Goal: Task Accomplishment & Management: Manage account settings

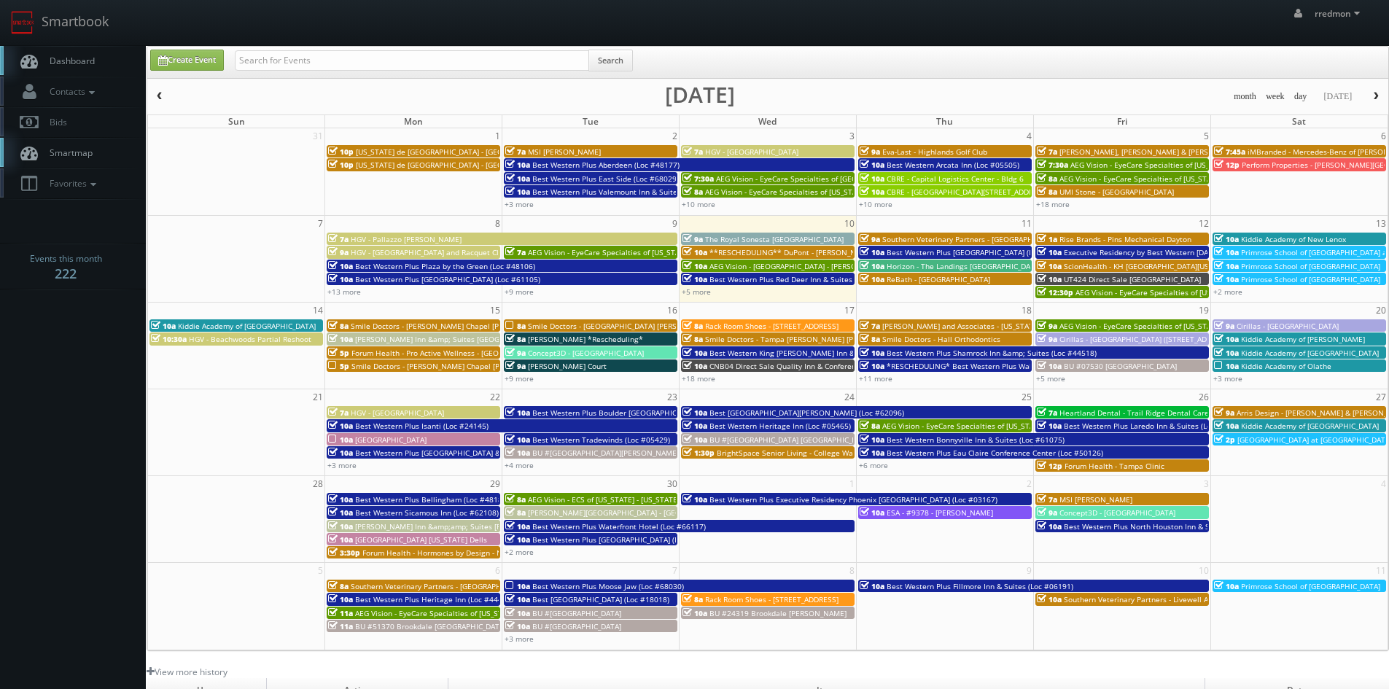
scroll to position [44, 0]
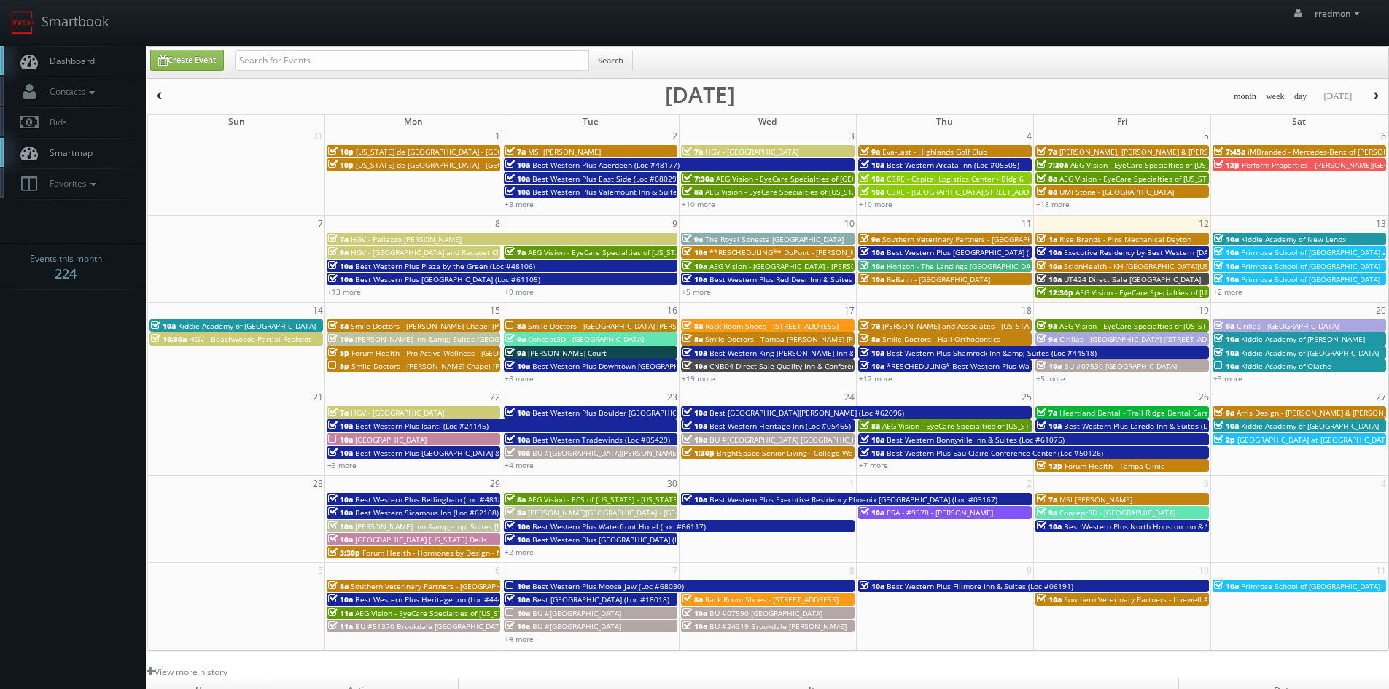
scroll to position [44, 0]
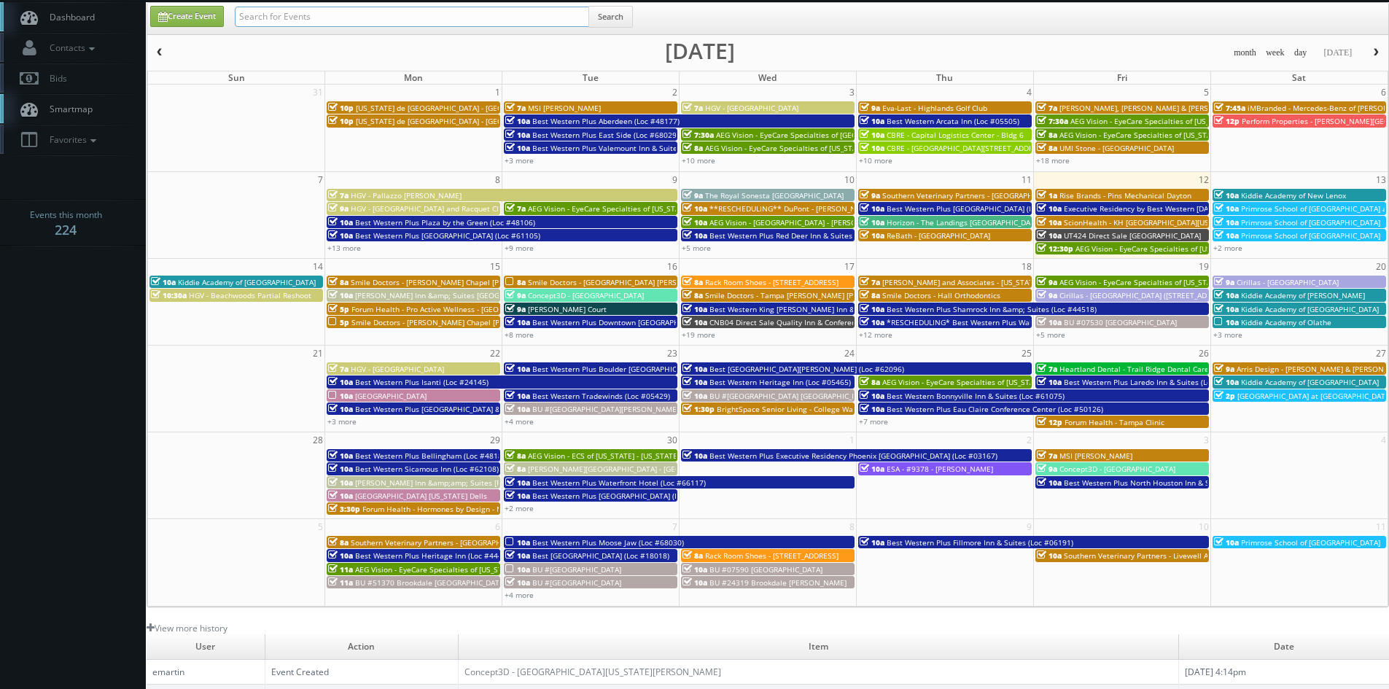
click at [367, 16] on input "text" at bounding box center [412, 17] width 354 height 20
type input "lordae"
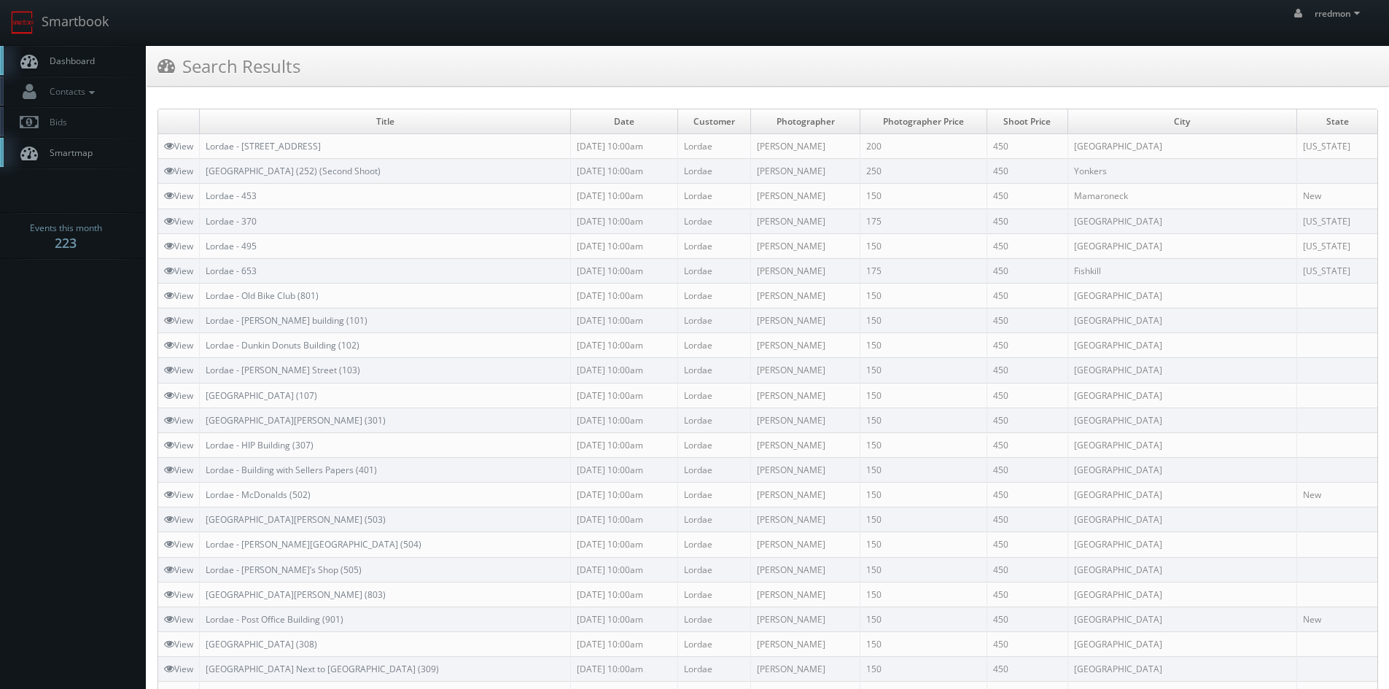
click at [95, 63] on link "Dashboard" at bounding box center [73, 61] width 146 height 30
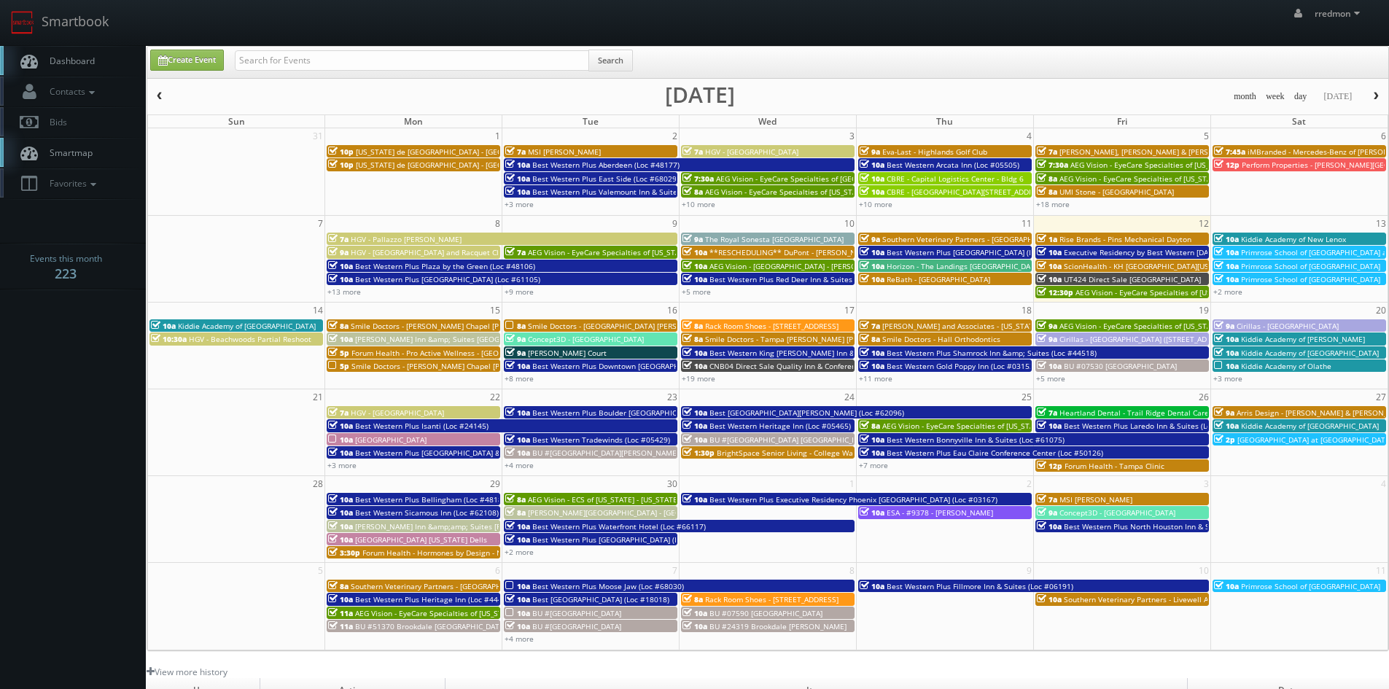
click at [1102, 223] on td "12" at bounding box center [1121, 224] width 177 height 16
type input "09/12/2025"
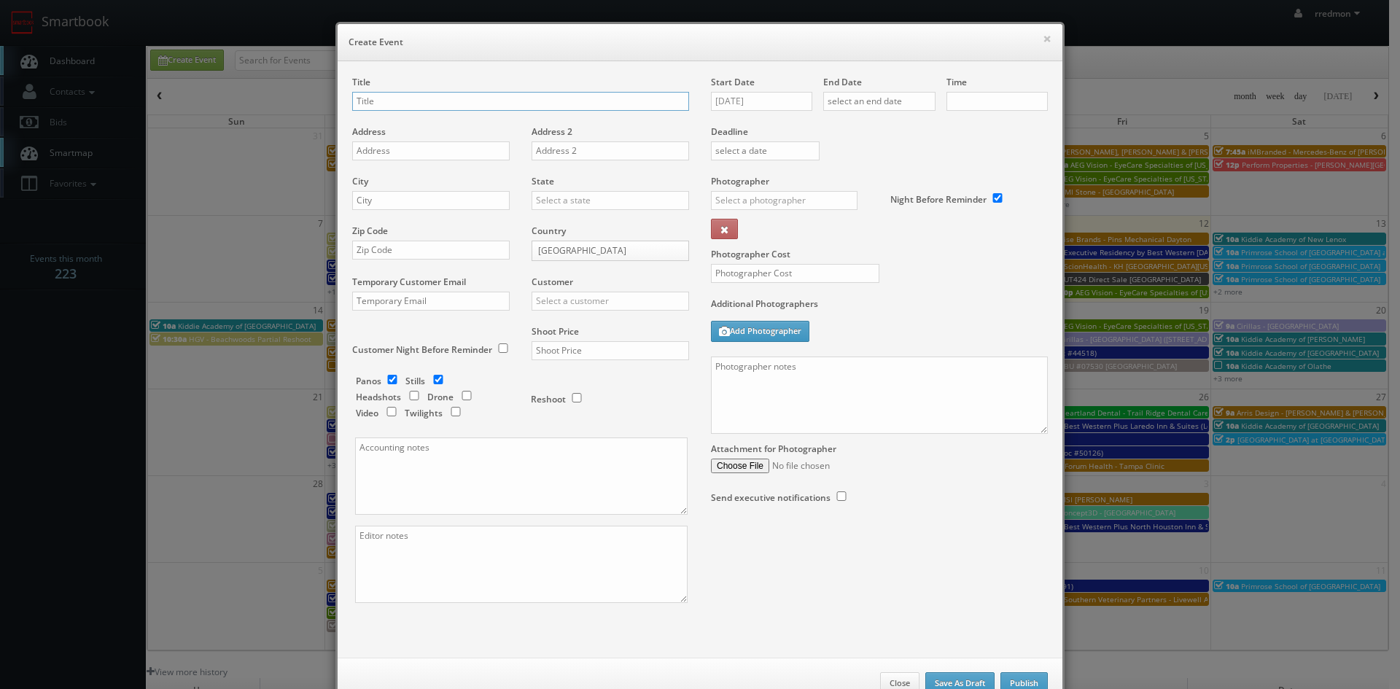
checkbox input "true"
type input "10:00am"
checkbox input "true"
click at [852, 101] on input "text" at bounding box center [879, 101] width 112 height 19
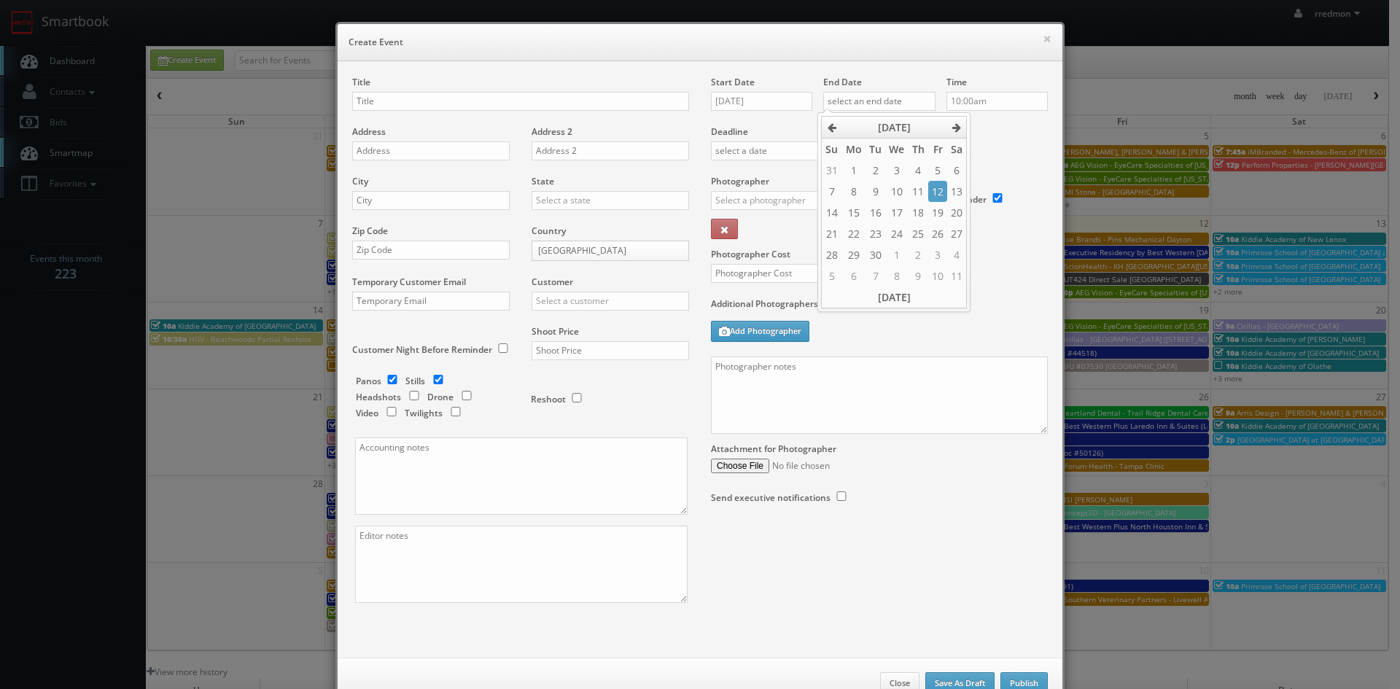
click at [934, 195] on td "12" at bounding box center [937, 191] width 19 height 21
type input "09/12/2025"
click at [987, 107] on input "10:00am" at bounding box center [996, 101] width 101 height 19
type input "3:00pm"
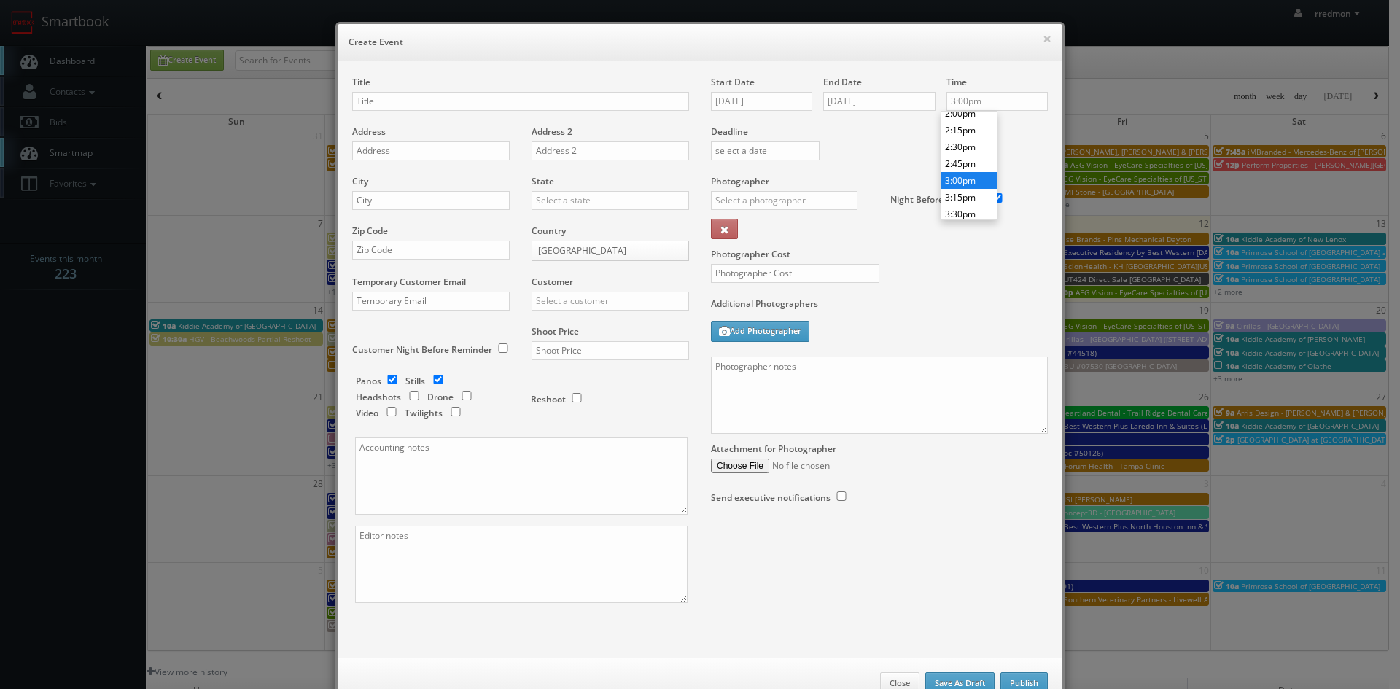
click at [969, 179] on li "3:00pm" at bounding box center [968, 180] width 55 height 17
click at [510, 101] on input "text" at bounding box center [520, 101] width 337 height 19
paste input "Marillac Health Center"
type input "Eva-Last - Marillac Health Center - Fencing Project"
click at [467, 155] on input "text" at bounding box center [430, 150] width 157 height 19
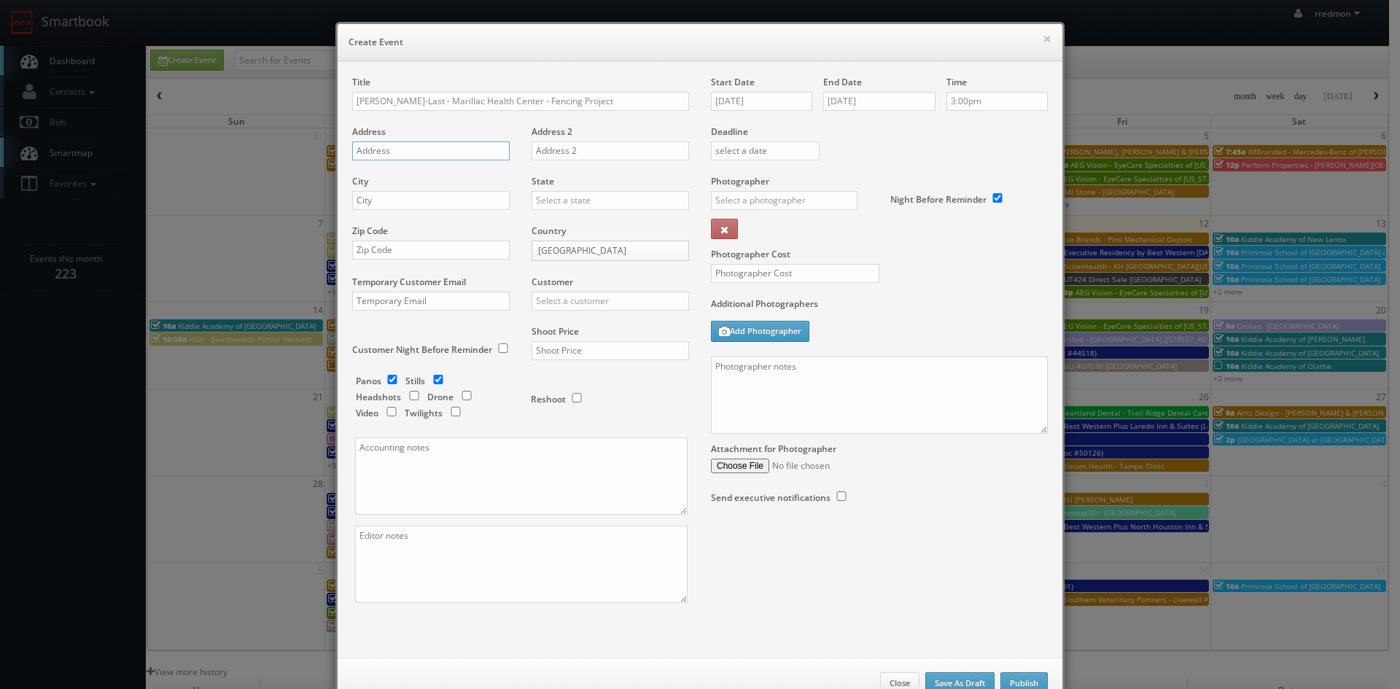
paste input "2333 N 6th St"
type input "2333 N 6th St"
drag, startPoint x: 574, startPoint y: 102, endPoint x: 482, endPoint y: 100, distance: 91.9
click at [482, 100] on input "Eva-Last - Marillac Health Center - Fencing Project" at bounding box center [520, 101] width 337 height 19
type input "[PERSON_NAME]-Last - Marillac Health Center"
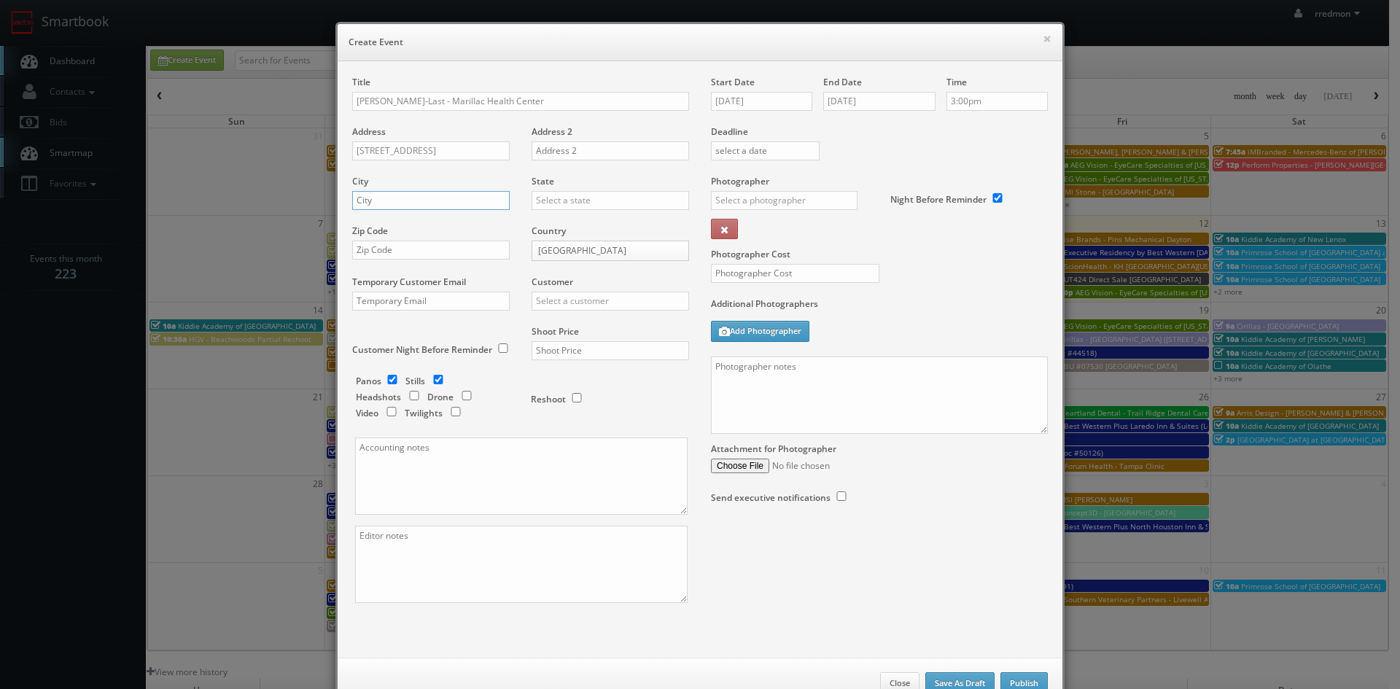
click at [433, 201] on input "text" at bounding box center [430, 200] width 157 height 19
type input "Grand Junction"
click at [559, 190] on div "State Alabama Alaska Arizona Arkansas California Colorado Connecticut Delaware …" at bounding box center [605, 200] width 168 height 50
click at [563, 195] on input "text" at bounding box center [610, 200] width 157 height 19
click at [589, 354] on div "[US_STATE]" at bounding box center [610, 356] width 156 height 24
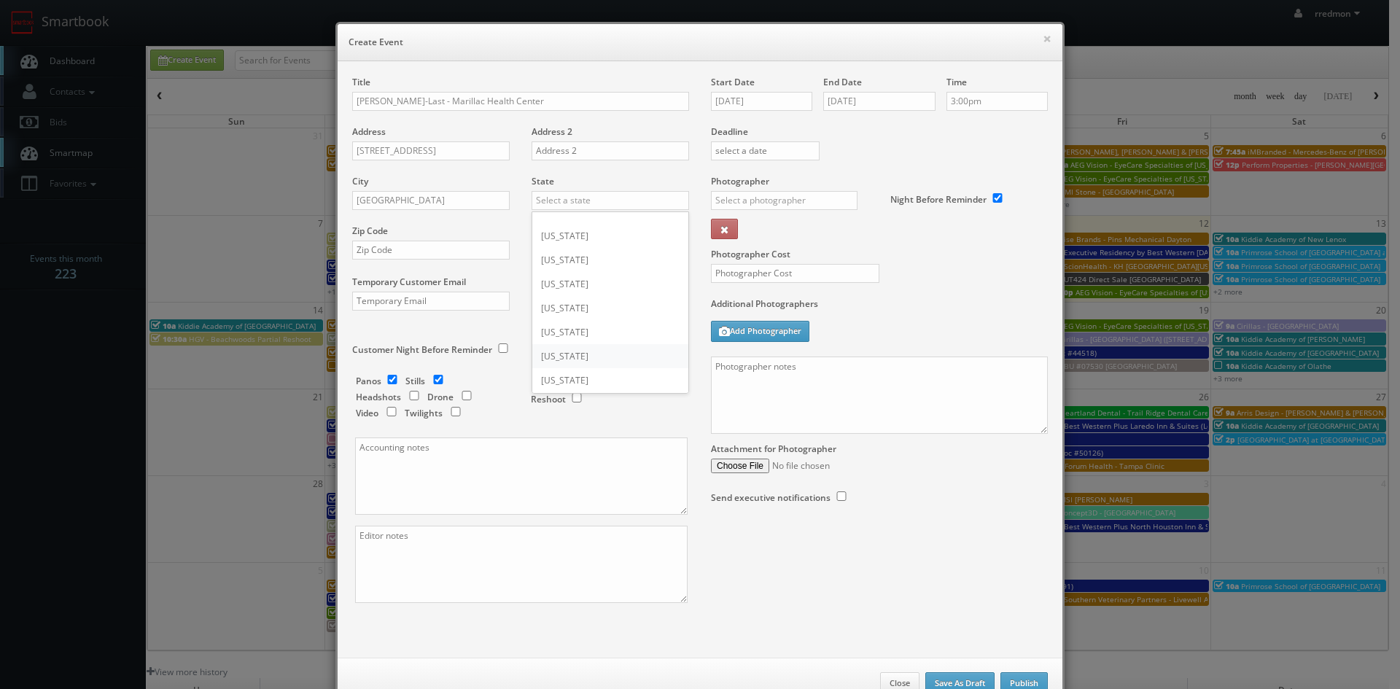
type input "[US_STATE]"
paste input "81501"
type input "81501"
click at [389, 378] on input "checkbox" at bounding box center [392, 379] width 22 height 9
checkbox input "false"
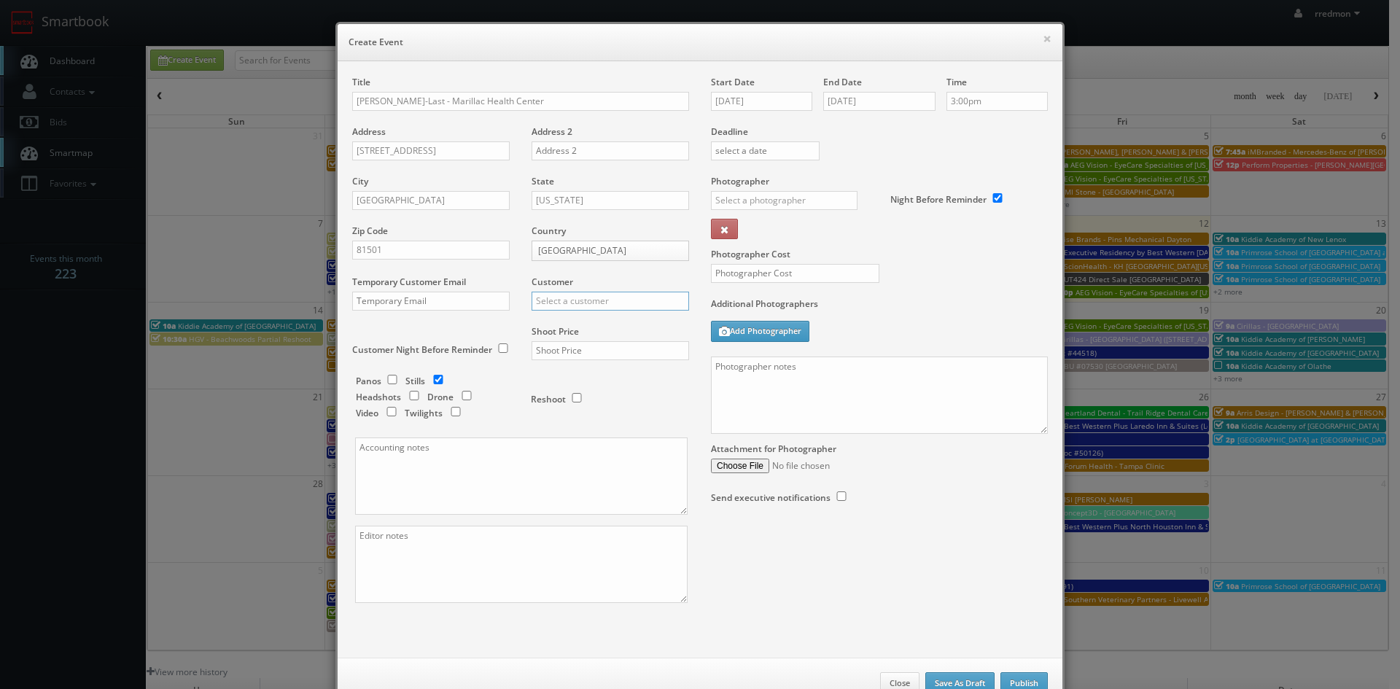
click at [580, 304] on input "text" at bounding box center [610, 301] width 157 height 19
click at [594, 424] on div "GBV" at bounding box center [610, 433] width 156 height 24
type input "GBV"
click at [588, 352] on input "text" at bounding box center [610, 350] width 157 height 19
type input "700"
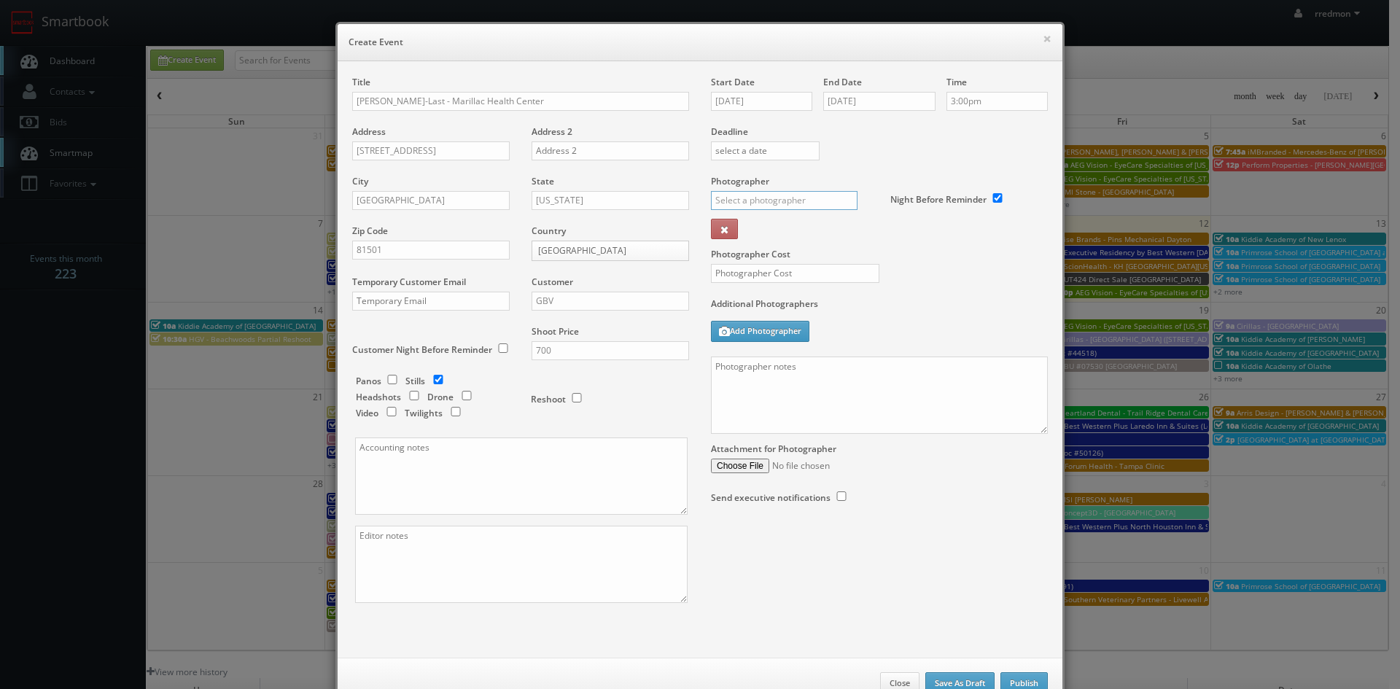
click at [783, 198] on input "text" at bounding box center [784, 200] width 147 height 19
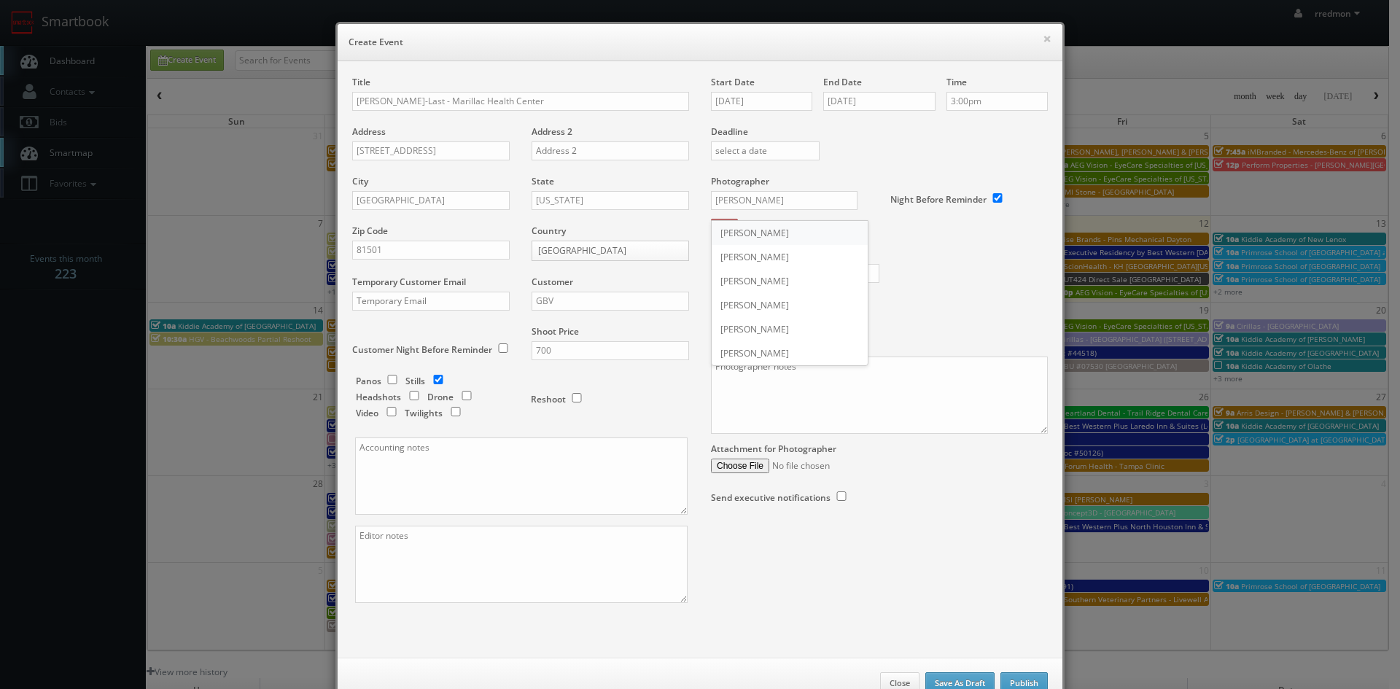
click at [806, 230] on div "Mike Boese" at bounding box center [790, 233] width 156 height 24
type input "Mike Boese"
click at [739, 381] on textarea at bounding box center [879, 395] width 337 height 77
paste textarea "We need to deliver __ stills to the client so we ask that you take at least __ …"
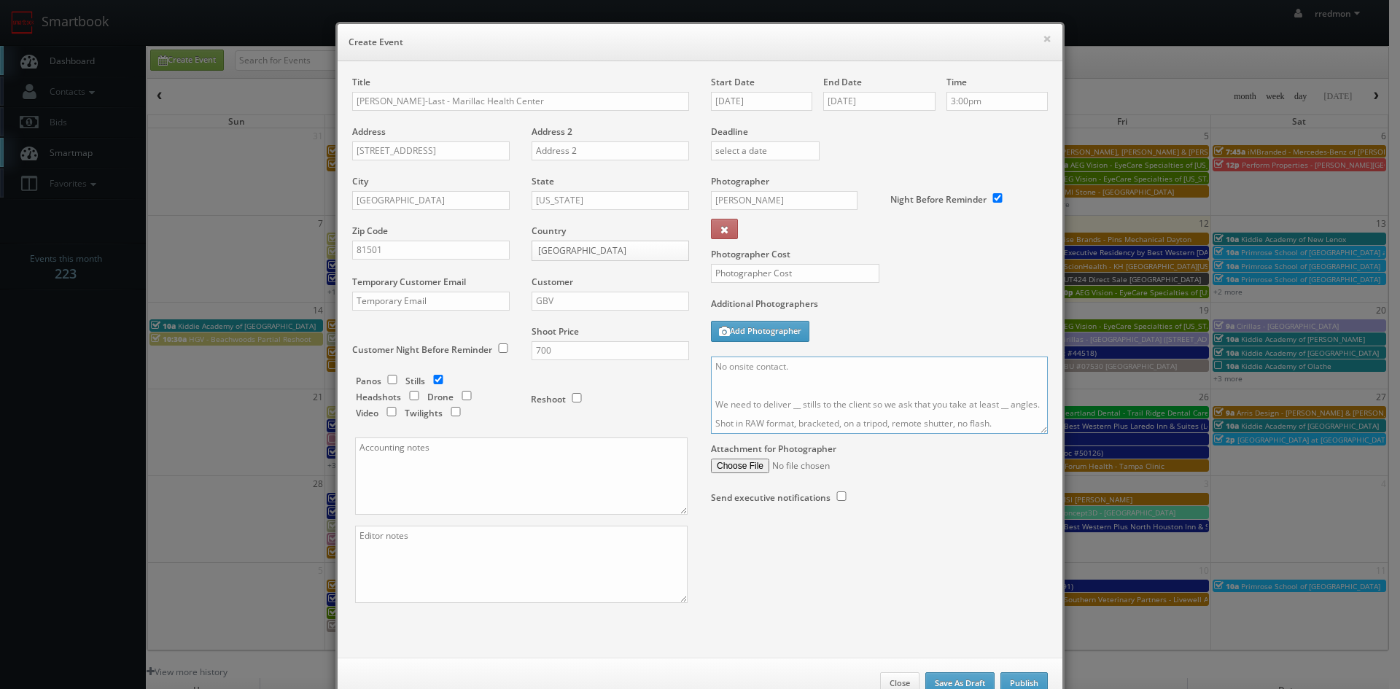
click at [796, 406] on textarea "No onsite contact. We need to deliver __ stills to the client so we ask that yo…" at bounding box center [879, 395] width 337 height 77
click at [1008, 405] on textarea "No onsite contact. We need to deliver 10 stills to the client so we ask that yo…" at bounding box center [879, 395] width 337 height 77
click at [803, 419] on textarea "No onsite contact. We need to deliver 10 stills to the client so we ask that yo…" at bounding box center [879, 395] width 337 height 77
click at [1003, 419] on textarea "No onsite contact. We need to deliver 10 stills to the client so we ask that yo…" at bounding box center [879, 395] width 337 height 77
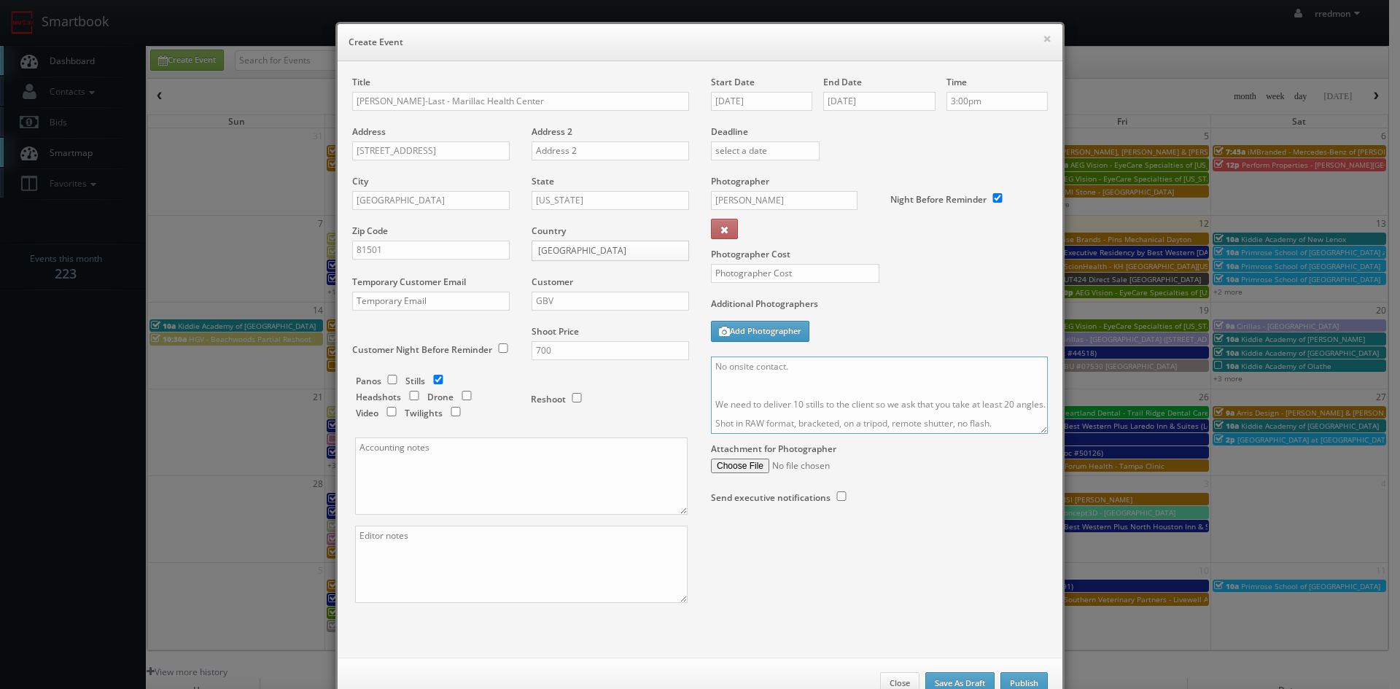
scroll to position [53, 0]
click at [900, 424] on textarea "No onsite contact. We need to deliver 10 stills to the client so we ask that yo…" at bounding box center [879, 395] width 337 height 77
drag, startPoint x: 753, startPoint y: 421, endPoint x: 830, endPoint y: 392, distance: 82.4
click at [830, 392] on textarea "No onsite contact. We need to deliver 10 stills to the client so we ask that yo…" at bounding box center [879, 395] width 337 height 77
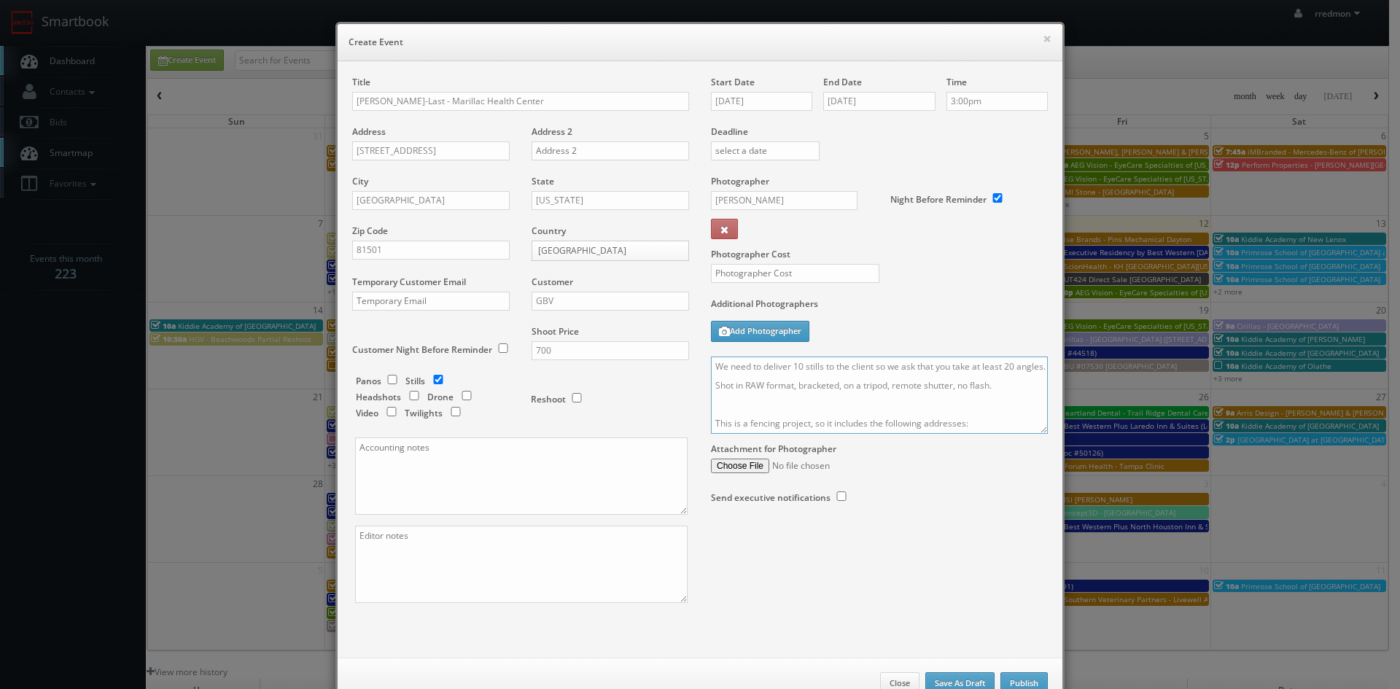
scroll to position [72, 0]
paste textarea "Marillac Health Center: 6th Street Clinic: 2333 N 6th St. Grand Junction, CO 81…"
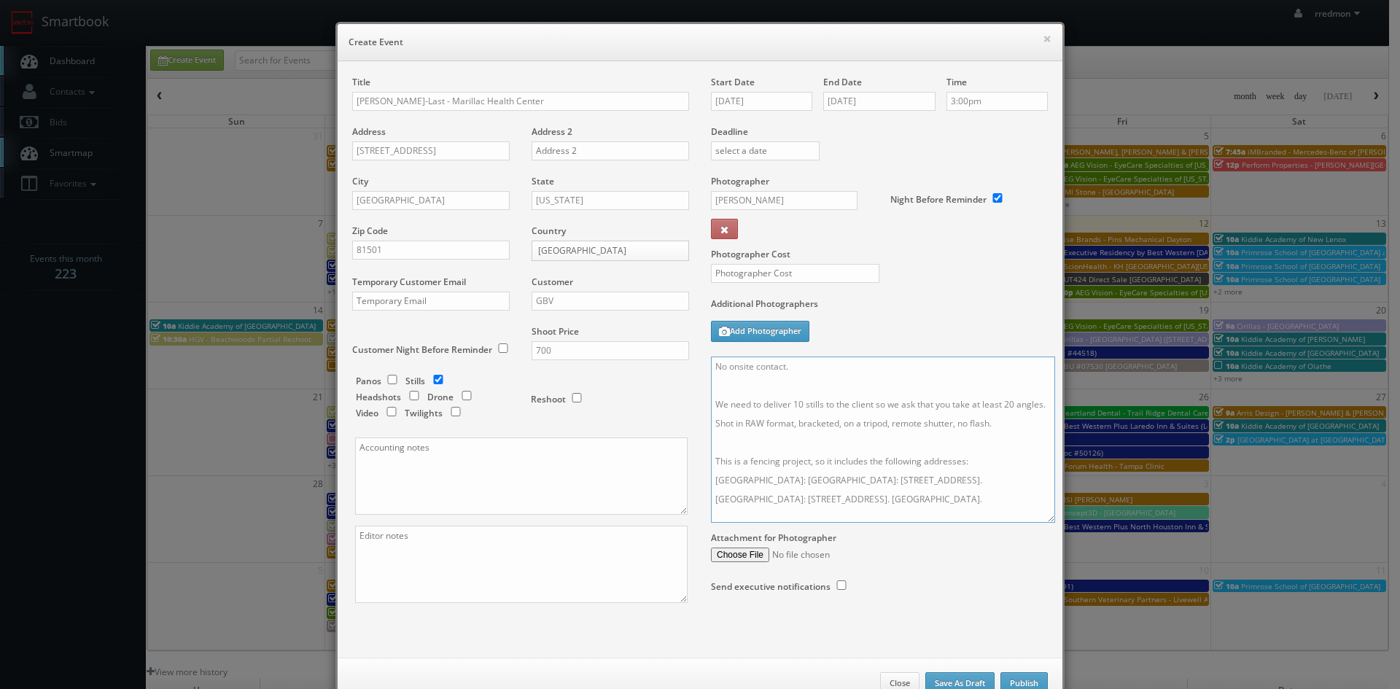
scroll to position [0, 0]
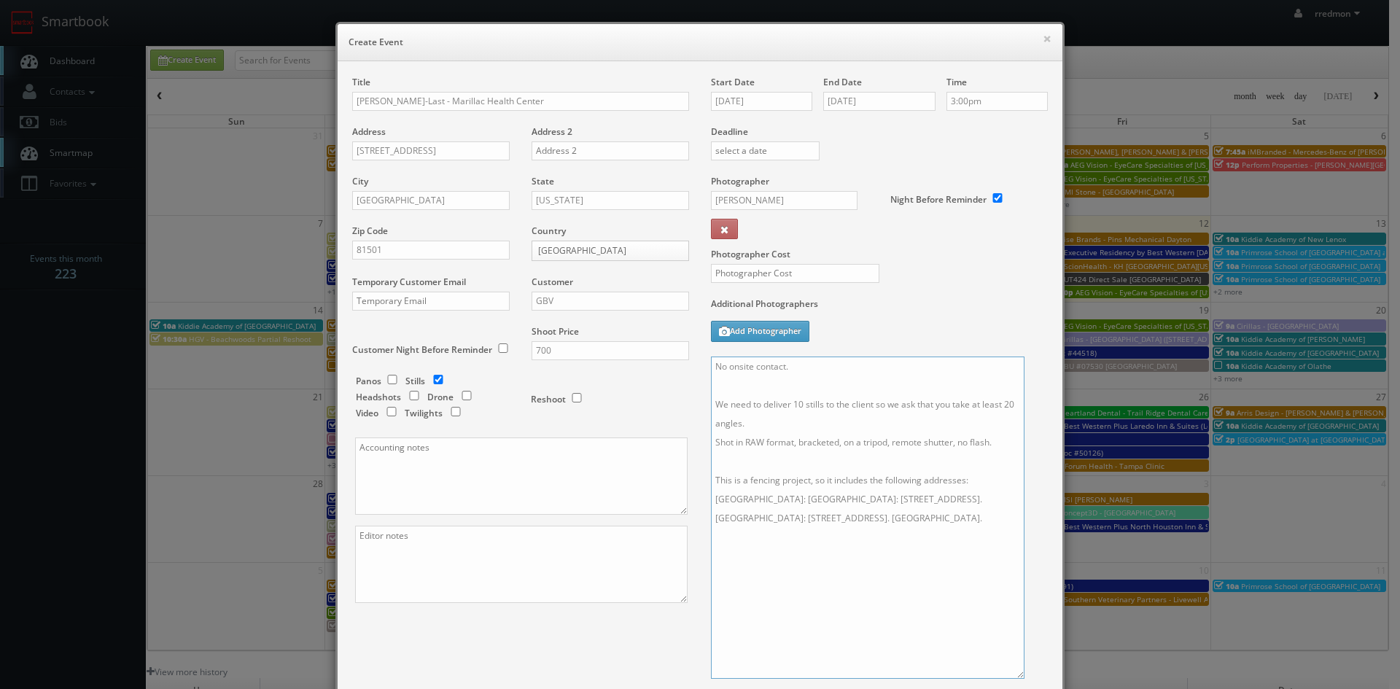
drag, startPoint x: 1037, startPoint y: 431, endPoint x: 1013, endPoint y: 676, distance: 246.1
click at [1013, 676] on textarea "No onsite contact. We need to deliver 10 stills to the client so we ask that yo…" at bounding box center [868, 518] width 314 height 322
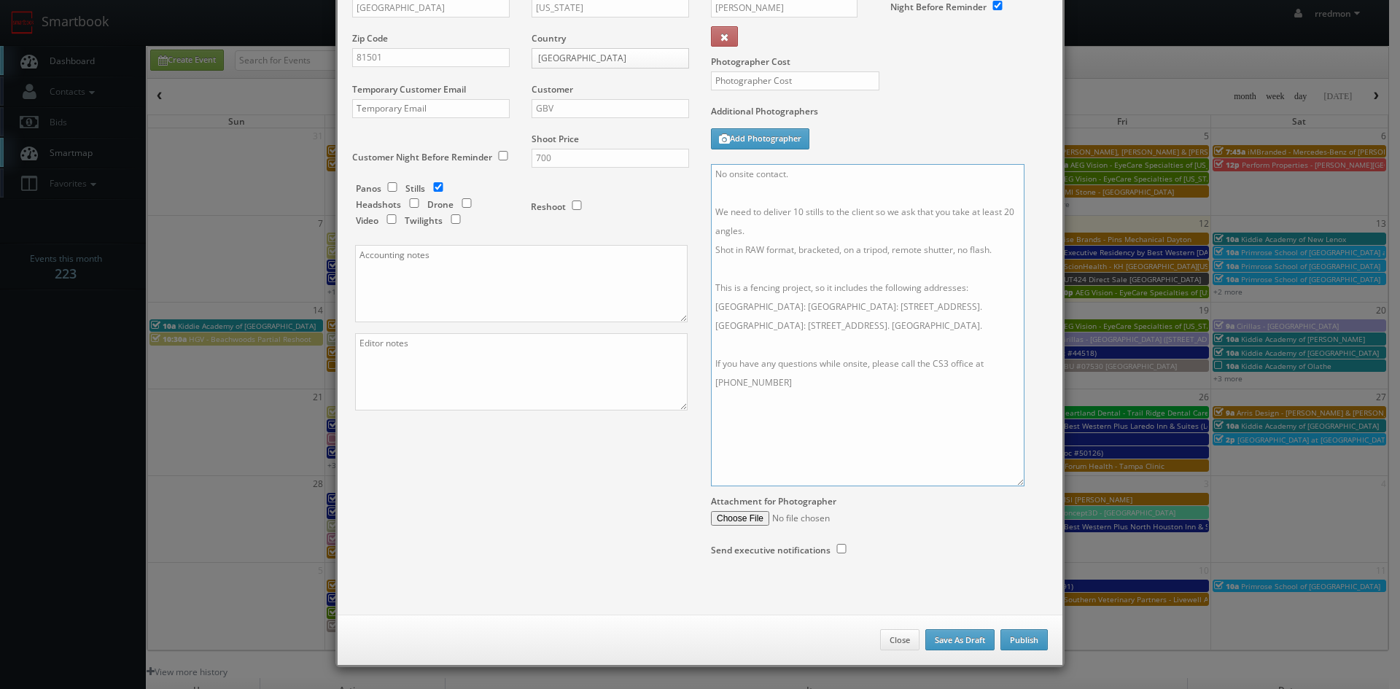
type textarea "No onsite contact. We need to deliver 10 stills to the client so we ask that yo…"
click at [1022, 642] on button "Publish" at bounding box center [1023, 640] width 47 height 22
click at [747, 85] on input "text" at bounding box center [795, 80] width 168 height 19
type input "225"
click at [1022, 639] on button "Publish" at bounding box center [1023, 640] width 47 height 22
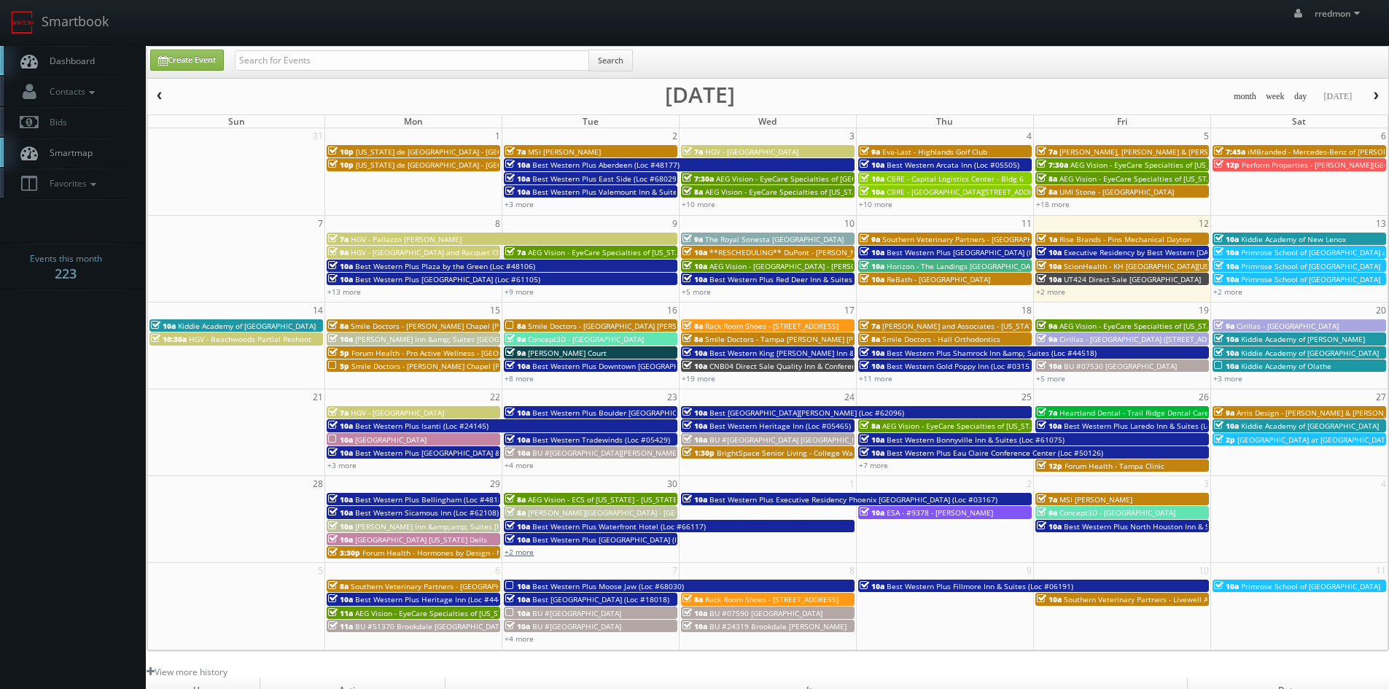
click at [515, 552] on link "+2 more" at bounding box center [519, 552] width 29 height 10
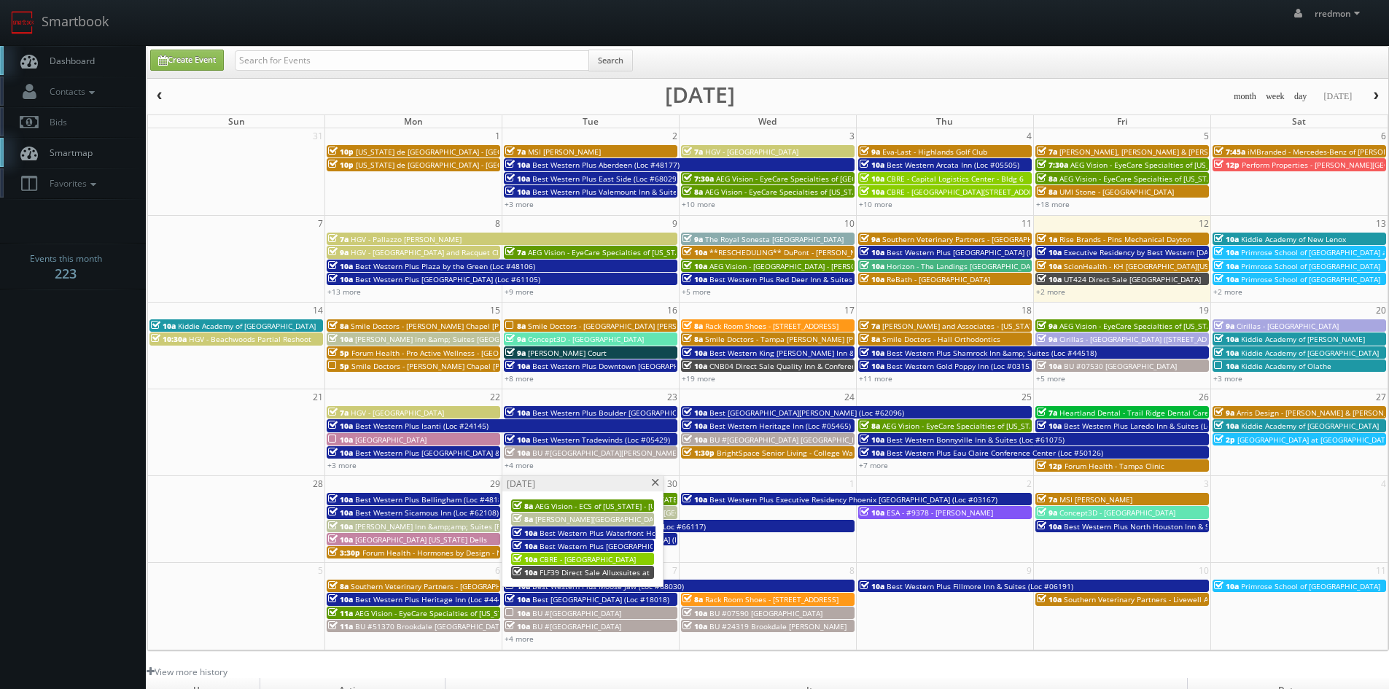
click at [656, 483] on span at bounding box center [654, 483] width 9 height 8
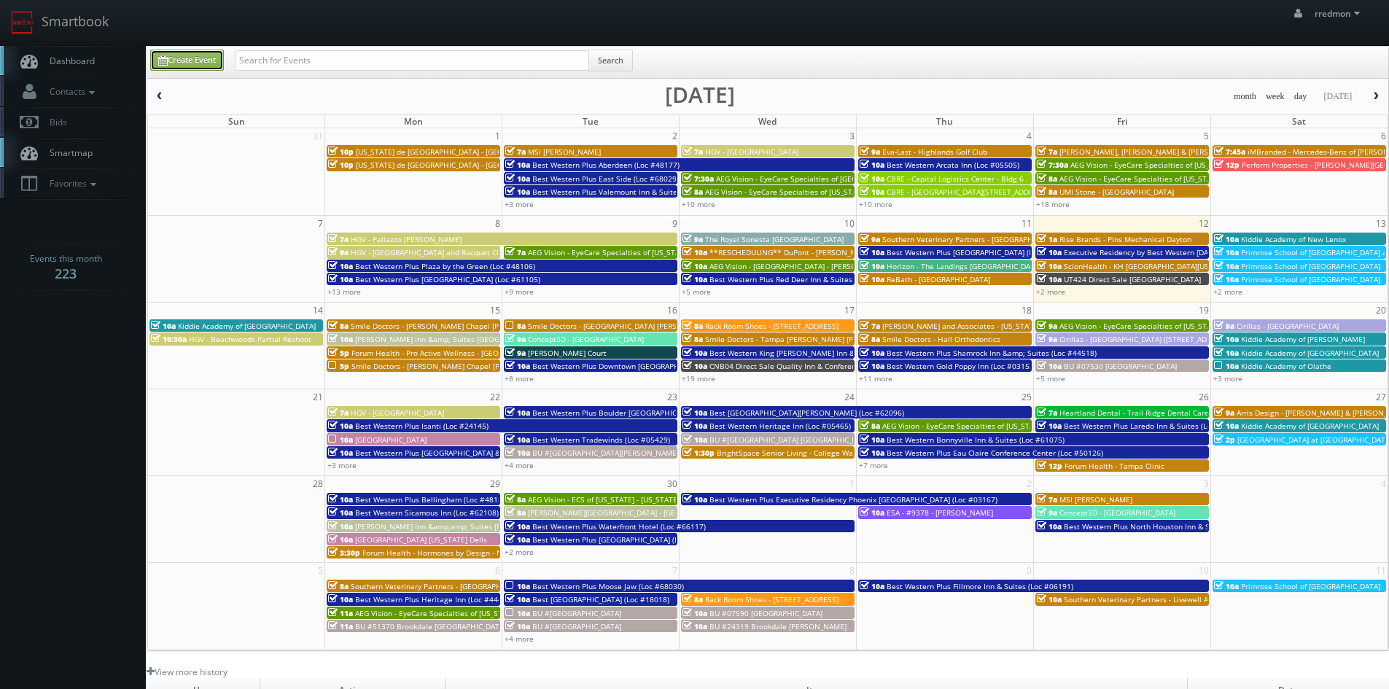
click at [206, 65] on link "Create Event" at bounding box center [187, 60] width 74 height 21
type input "09/12/2025"
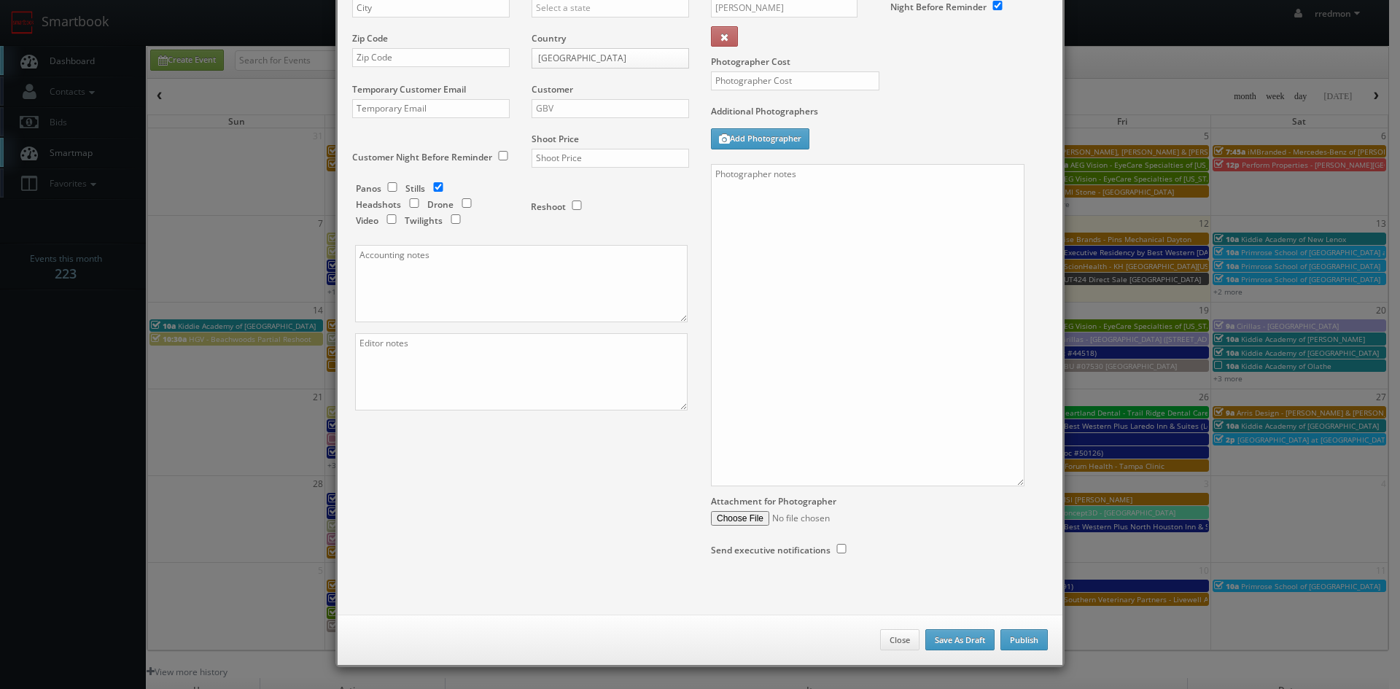
checkbox input "true"
type input "10:00am"
checkbox input "true"
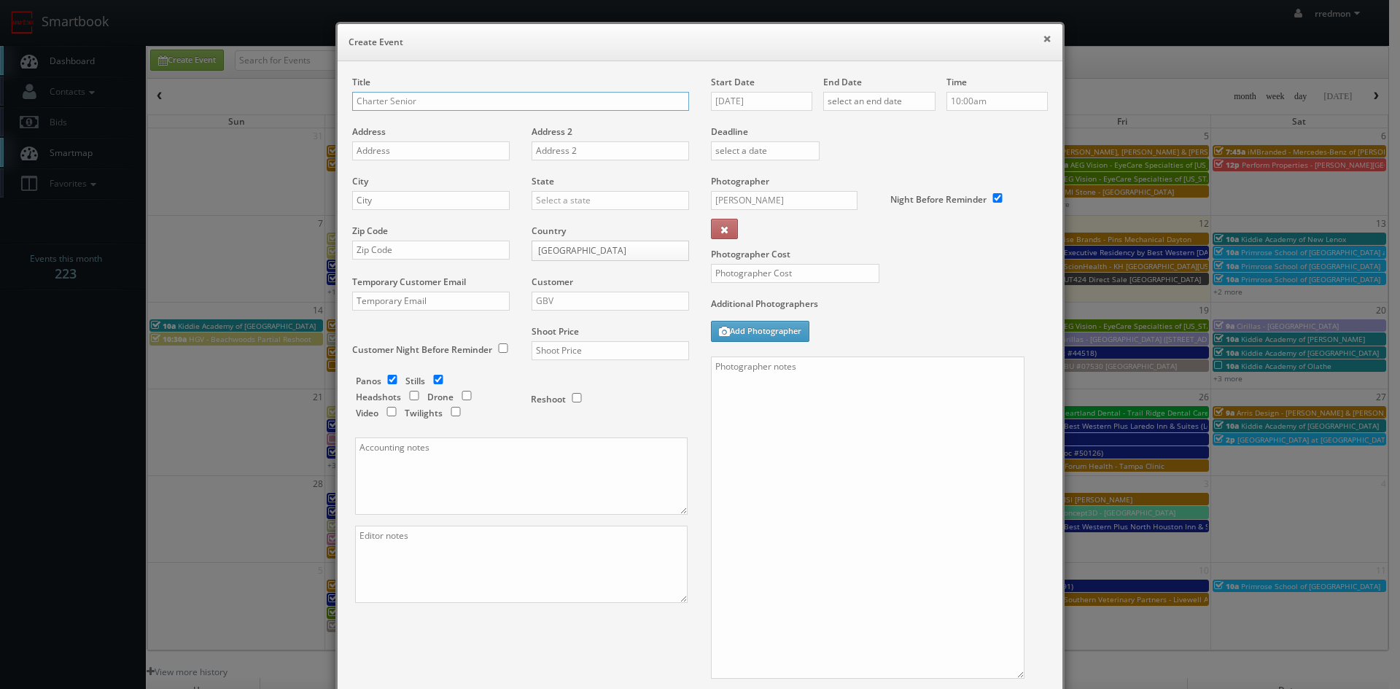
type input "Charter Senior"
click at [1043, 39] on button "×" at bounding box center [1047, 39] width 9 height 10
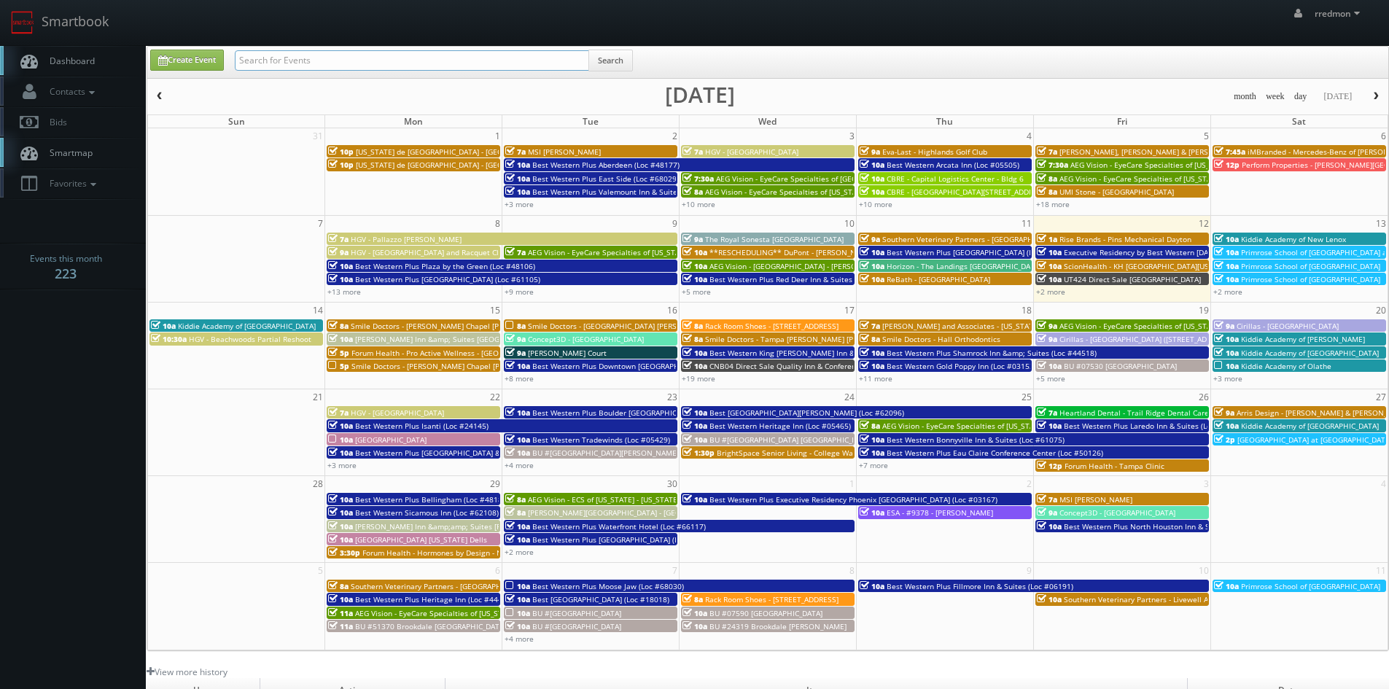
click at [458, 64] on input "text" at bounding box center [412, 60] width 354 height 20
type input "charter senior living"
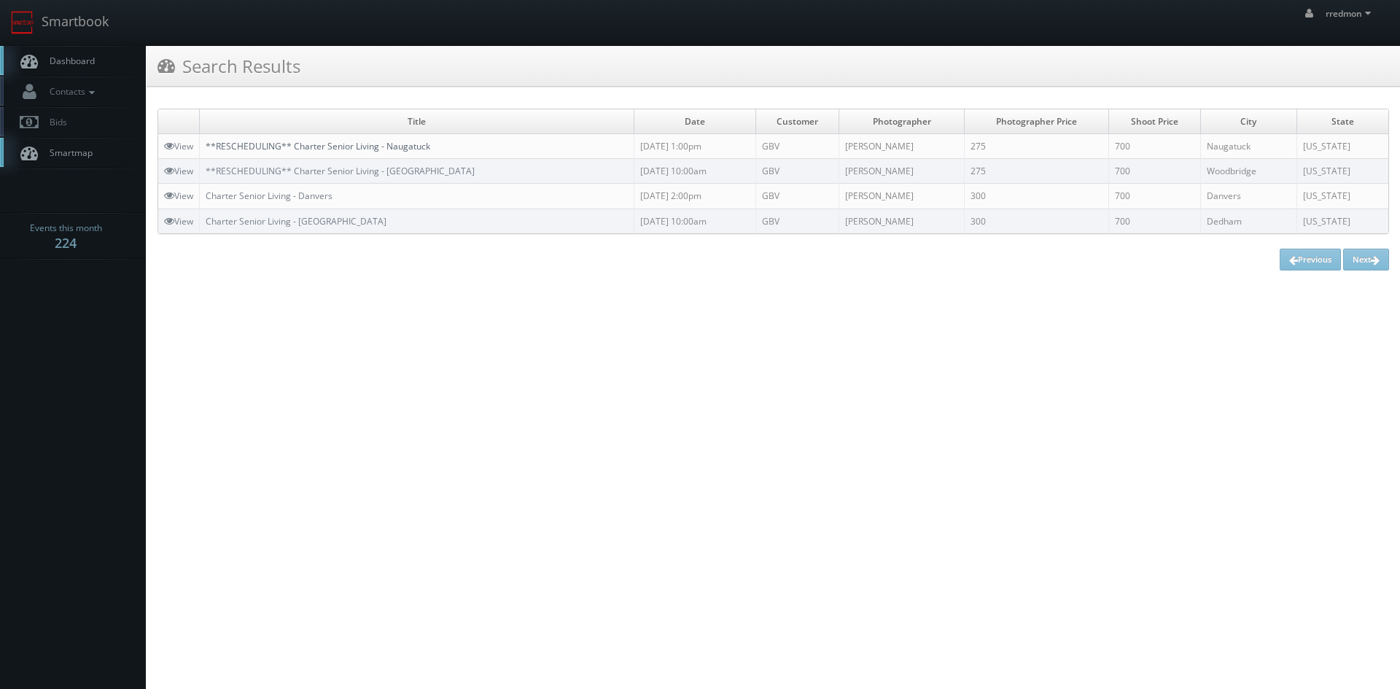
click at [414, 149] on link "**RESCHEDULING** Charter Senior Living - Naugatuck" at bounding box center [318, 146] width 225 height 12
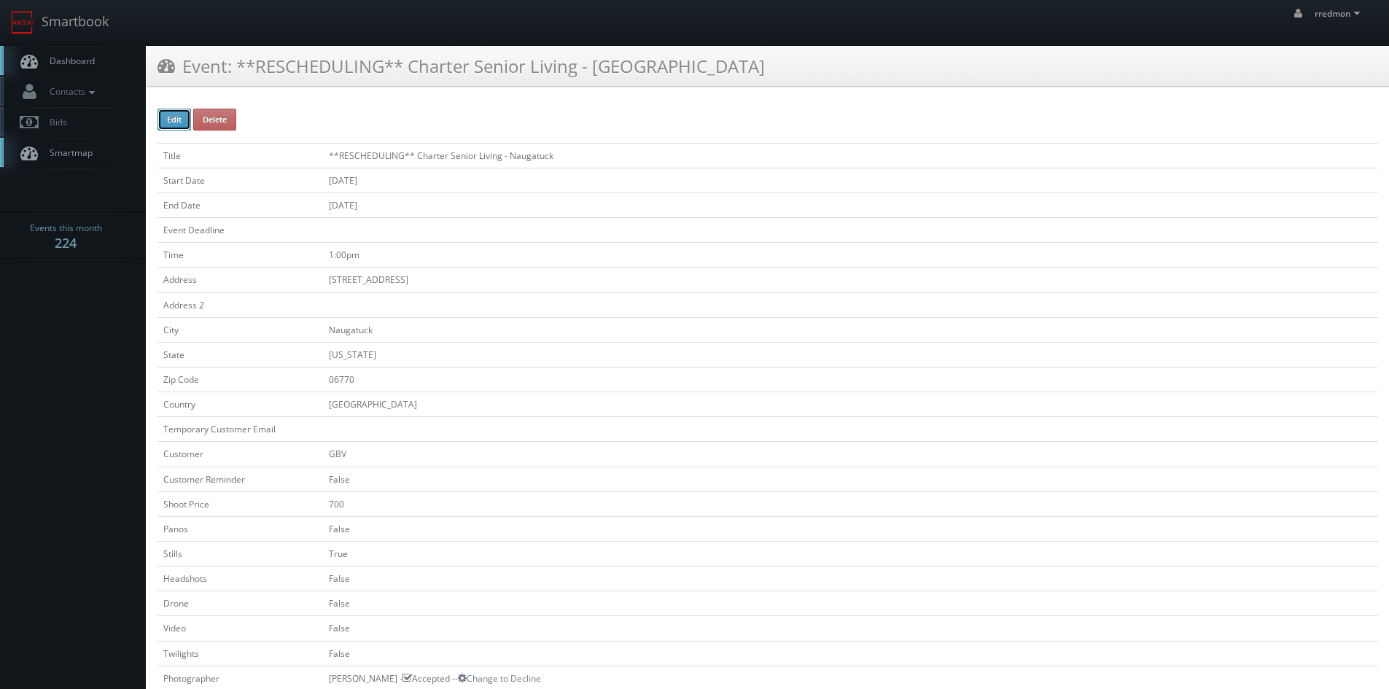
click at [184, 120] on button "Edit" at bounding box center [174, 120] width 34 height 22
type input "**RESCHEDULING** Charter Senior Living - Naugatuck"
type input "491 N Main Street"
type input "Naugatuck"
type input "06770"
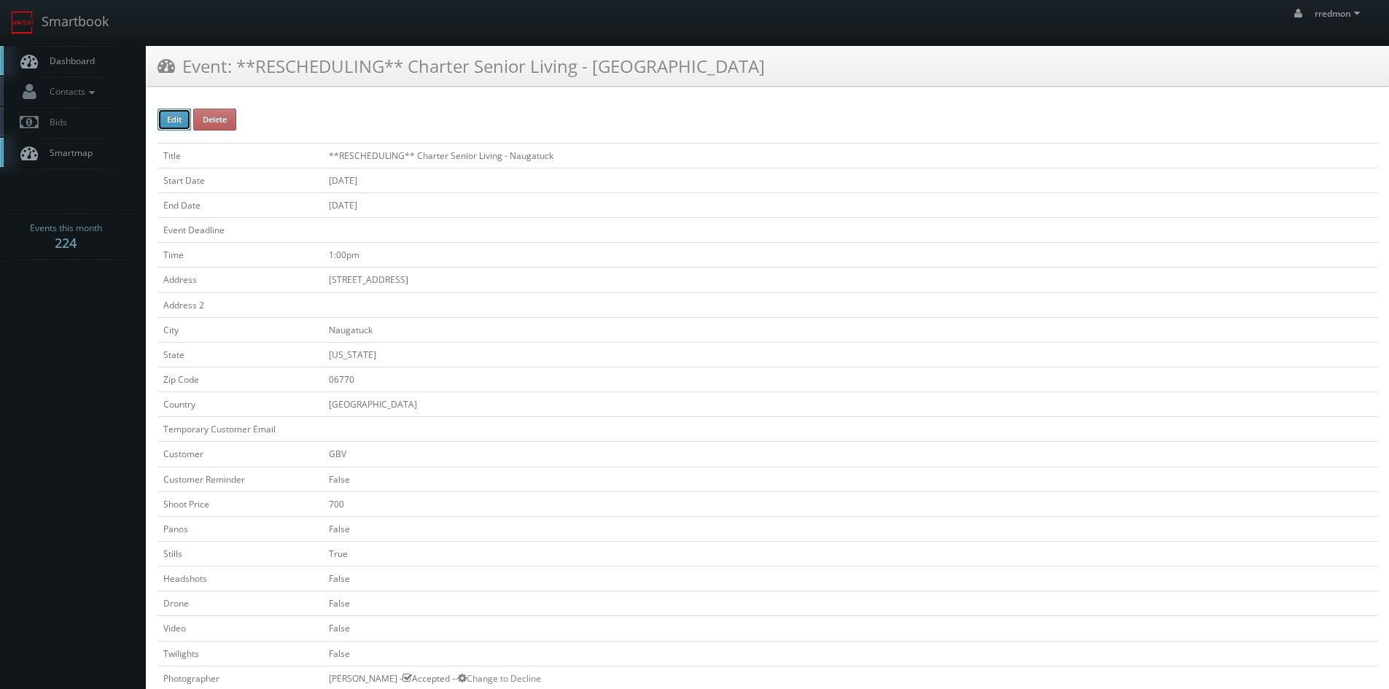
checkbox input "false"
type input "700"
checkbox input "false"
checkbox input "true"
checkbox input "false"
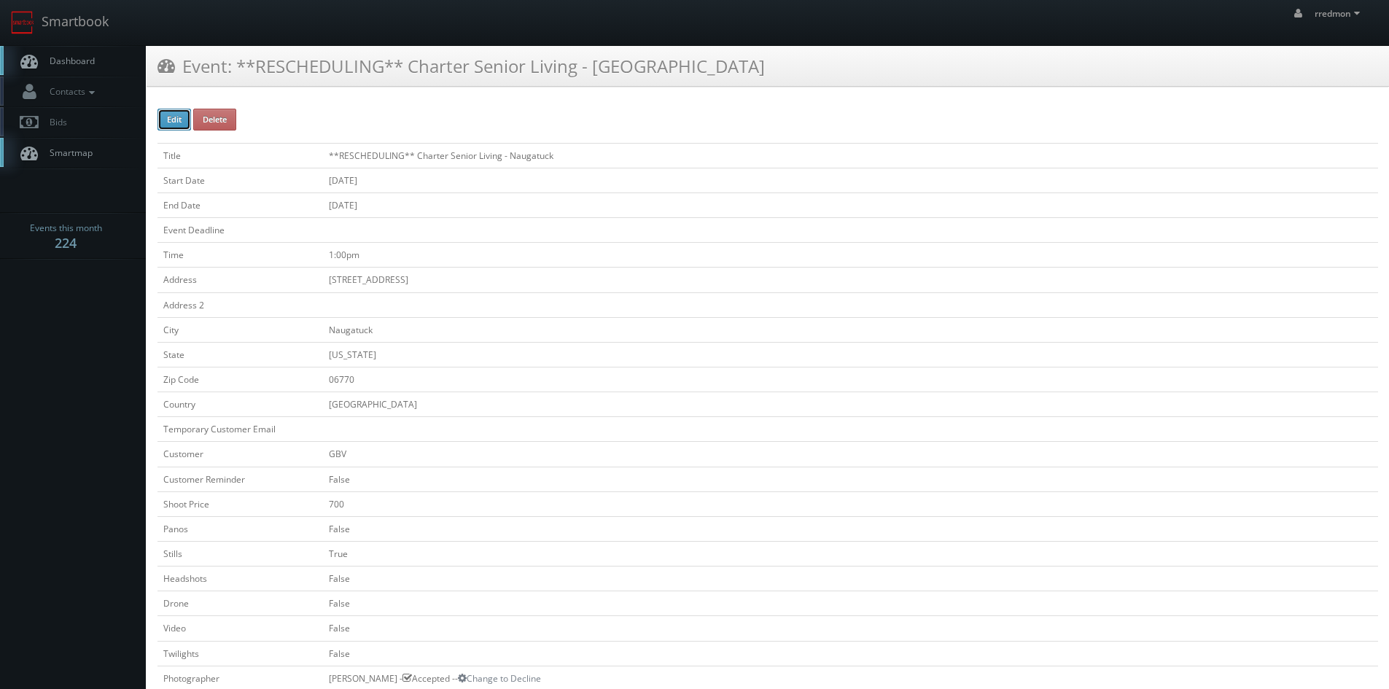
checkbox input "false"
type input "08/26/2025"
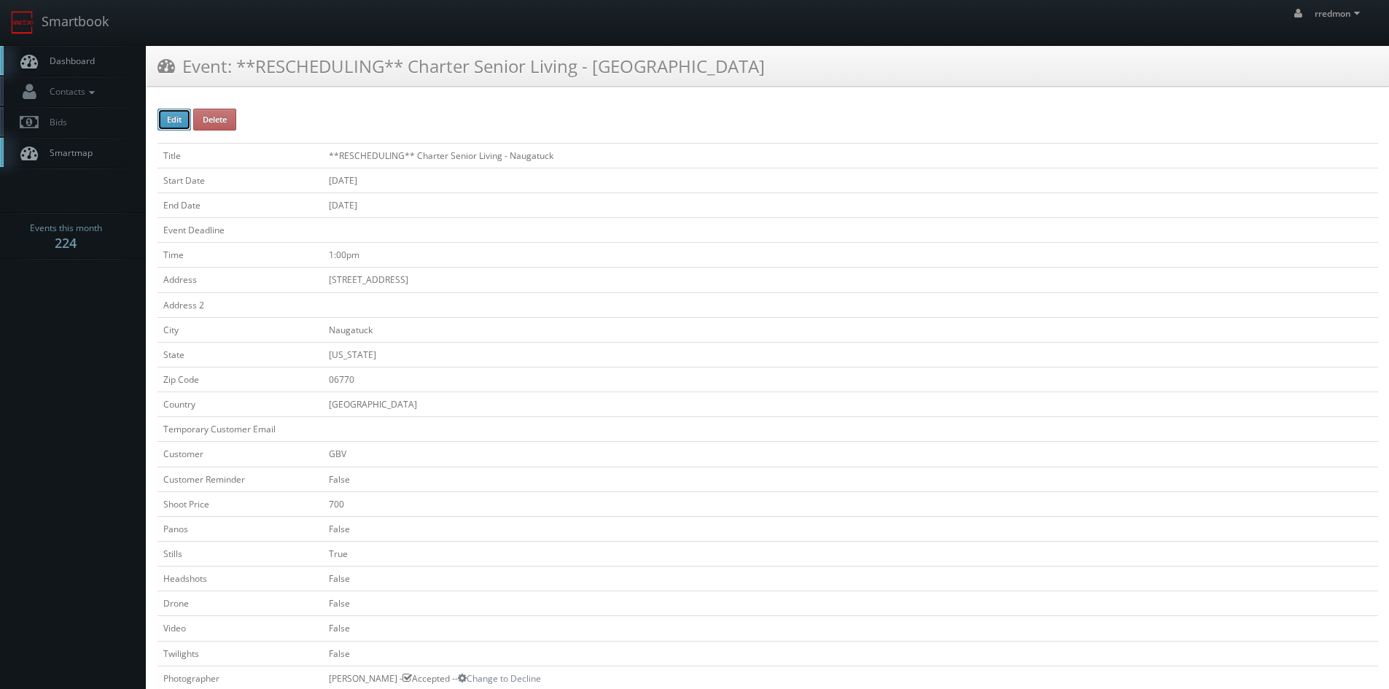
type input "08/26/2025"
type input "1:00pm"
checkbox input "true"
checkbox input "false"
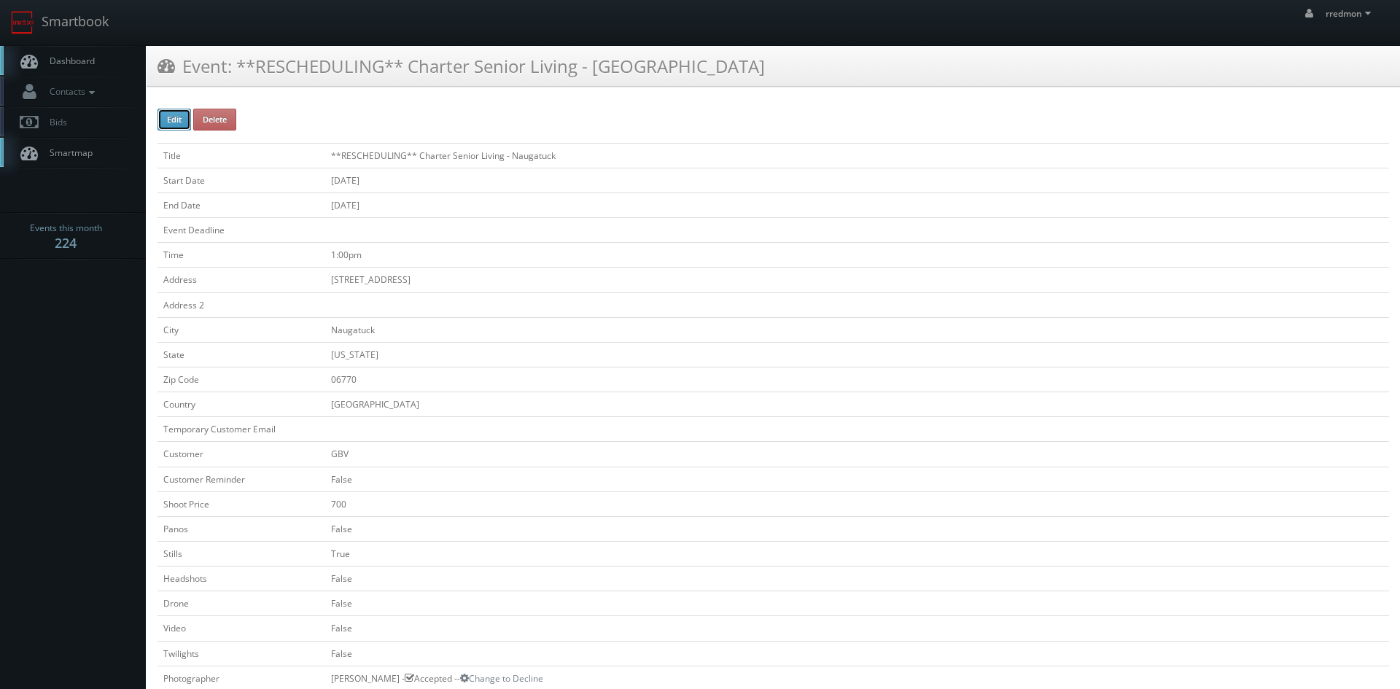
type input "700"
type input "275"
select select "[US_STATE]"
select select "fake72@mg.cs3calendar.com"
select select "tomcarusophotography@gmail.com"
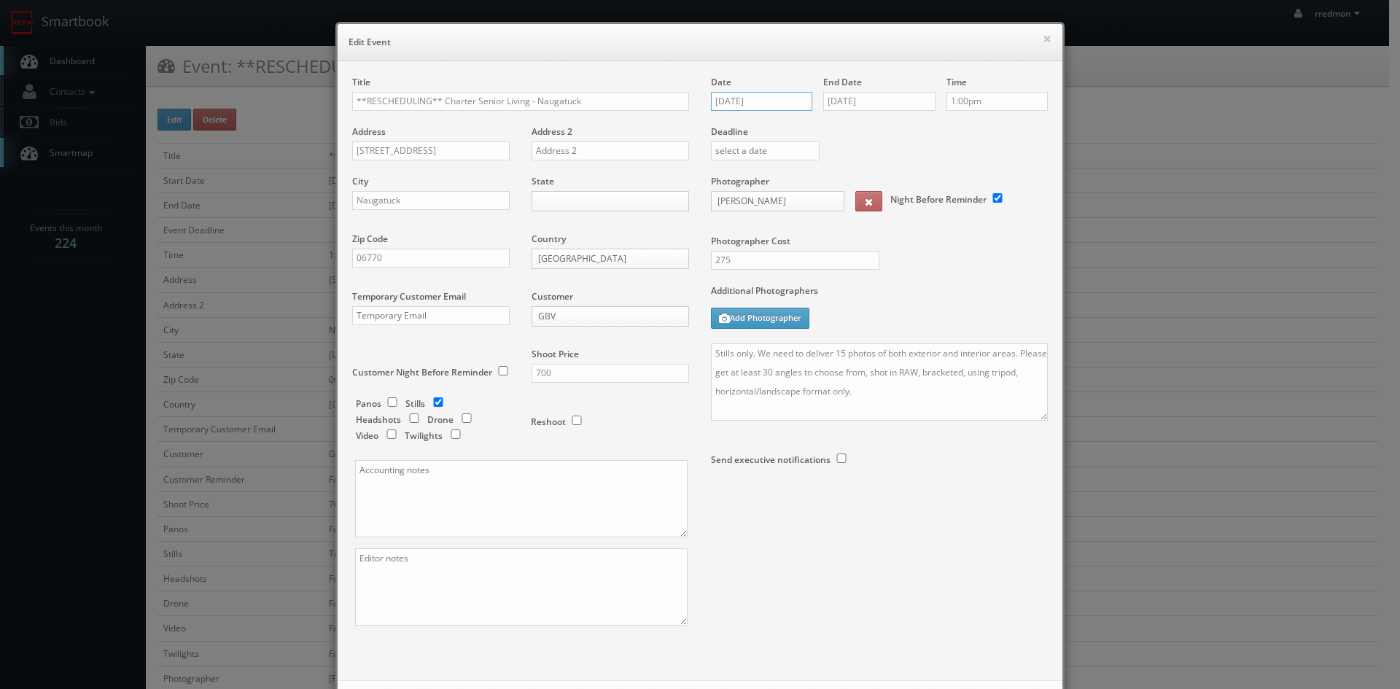
click at [777, 101] on input "08/26/2025" at bounding box center [761, 101] width 101 height 19
click at [801, 258] on td "2" at bounding box center [806, 254] width 20 height 21
type input "10/02/2025"
click at [878, 103] on input "08/26/2025" at bounding box center [879, 101] width 112 height 19
click at [921, 253] on td "2" at bounding box center [919, 254] width 20 height 21
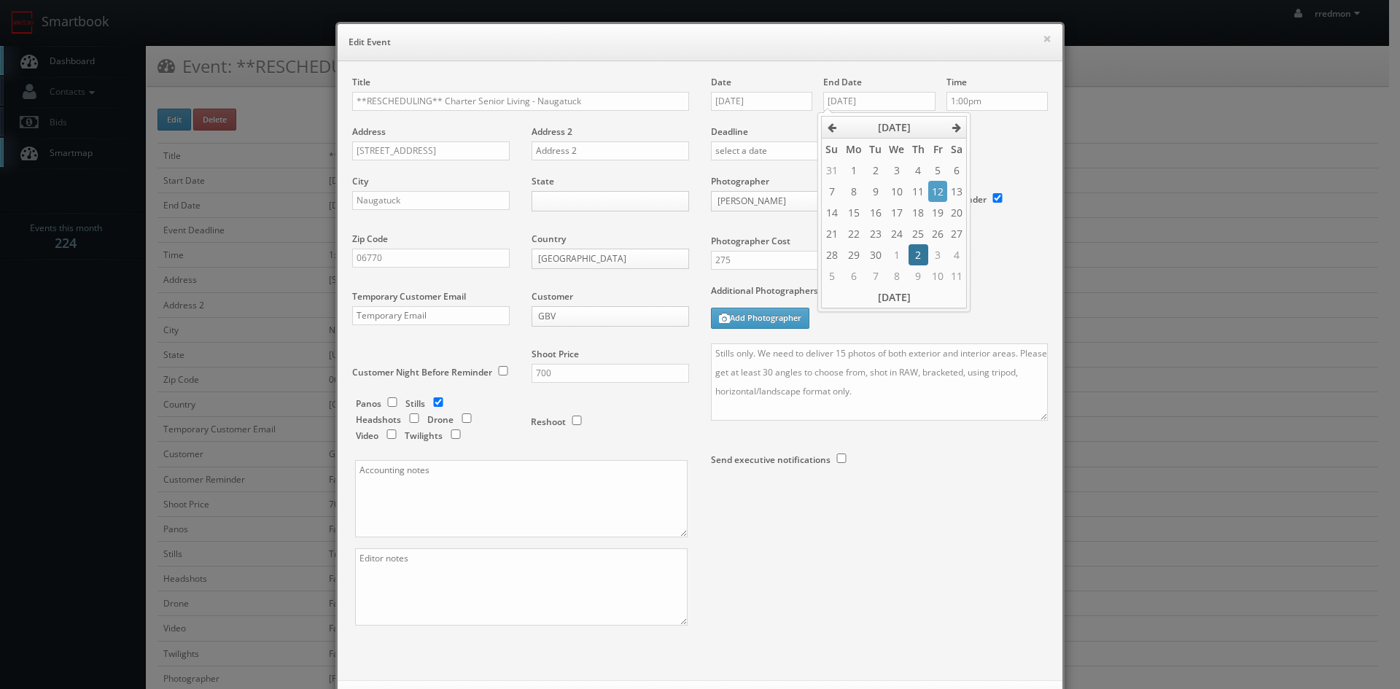
type input "10/02/2025"
click at [991, 102] on input "1:00pm" at bounding box center [996, 101] width 101 height 19
type input "10:00am"
click at [968, 177] on li "10:00am" at bounding box center [968, 182] width 55 height 17
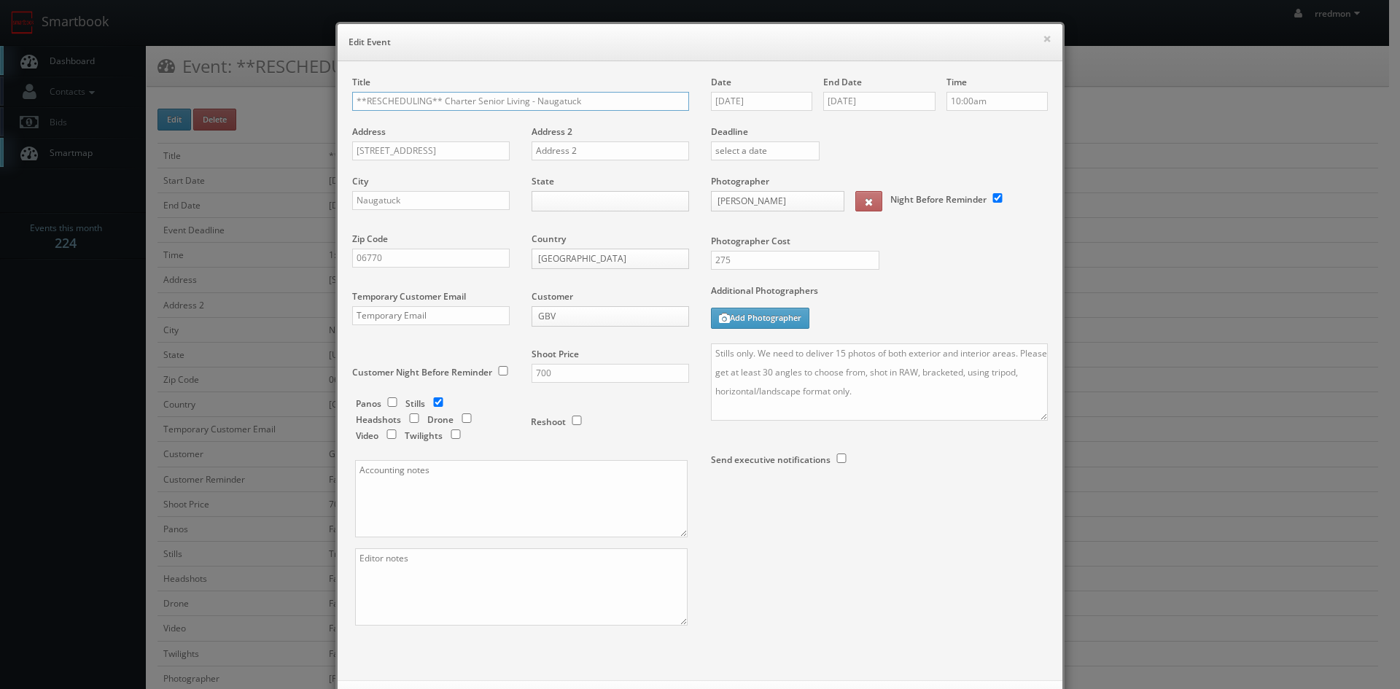
click at [438, 100] on input "**RESCHEDULING** Charter Senior Living - Naugatuck" at bounding box center [520, 101] width 337 height 19
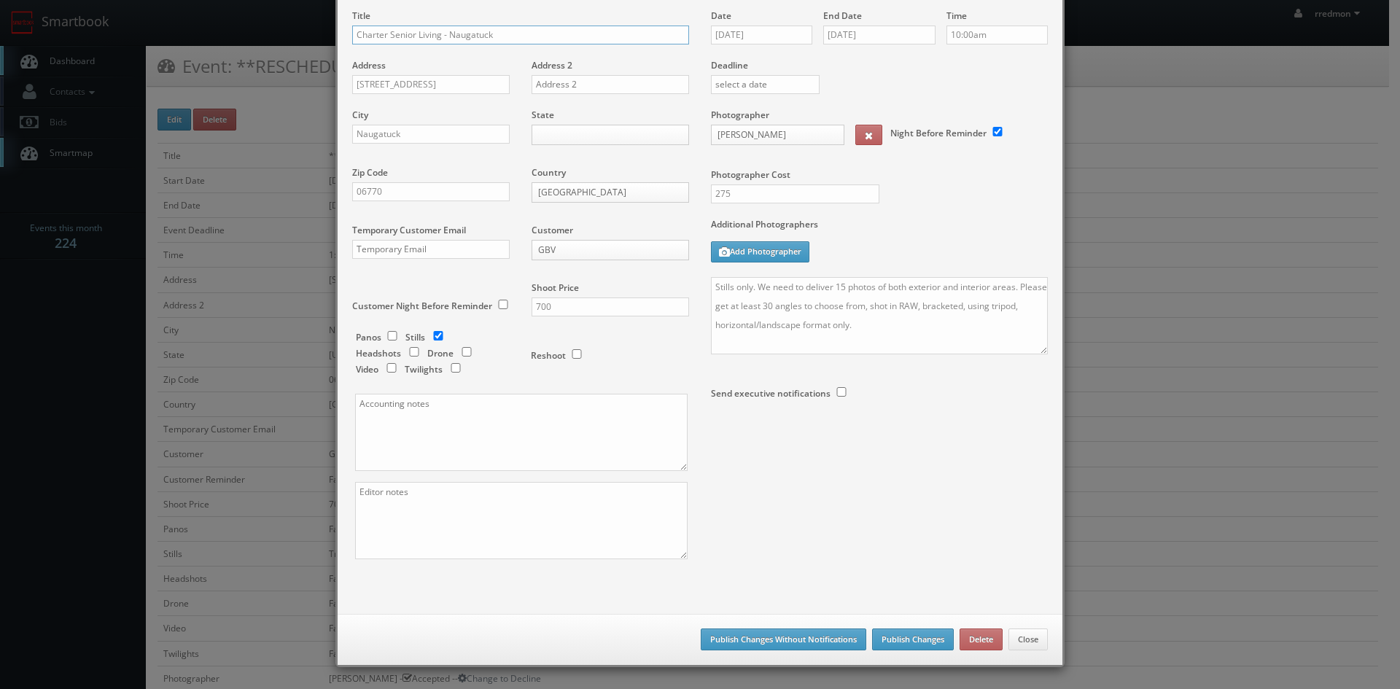
scroll to position [0, 0]
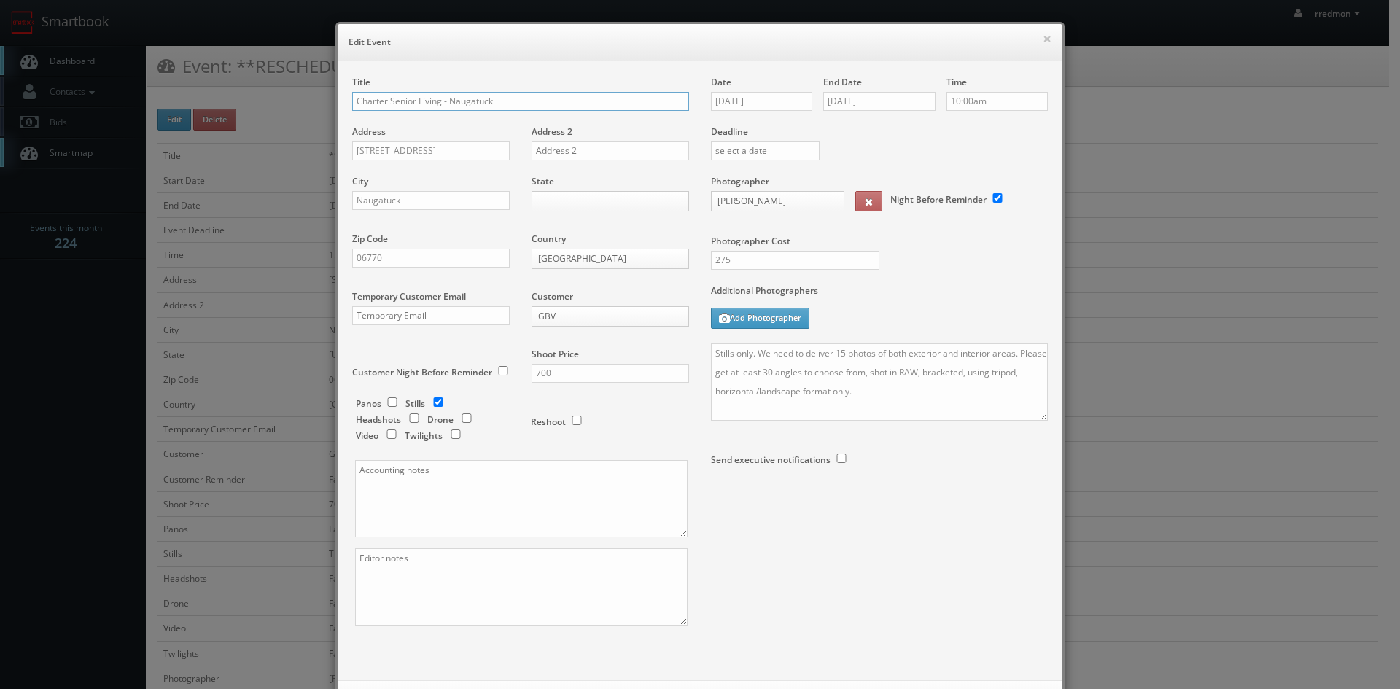
type input "Charter Senior Living - Naugatuck"
click at [711, 355] on textarea "Stills only. We need to deliver 15 photos of both exterior and interior areas. …" at bounding box center [879, 381] width 337 height 77
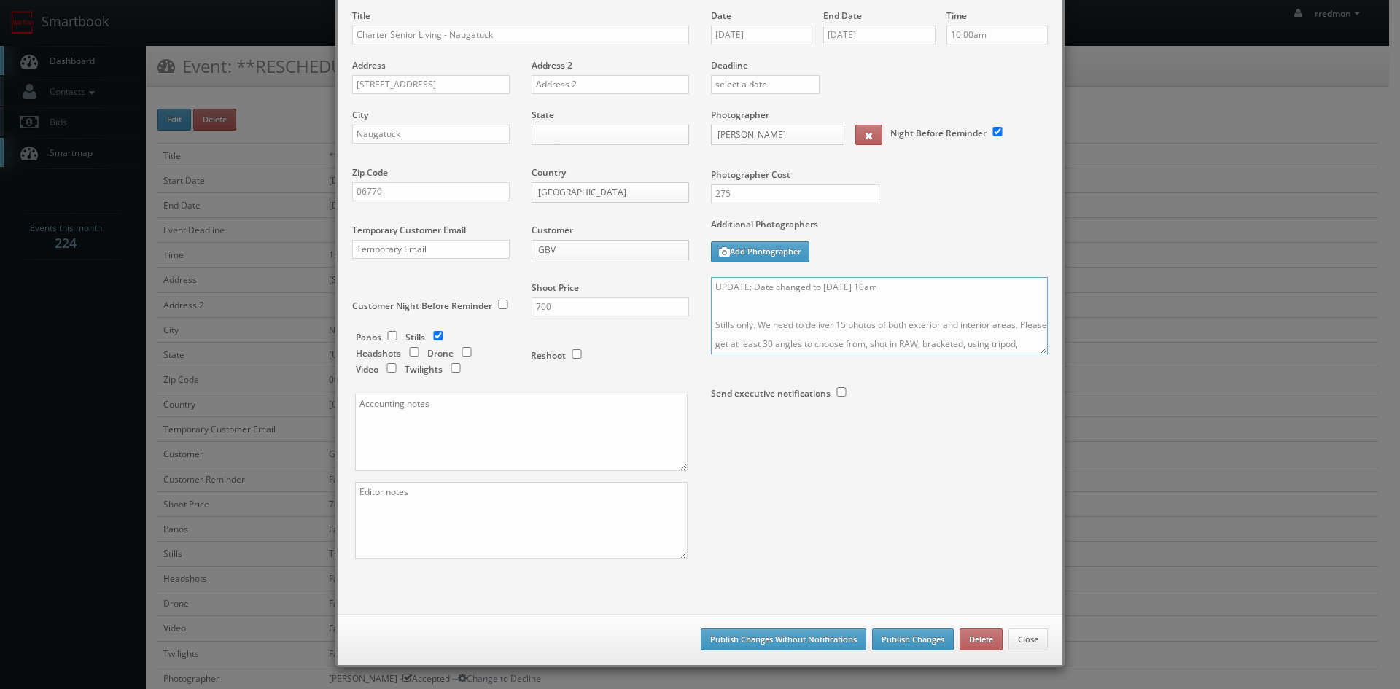
type textarea "UPDATE: Date changed to 10/2 @ 10am Stills only. We need to deliver 15 photos o…"
click at [903, 635] on button "Publish Changes" at bounding box center [913, 640] width 82 height 22
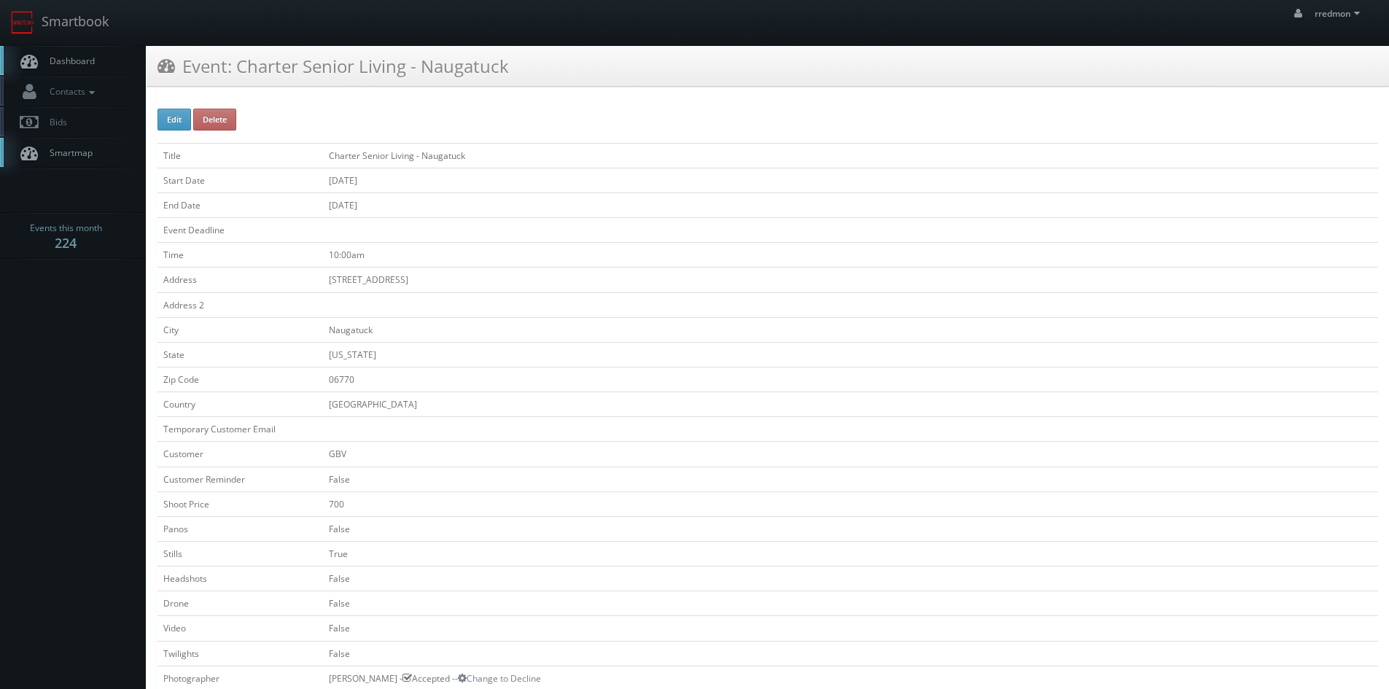
click at [81, 59] on span "Dashboard" at bounding box center [68, 61] width 52 height 12
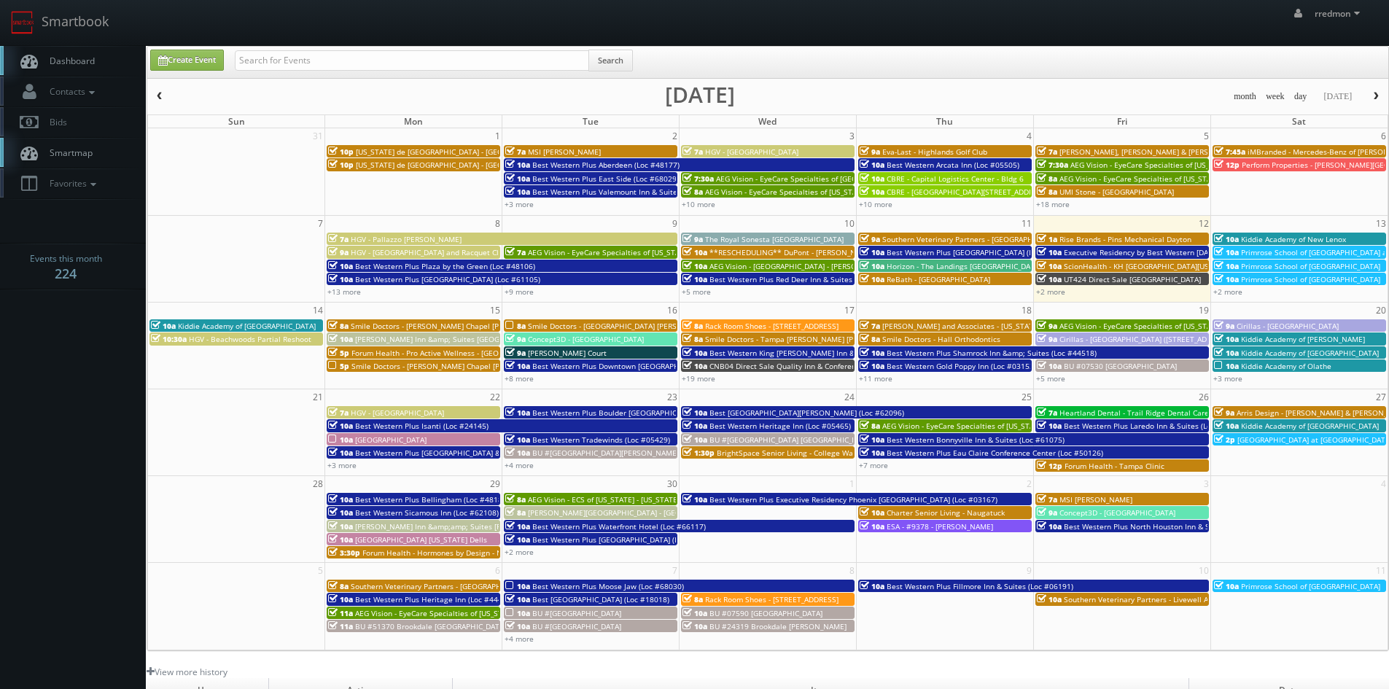
click at [1005, 510] on div "10a Charter Senior Living - Naugatuck" at bounding box center [945, 512] width 171 height 11
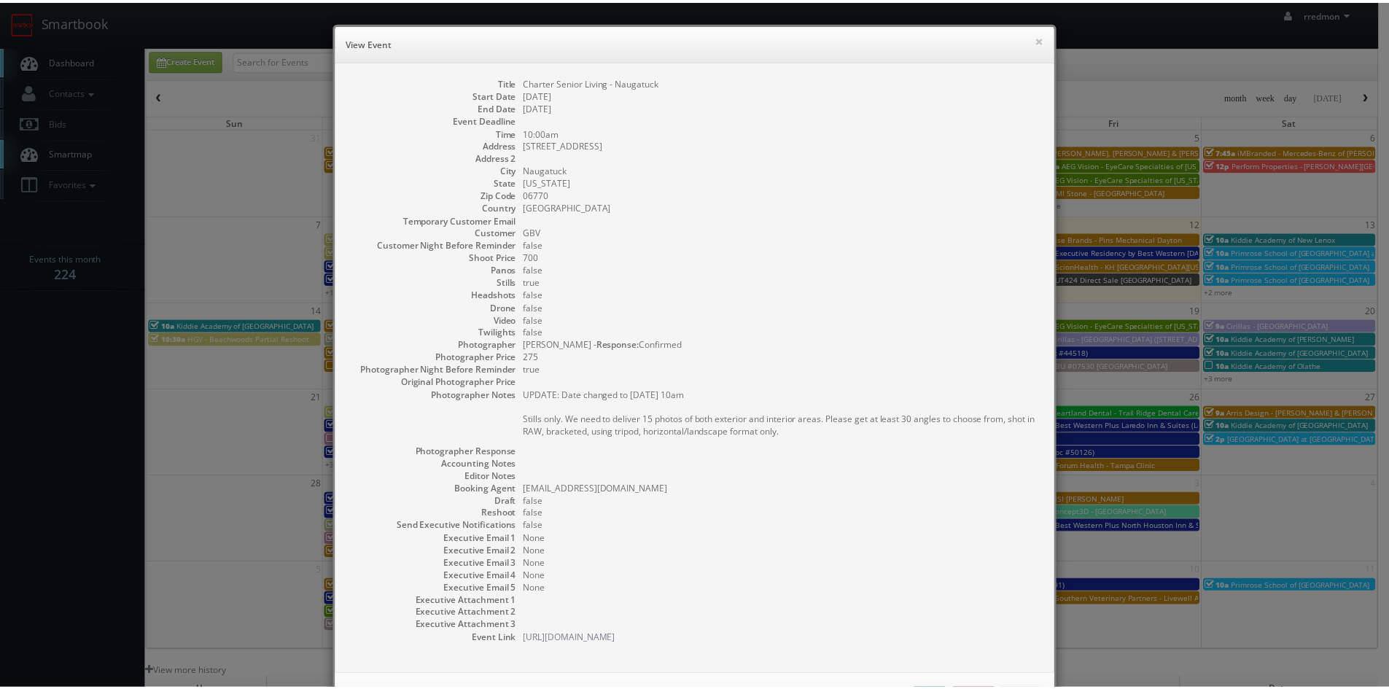
scroll to position [60, 0]
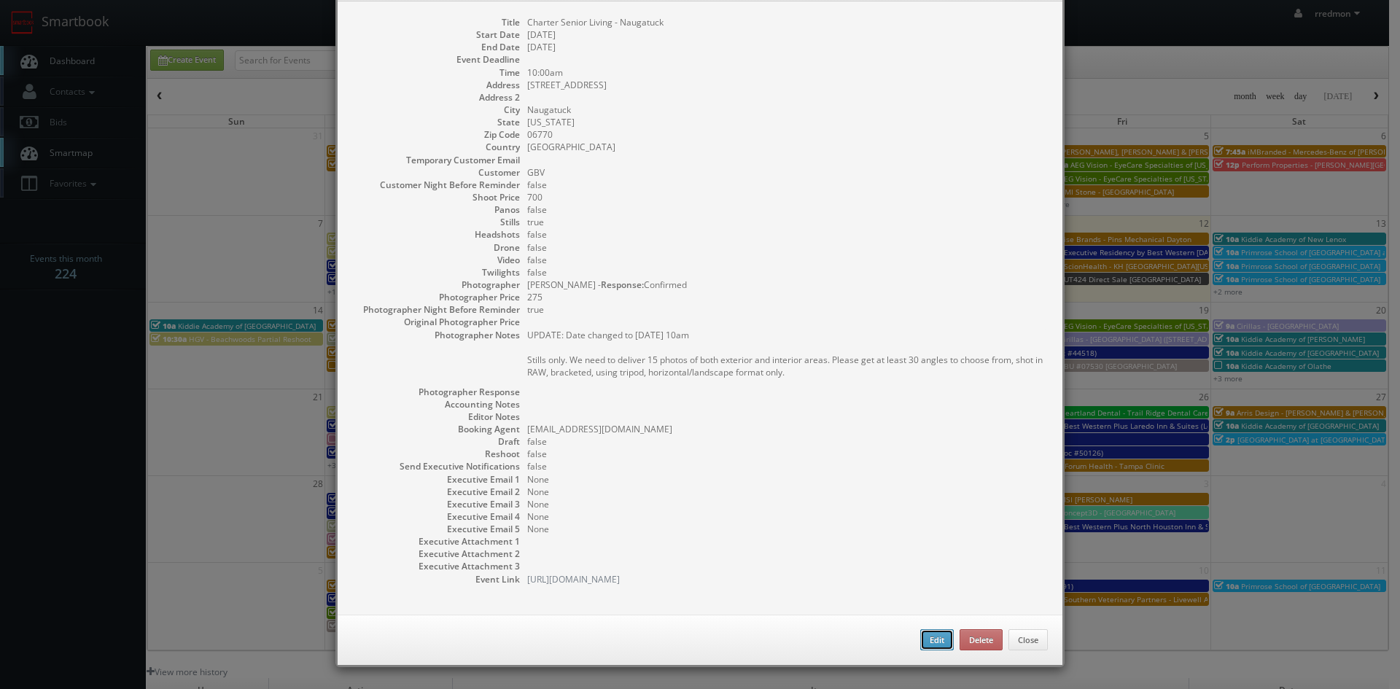
click at [920, 634] on button "Edit" at bounding box center [937, 640] width 34 height 22
type input "Charter Senior Living - Naugatuck"
type input "[STREET_ADDRESS]"
type input "Naugatuck"
type input "06770"
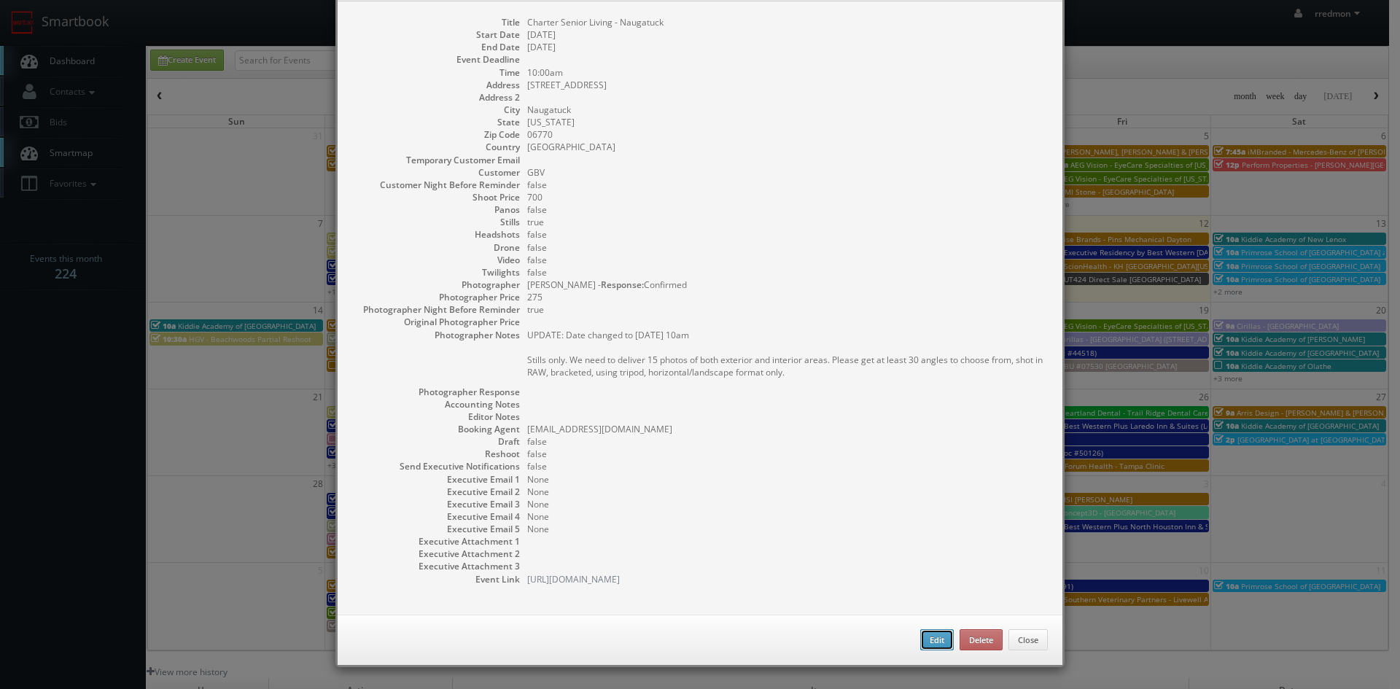
type input "700"
checkbox input "true"
type input "[DATE]"
type input "10:00am"
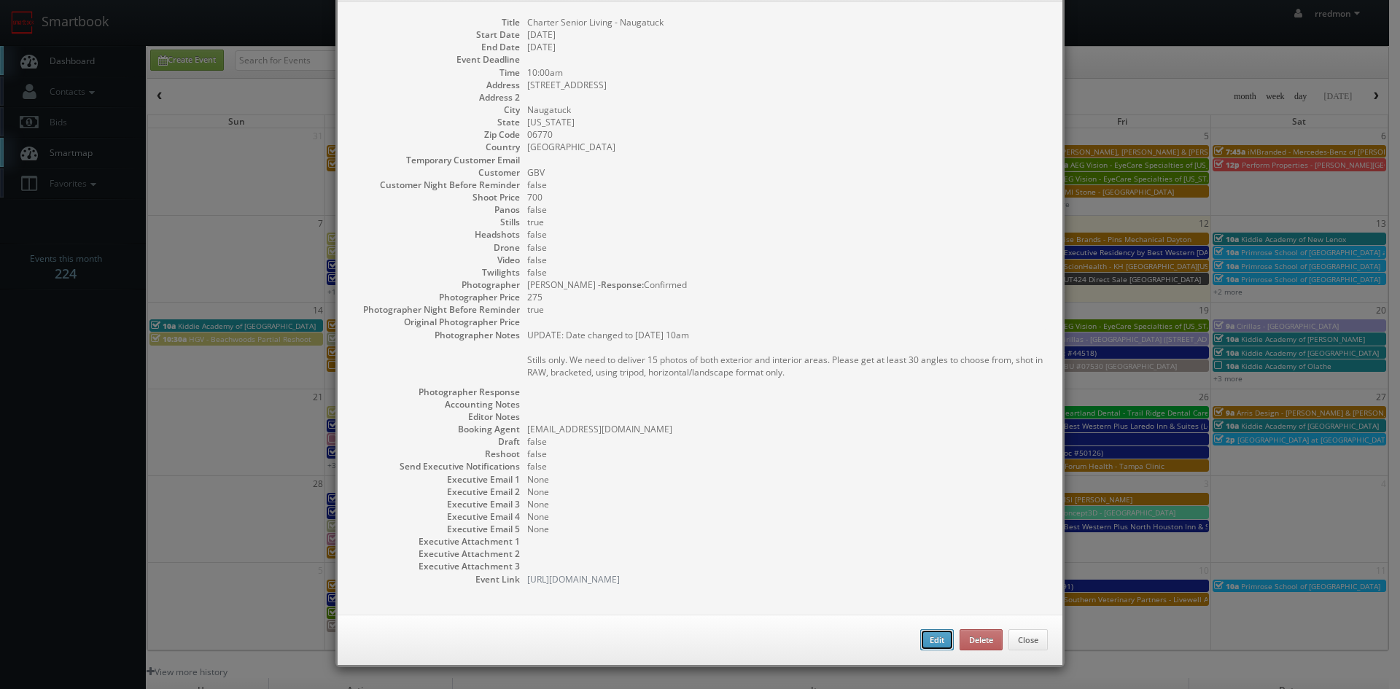
checkbox input "true"
type textarea "UPDATE: Date changed to [DATE] 10am Stills only. We need to deliver 15 photos o…"
select select "[US_STATE]"
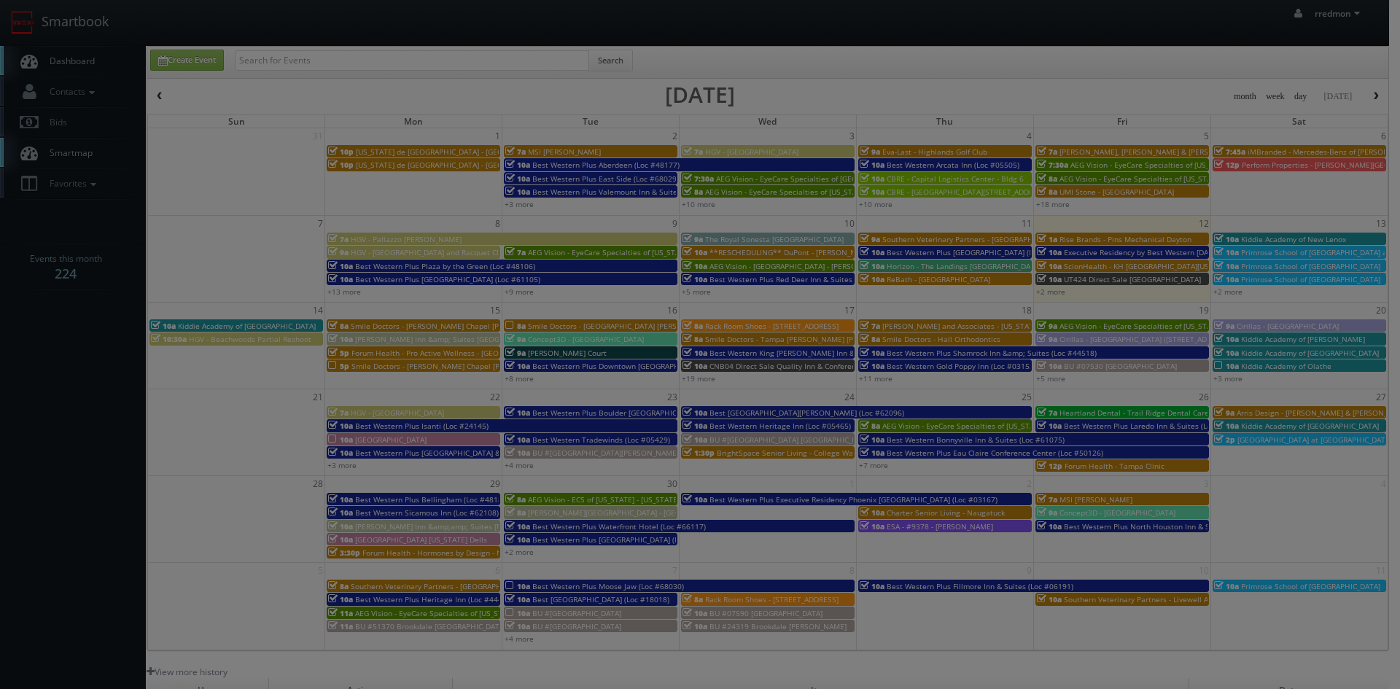
type input "700"
type input "275"
select select "fake72@mg.cs3calendar.com"
select select "tomcarusophotography@gmail.com"
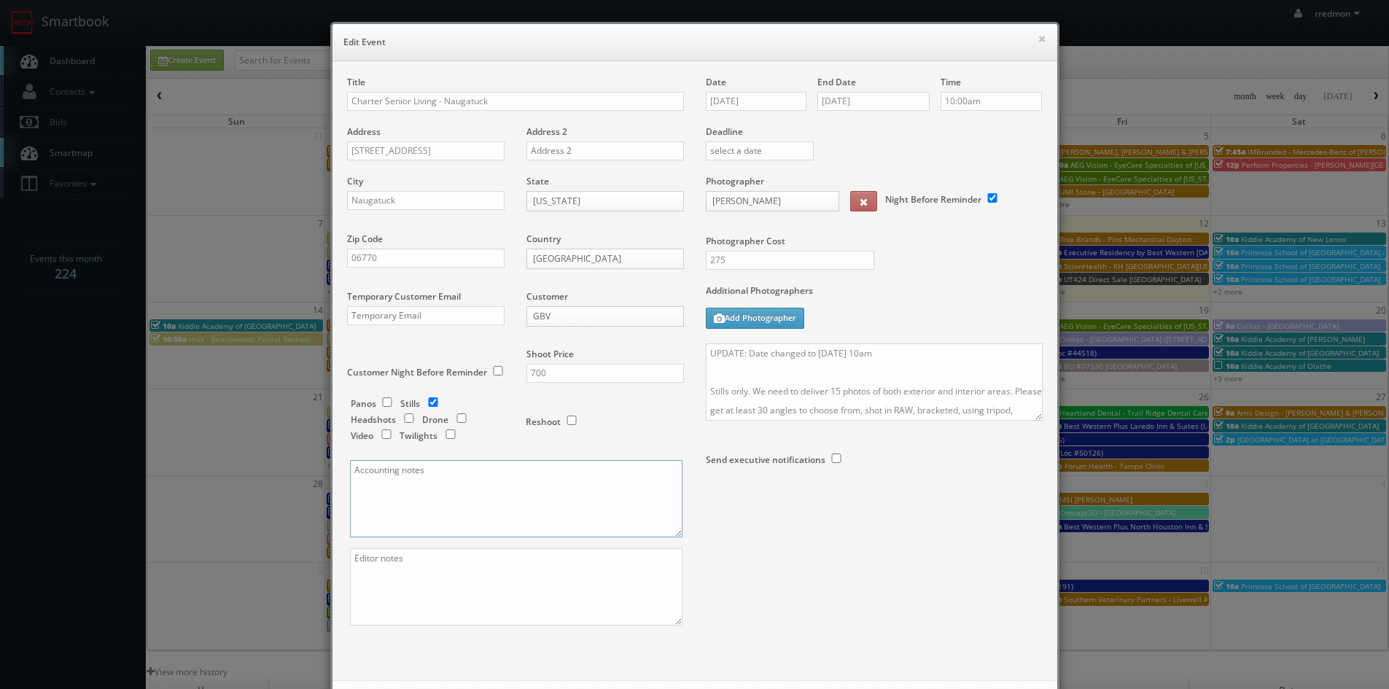
click at [429, 481] on textarea at bounding box center [516, 498] width 332 height 77
click at [350, 489] on textarea "Already marked green in the "rescheduling fees" sheet, but this one should have…" at bounding box center [516, 498] width 332 height 77
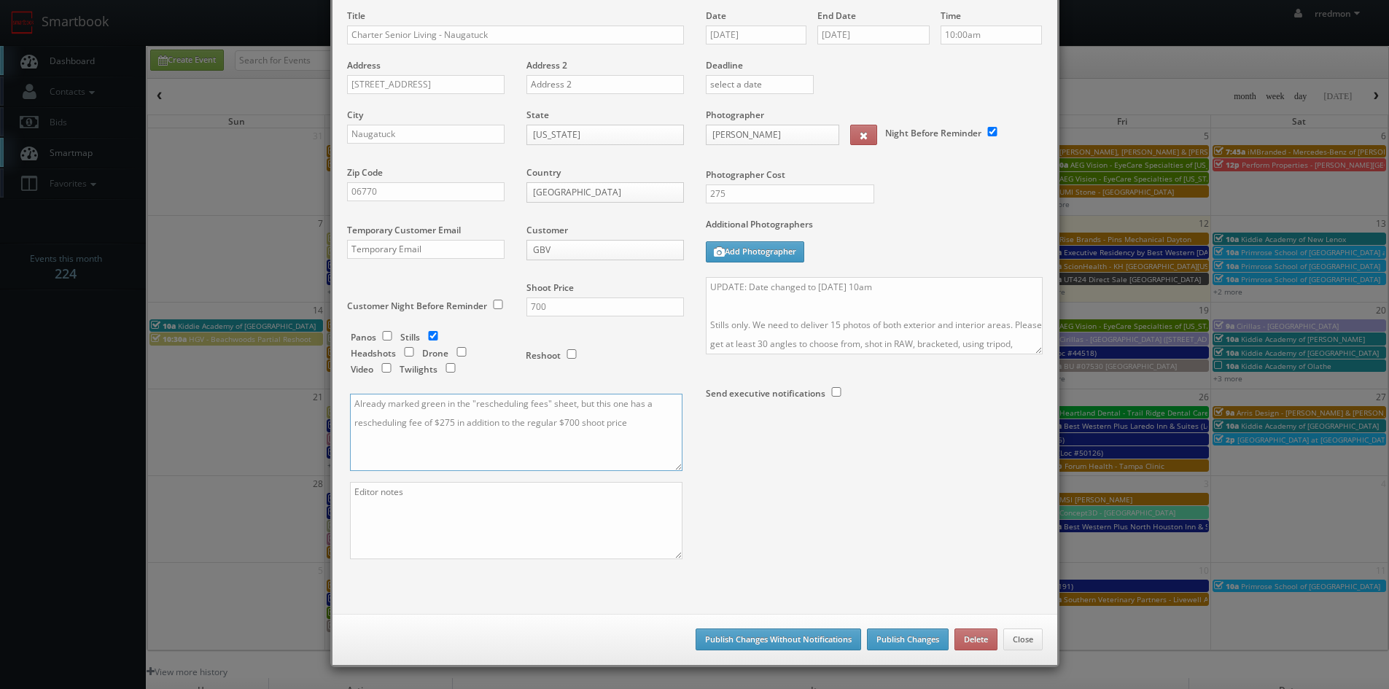
type textarea "Already marked green in the "rescheduling fees" sheet, but this one has a resch…"
click at [779, 642] on button "Publish Changes Without Notifications" at bounding box center [779, 640] width 166 height 22
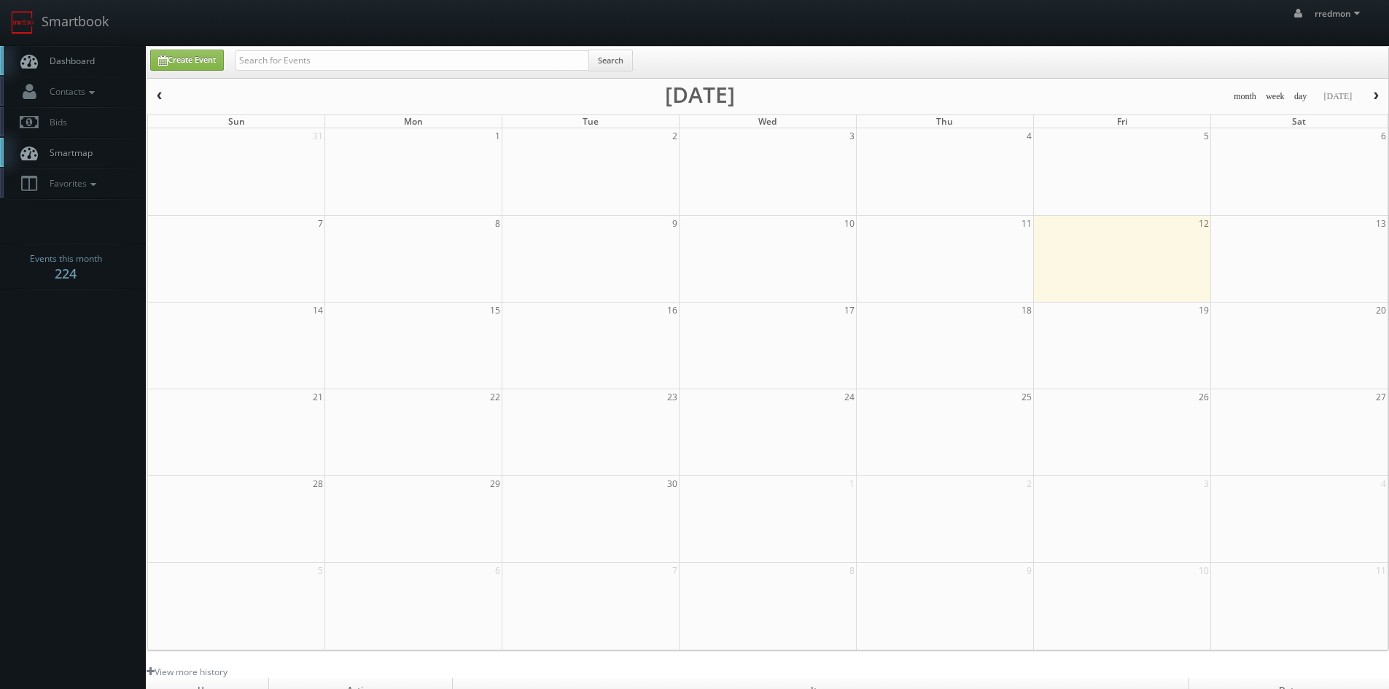
click at [96, 61] on link "Dashboard" at bounding box center [73, 61] width 146 height 30
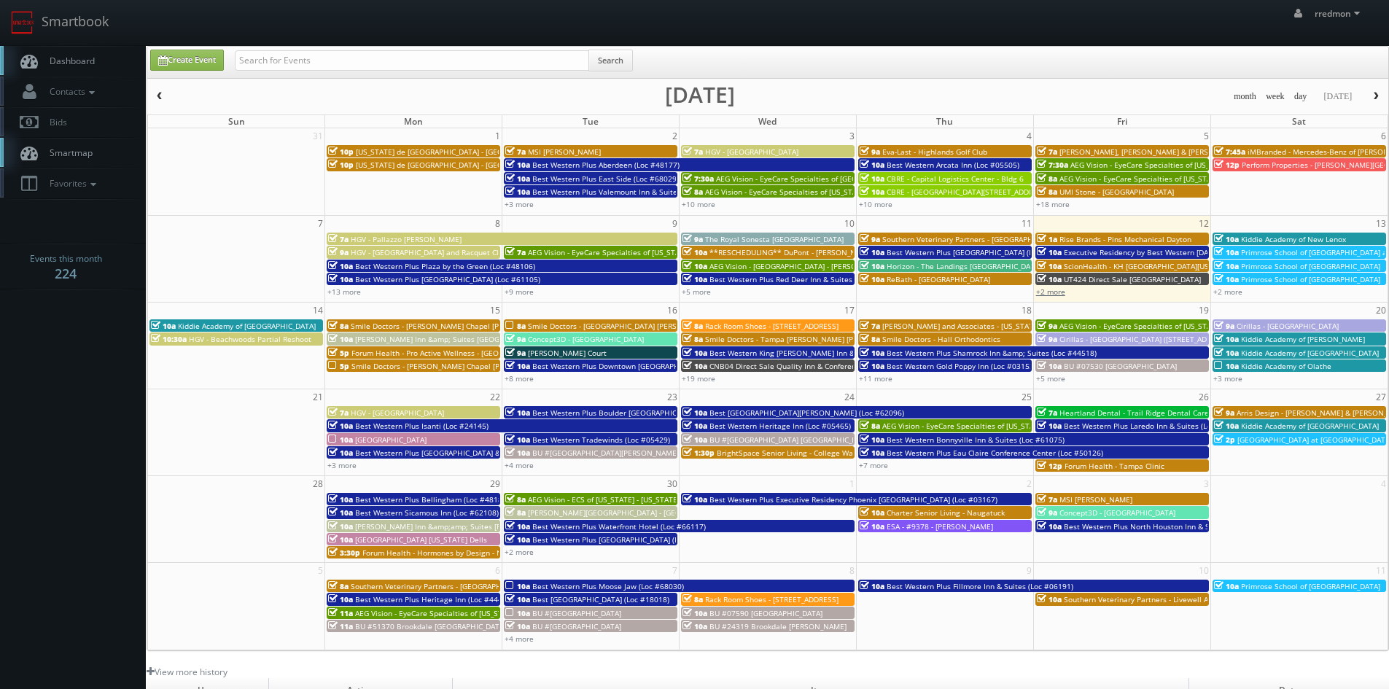
click at [1059, 292] on link "+2 more" at bounding box center [1050, 292] width 29 height 10
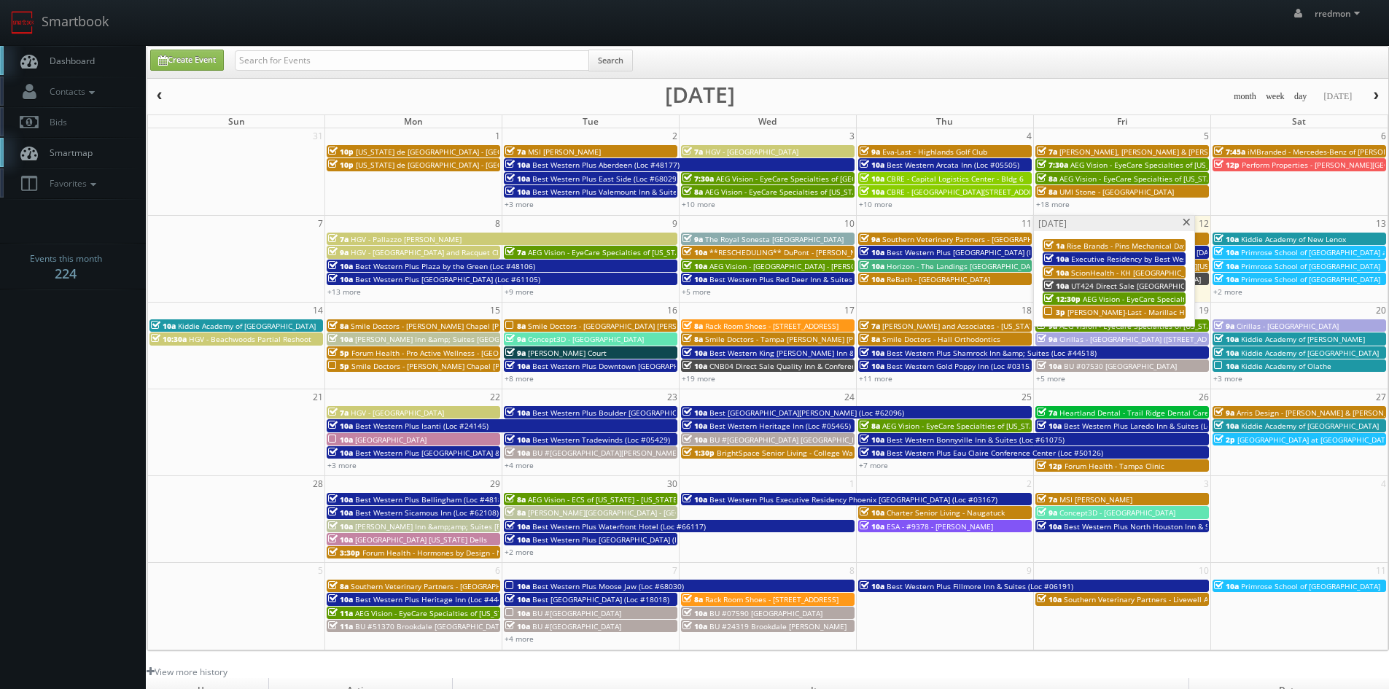
click at [1184, 225] on span at bounding box center [1186, 223] width 9 height 8
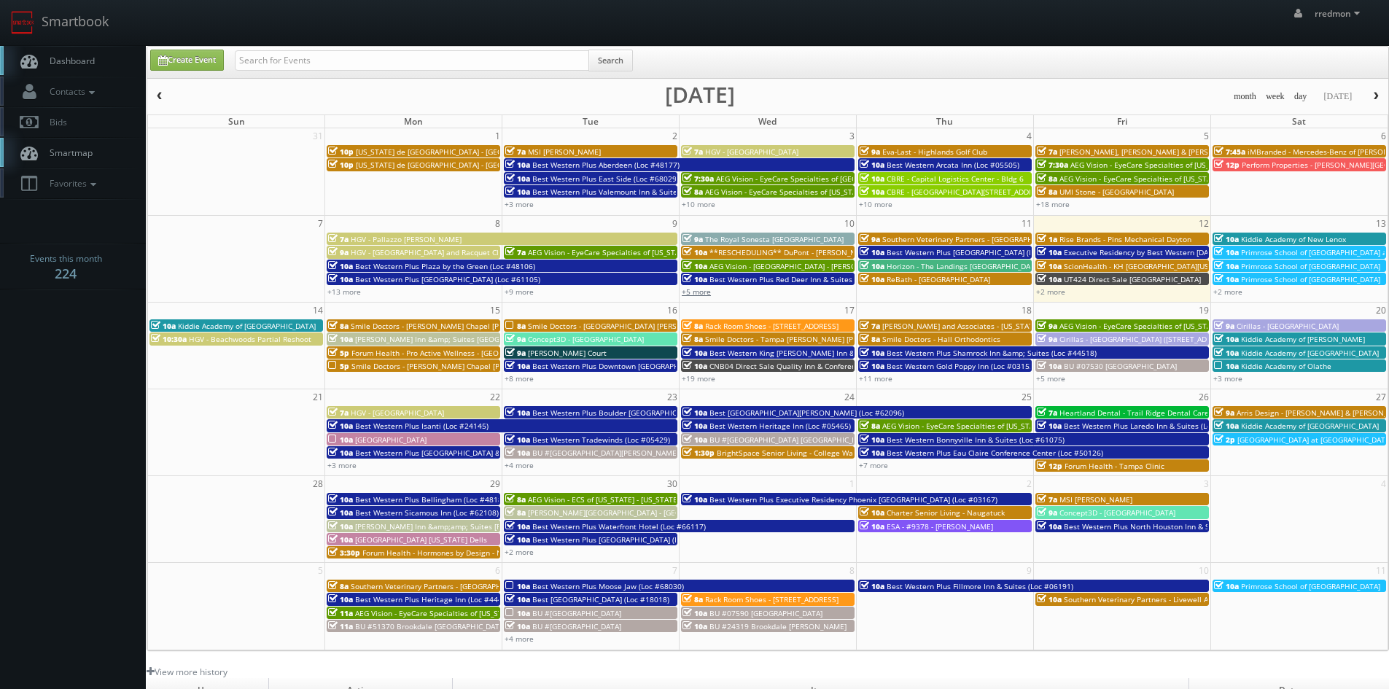
click at [688, 291] on link "+5 more" at bounding box center [696, 292] width 29 height 10
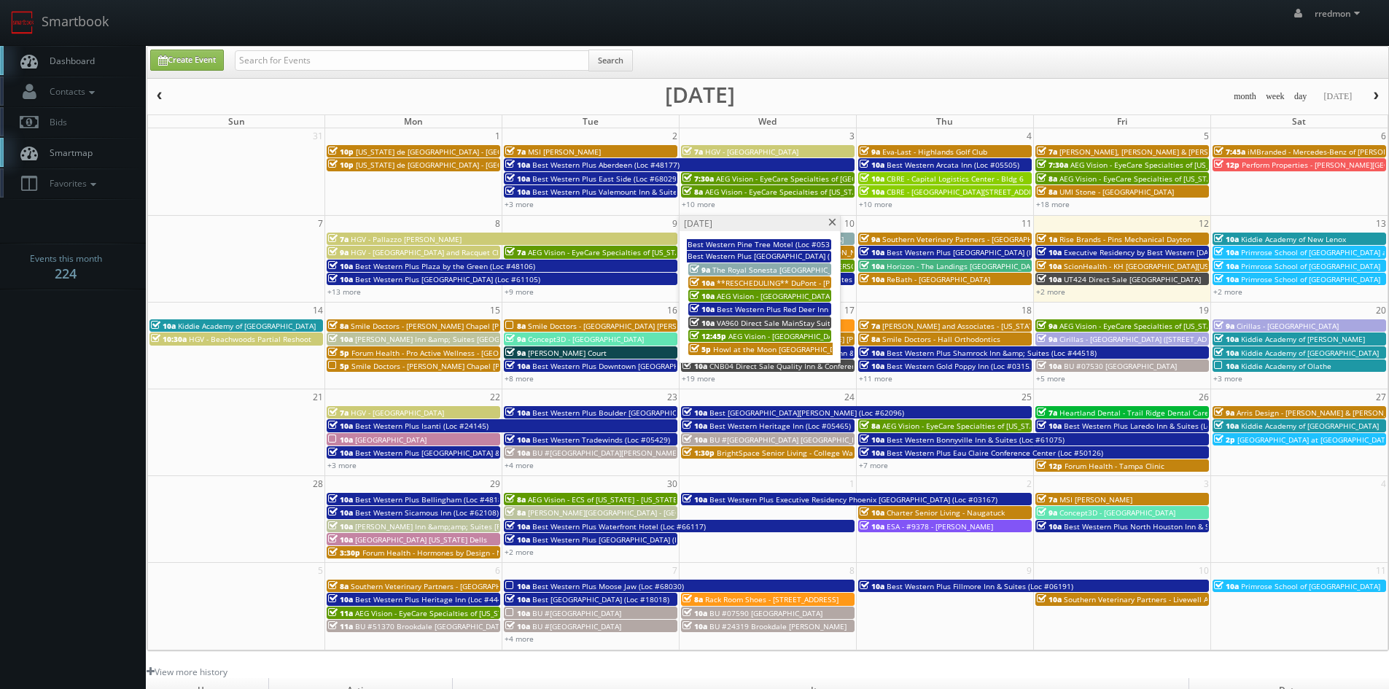
click at [829, 224] on span at bounding box center [832, 223] width 9 height 8
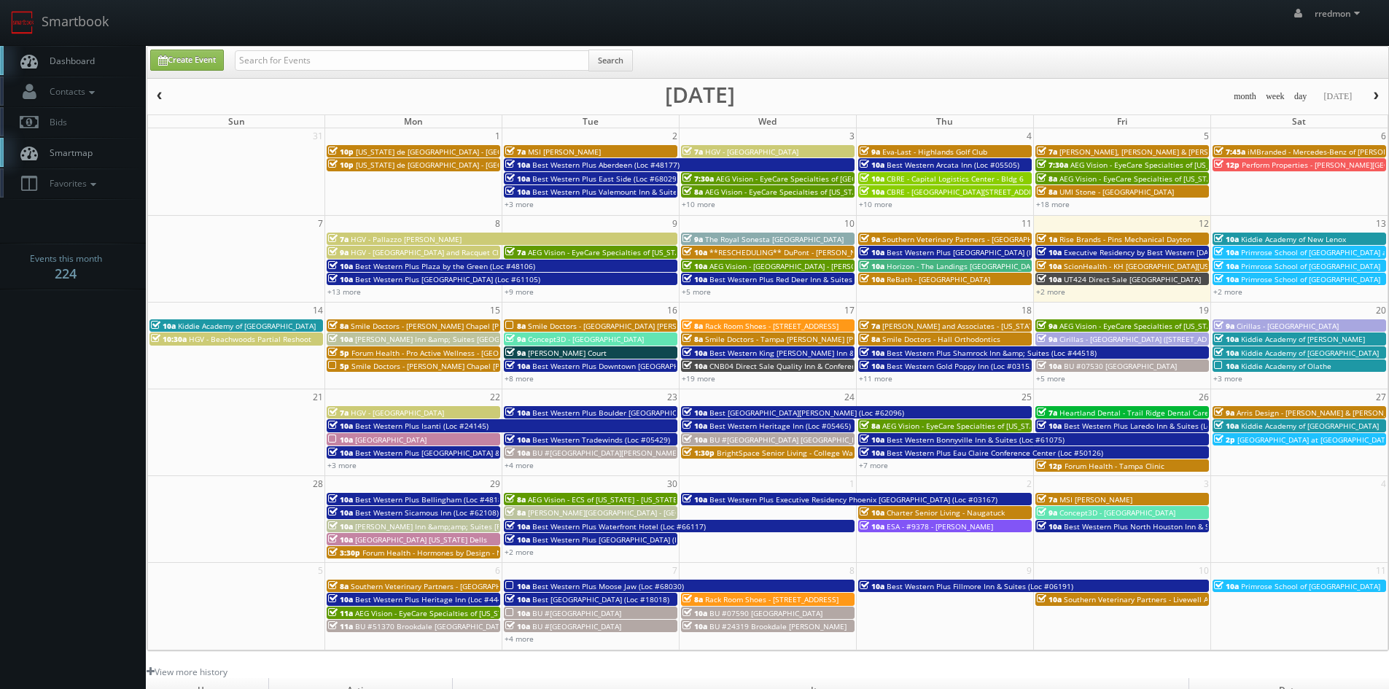
click at [938, 266] on span "Horizon - The Landings [GEOGRAPHIC_DATA]" at bounding box center [964, 266] width 155 height 10
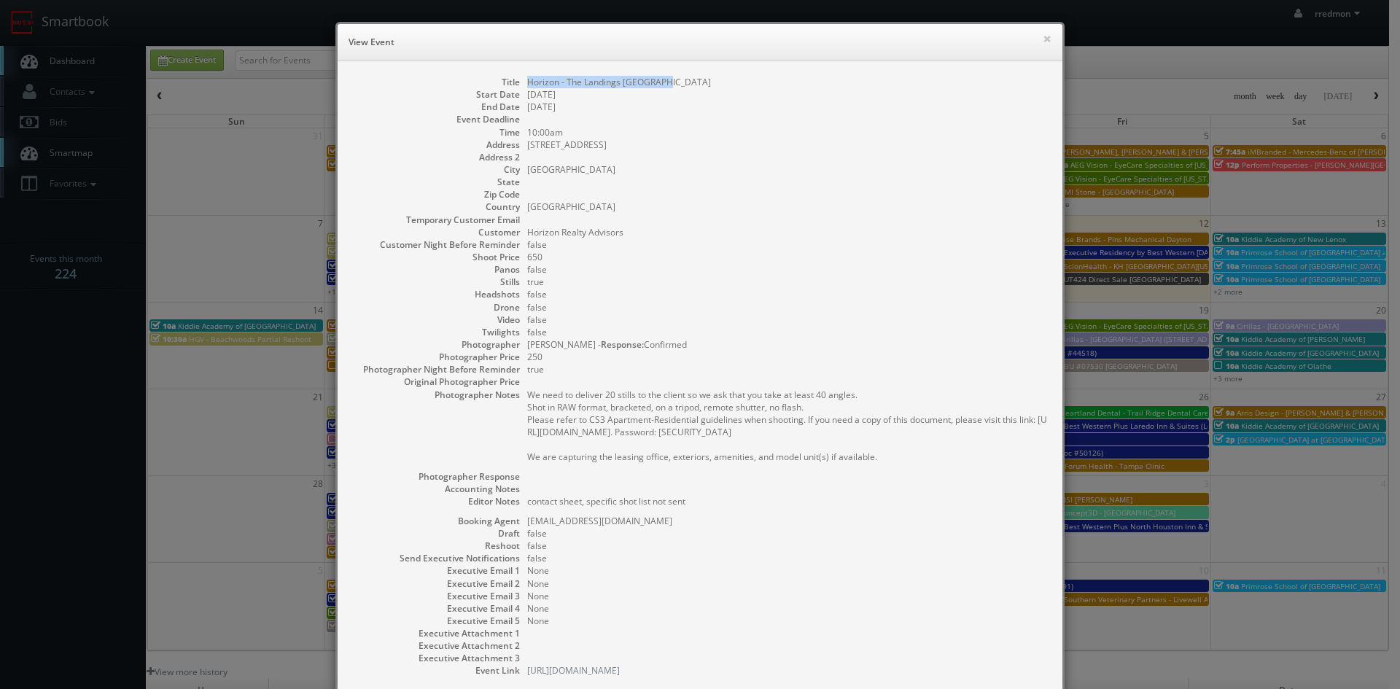
drag, startPoint x: 661, startPoint y: 82, endPoint x: 521, endPoint y: 79, distance: 140.8
click at [521, 79] on dl "Title Horizon - The Landings Knoxville Start Date 09/11/2025 End Date 09/11/202…" at bounding box center [700, 377] width 696 height 602
copy dd "Horizon - The Landings [GEOGRAPHIC_DATA]"
click at [1043, 39] on button "×" at bounding box center [1047, 39] width 9 height 10
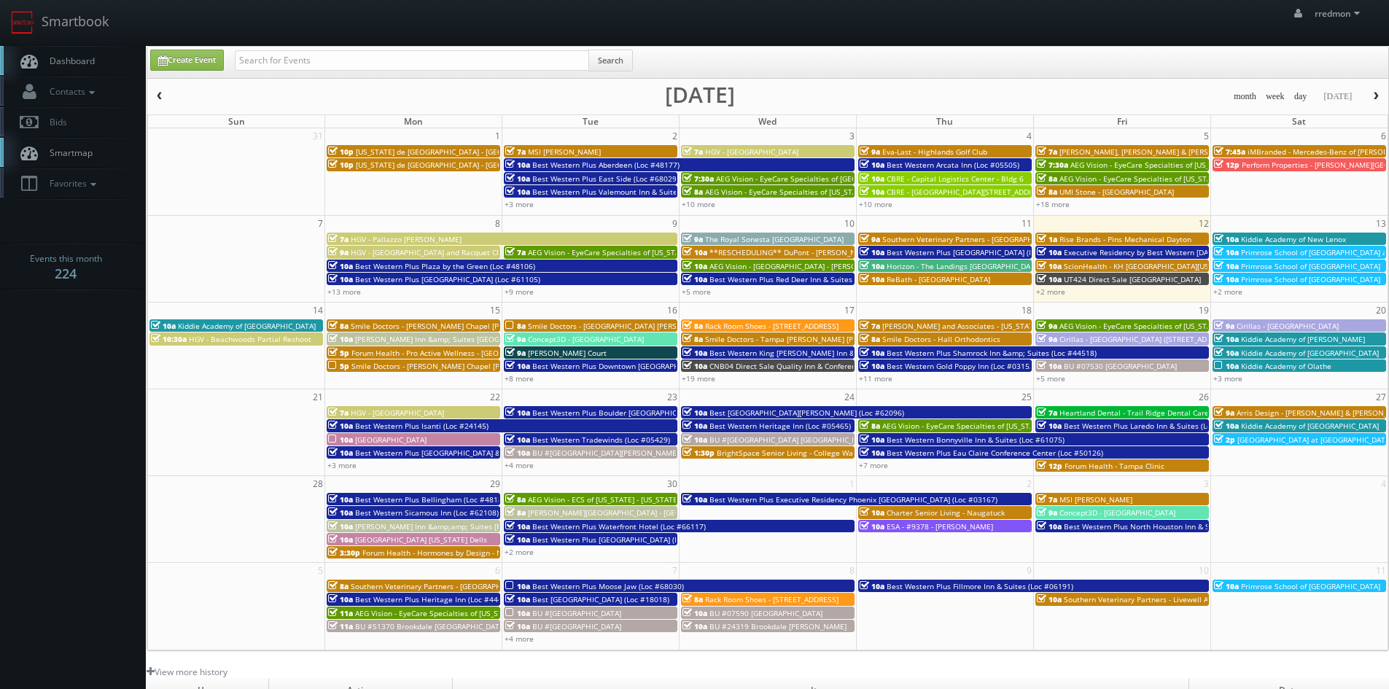
click at [1110, 238] on span "Rise Brands - Pins Mechanical Dayton" at bounding box center [1125, 239] width 132 height 10
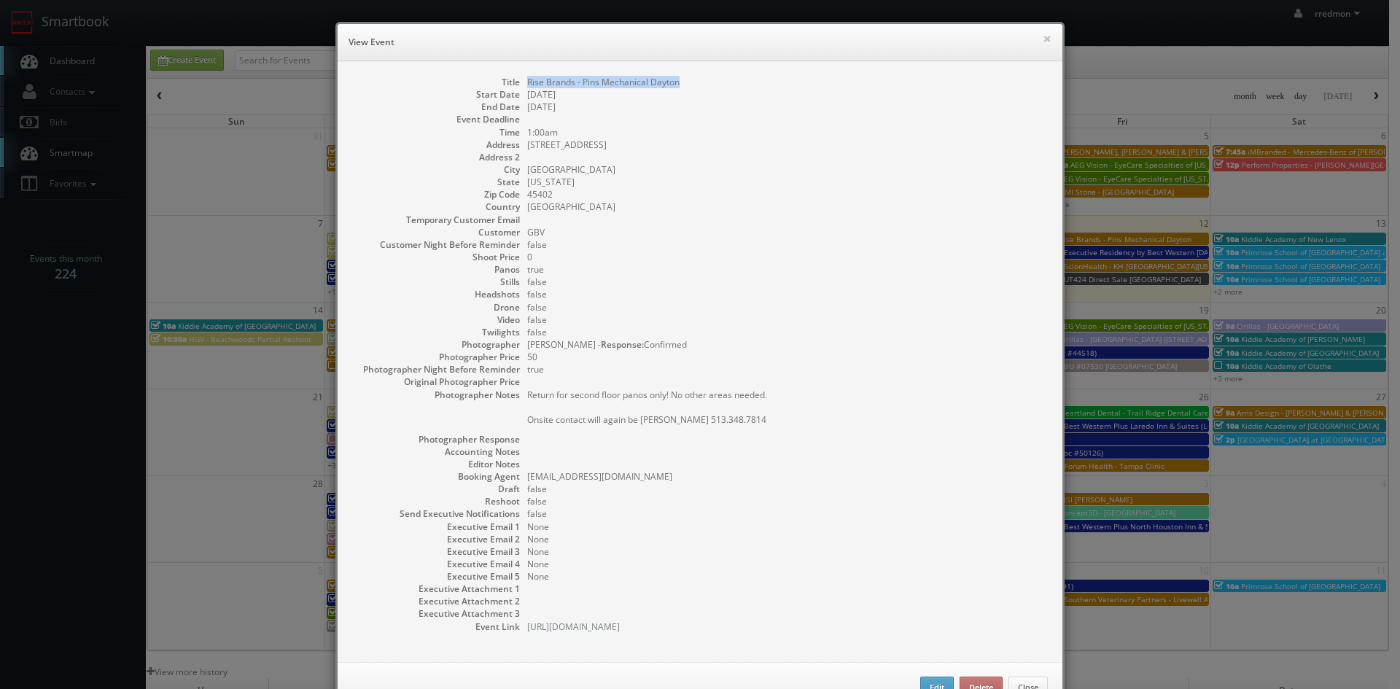
drag, startPoint x: 680, startPoint y: 80, endPoint x: 514, endPoint y: 82, distance: 166.3
click at [514, 82] on dl "Title Rise Brands - Pins Mechanical Dayton Start Date 09/12/2025 End Date 09/12…" at bounding box center [700, 354] width 696 height 557
copy dl "Rise Brands - Pins Mechanical Dayton"
click at [1043, 41] on button "×" at bounding box center [1047, 39] width 9 height 10
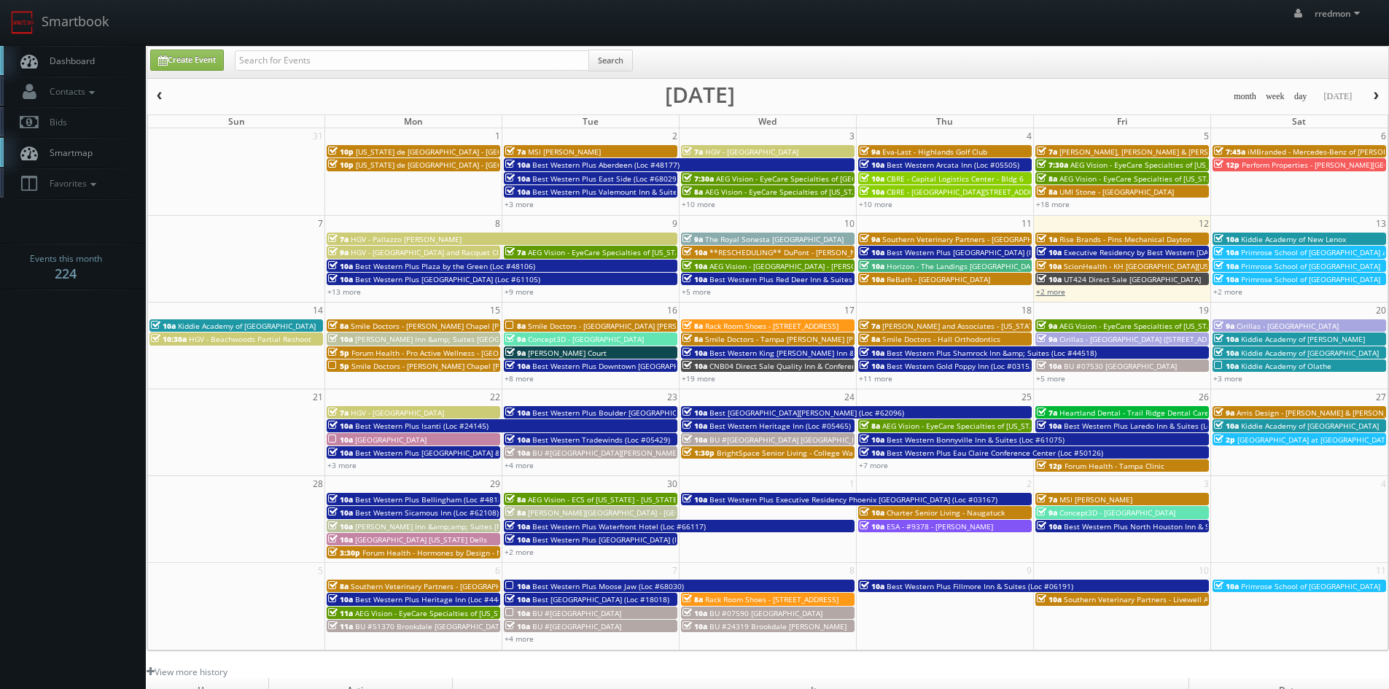
click at [1049, 289] on link "+2 more" at bounding box center [1050, 292] width 29 height 10
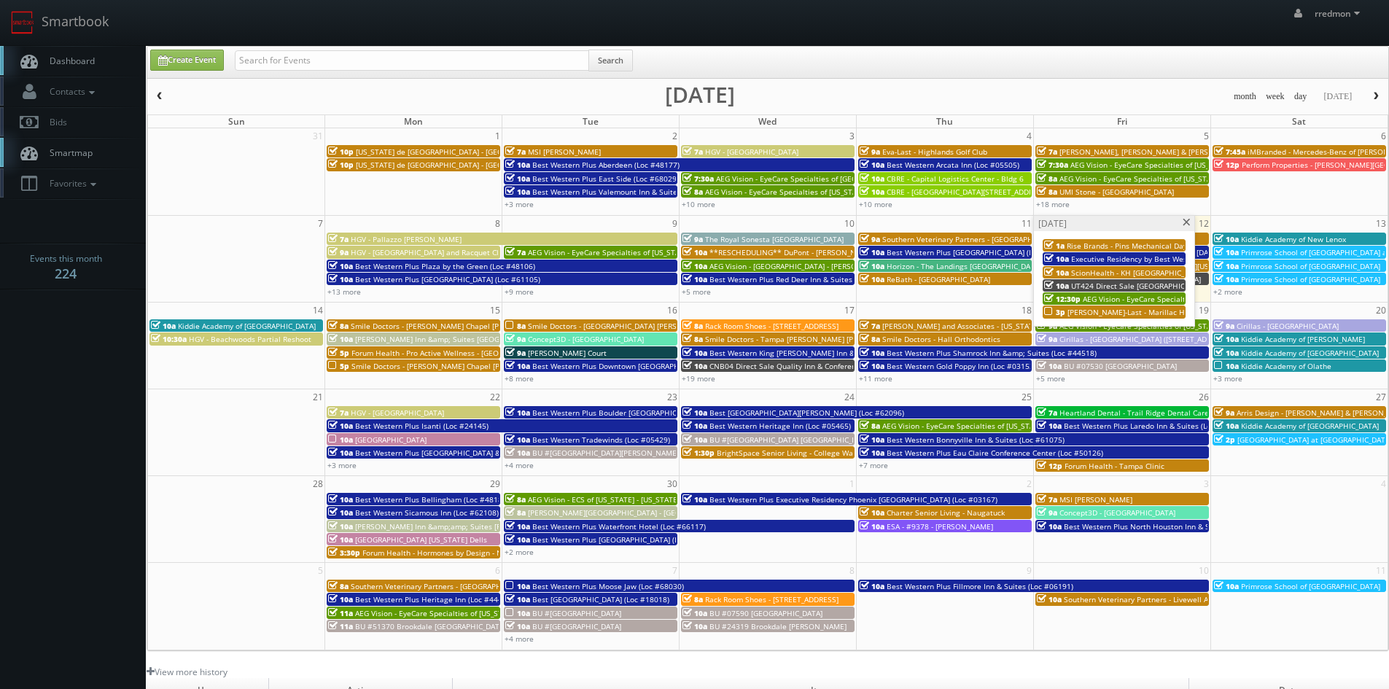
click at [1105, 312] on span "[PERSON_NAME]-Last - Marillac Health Center" at bounding box center [1147, 312] width 161 height 10
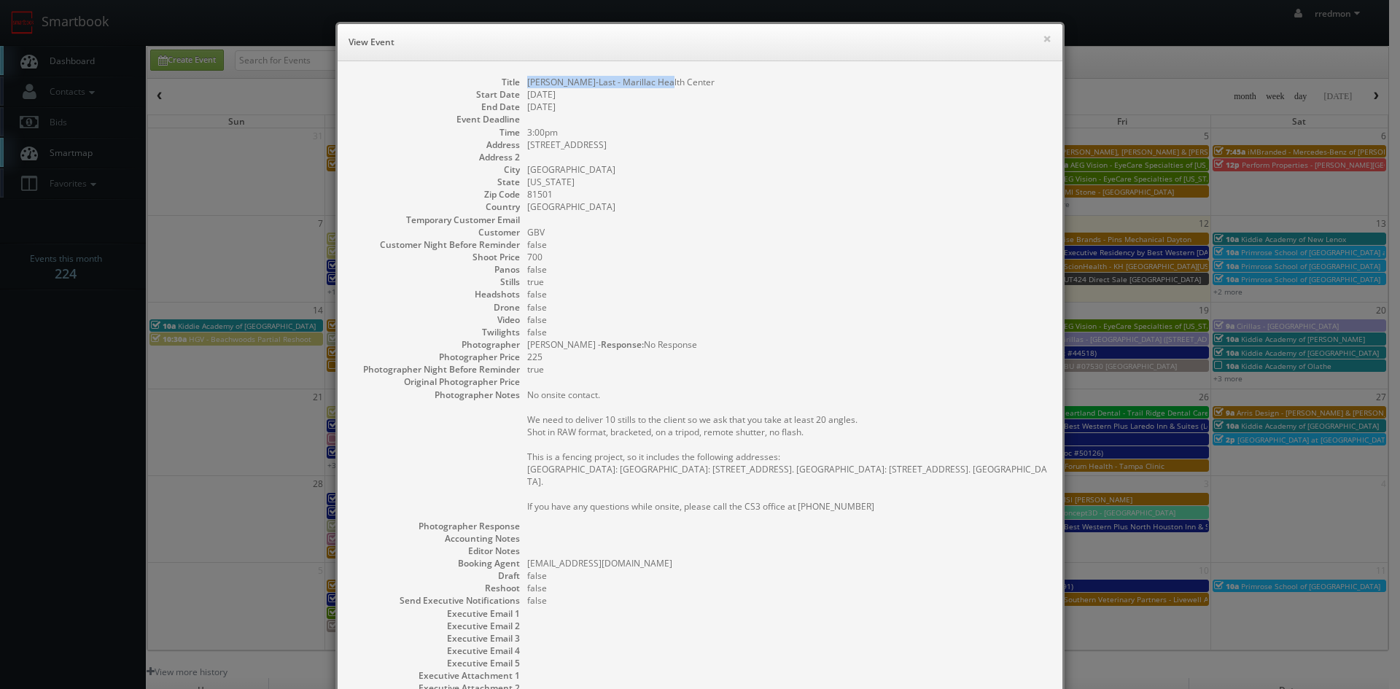
drag, startPoint x: 667, startPoint y: 80, endPoint x: 521, endPoint y: 84, distance: 146.6
click at [521, 84] on dl "Title Eva-Last - Marillac Health Center Start Date 09/12/2025 End Date 09/12/20…" at bounding box center [700, 398] width 696 height 644
copy dd "[PERSON_NAME]-Last - Marillac Health Center"
click at [1043, 37] on button "×" at bounding box center [1047, 39] width 9 height 10
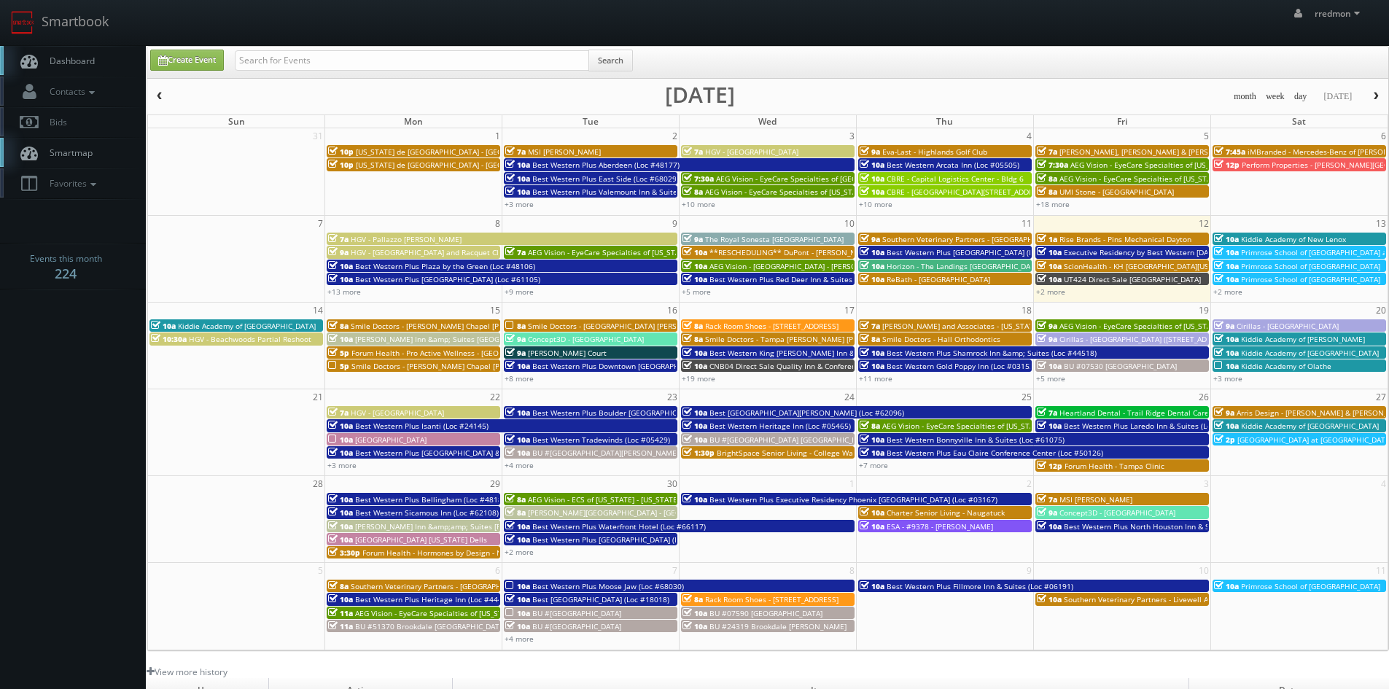
click at [591, 252] on span "AEG Vision - EyeCare Specialties of [US_STATE] – EyeCare in [GEOGRAPHIC_DATA]" at bounding box center [668, 252] width 281 height 10
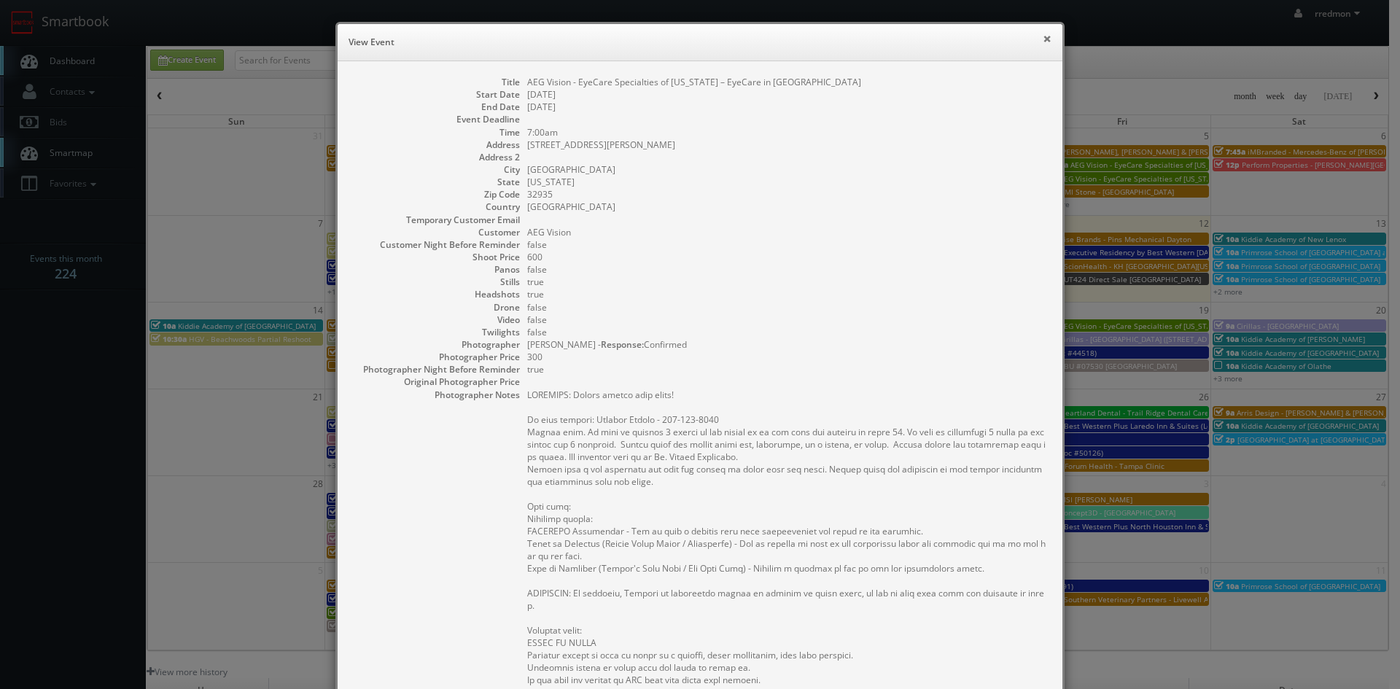
click at [1043, 42] on button "×" at bounding box center [1047, 39] width 9 height 10
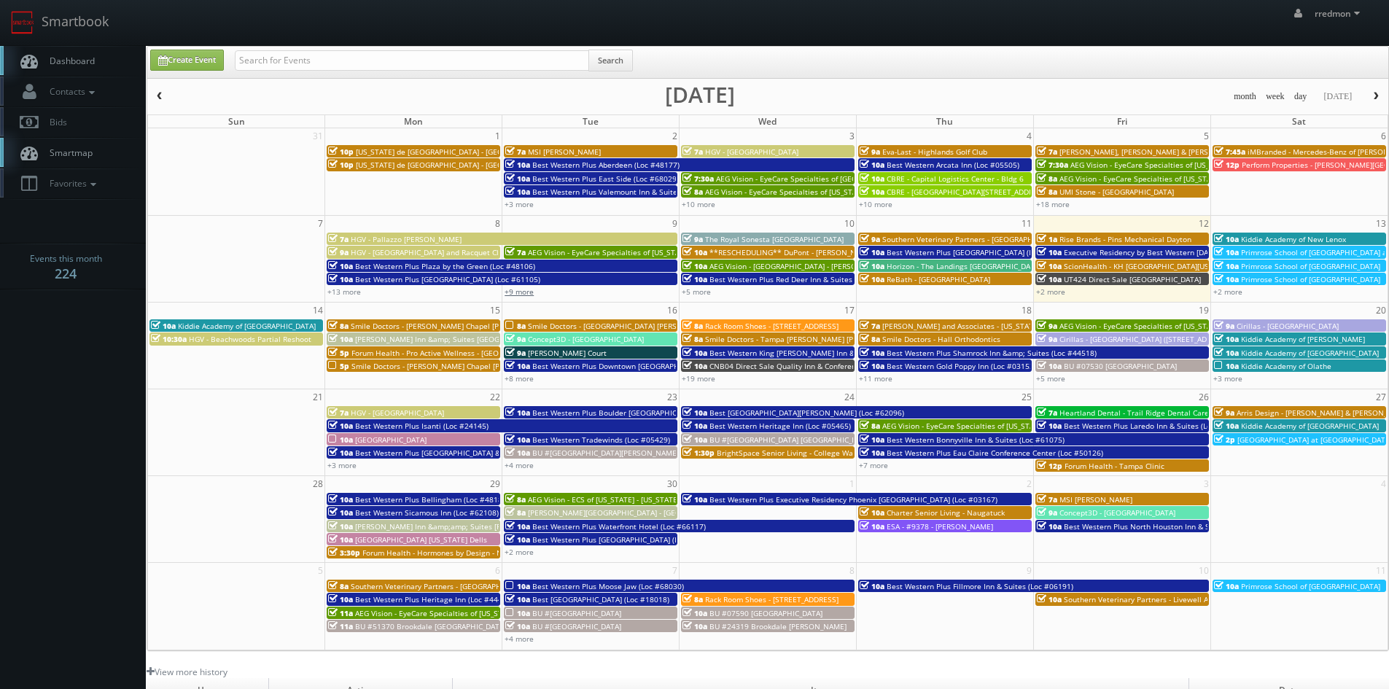
click at [533, 294] on link "+9 more" at bounding box center [519, 292] width 29 height 10
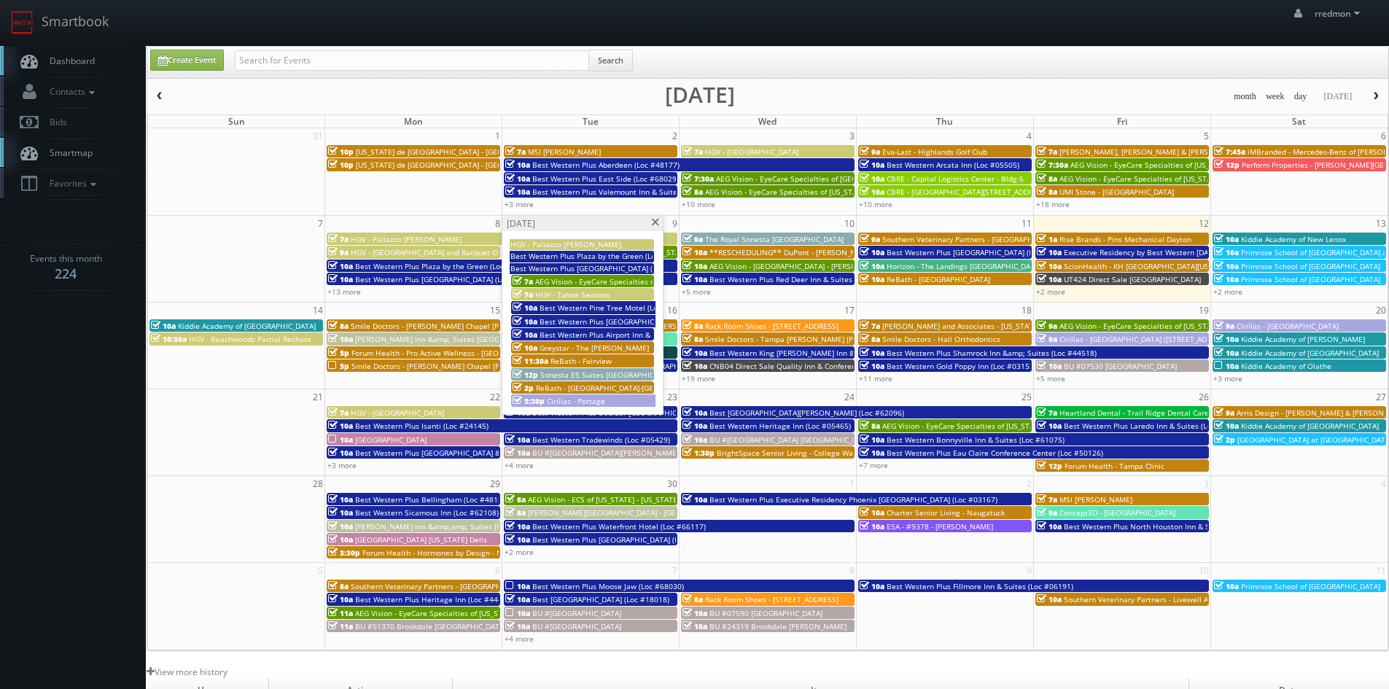
click at [655, 222] on span at bounding box center [654, 223] width 9 height 8
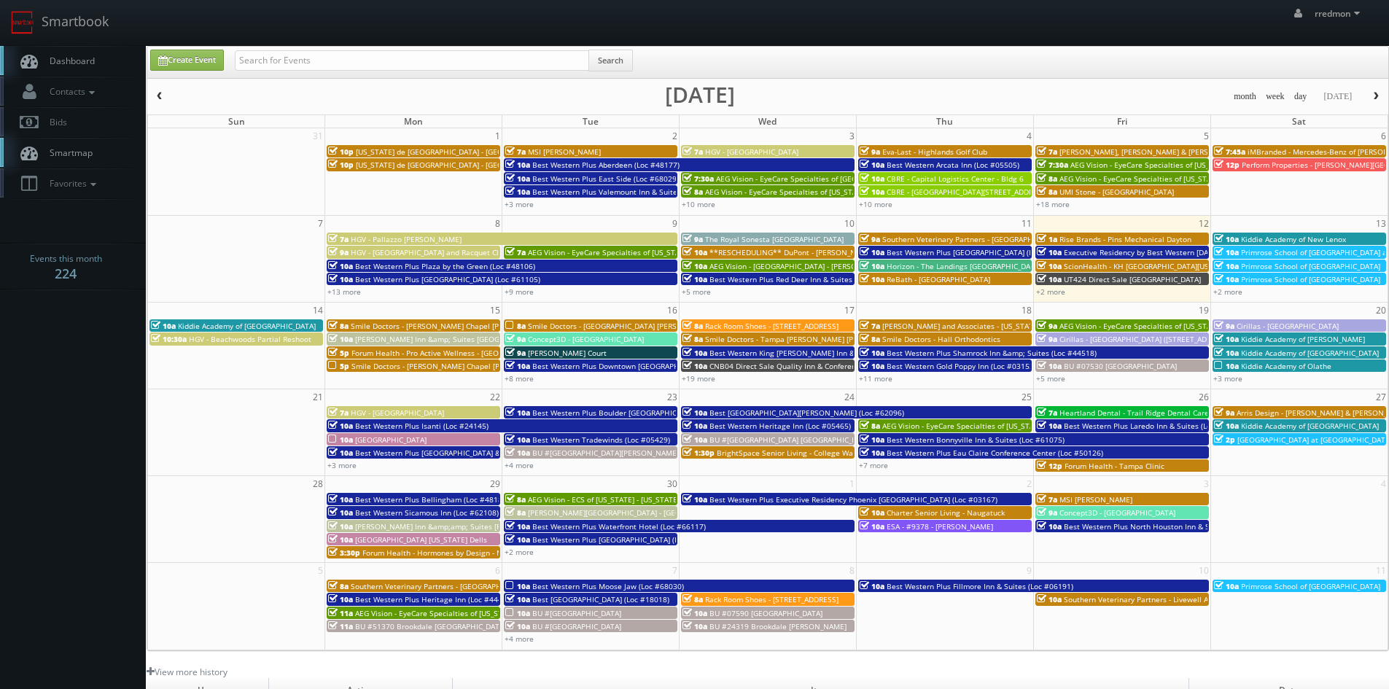
click at [1086, 192] on span "UMI Stone - [GEOGRAPHIC_DATA]" at bounding box center [1116, 192] width 114 height 10
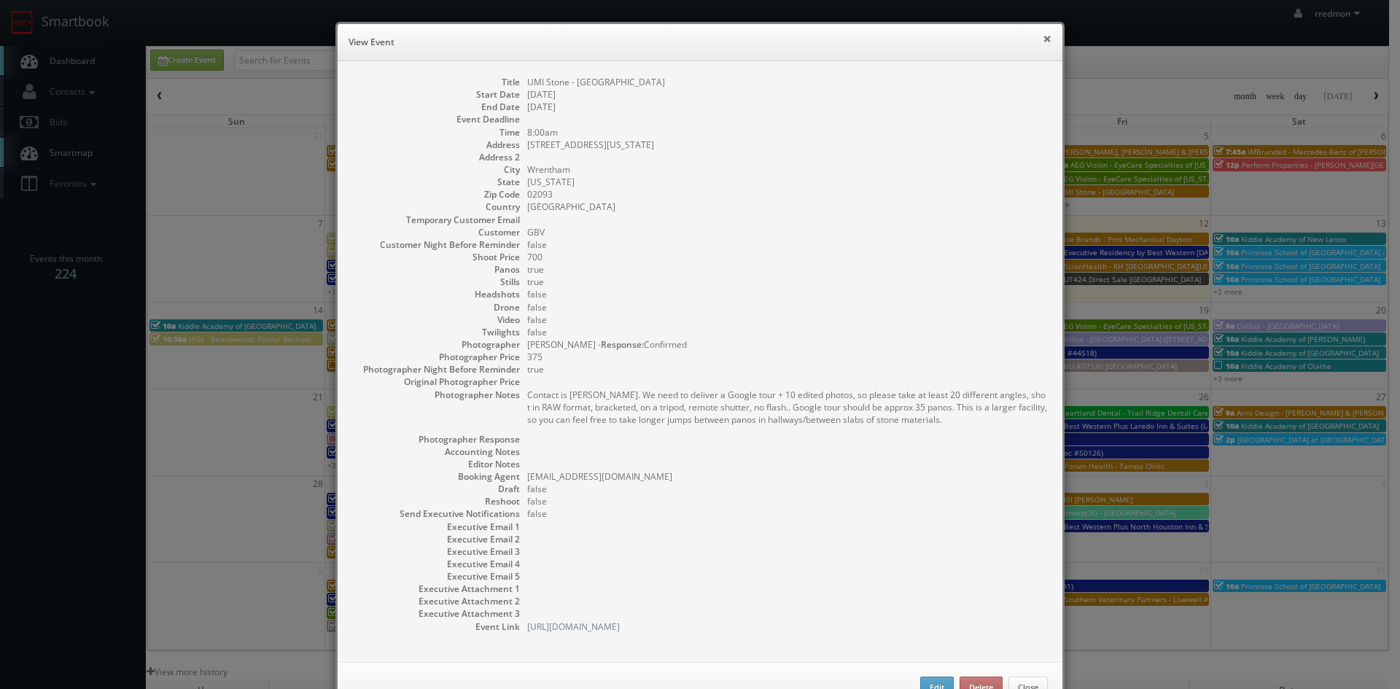
click at [1043, 39] on button "×" at bounding box center [1047, 39] width 9 height 10
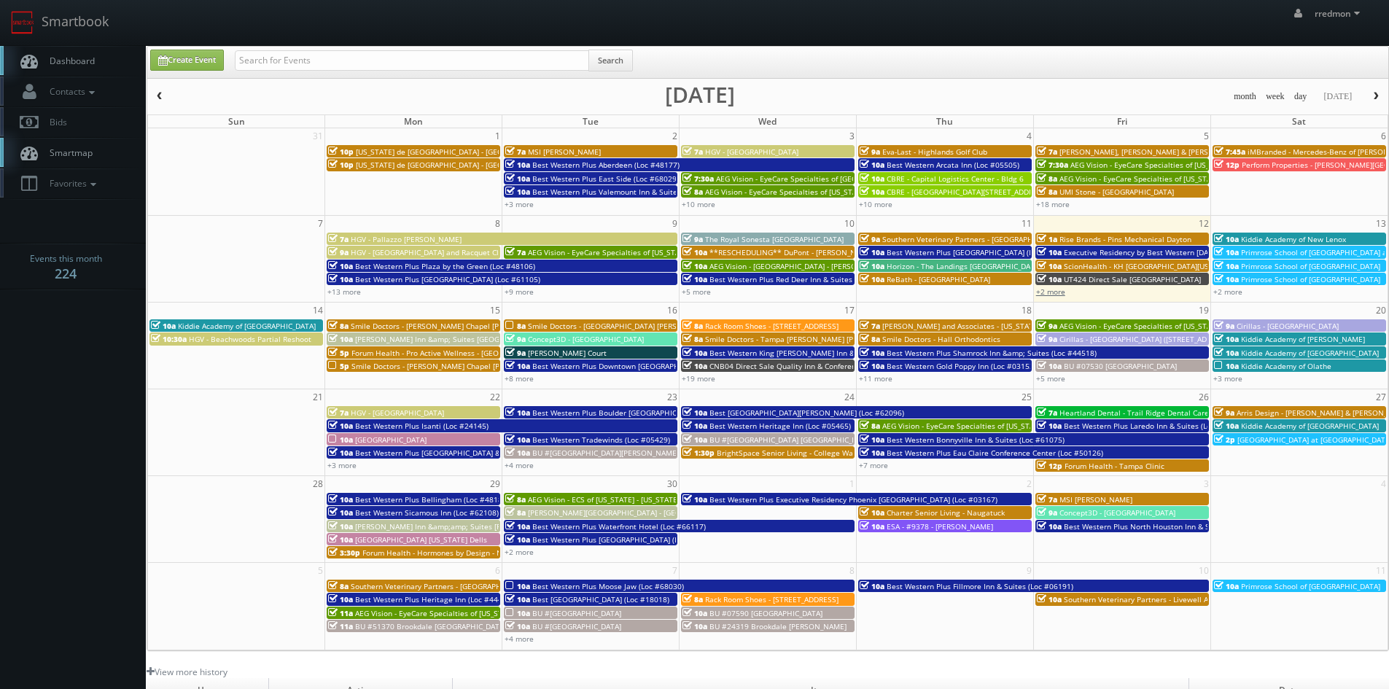
click at [1054, 292] on link "+2 more" at bounding box center [1050, 292] width 29 height 10
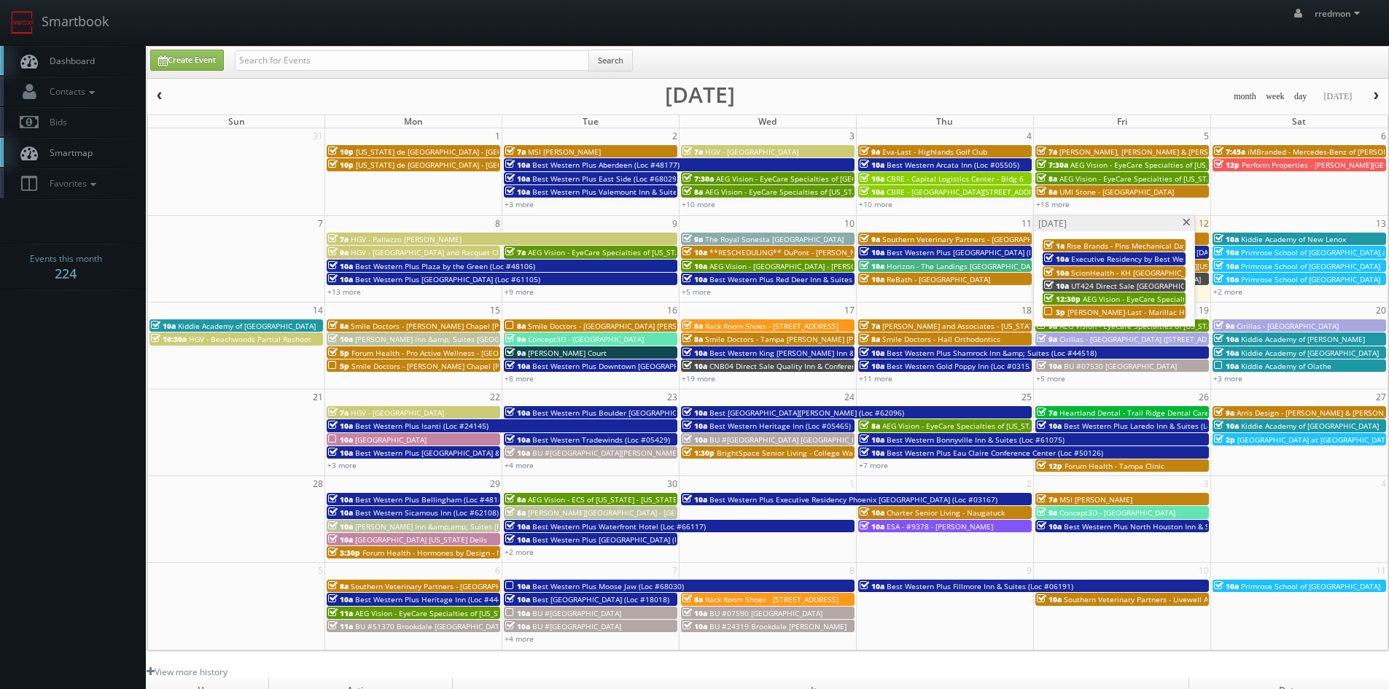
click at [1185, 224] on span at bounding box center [1186, 223] width 9 height 8
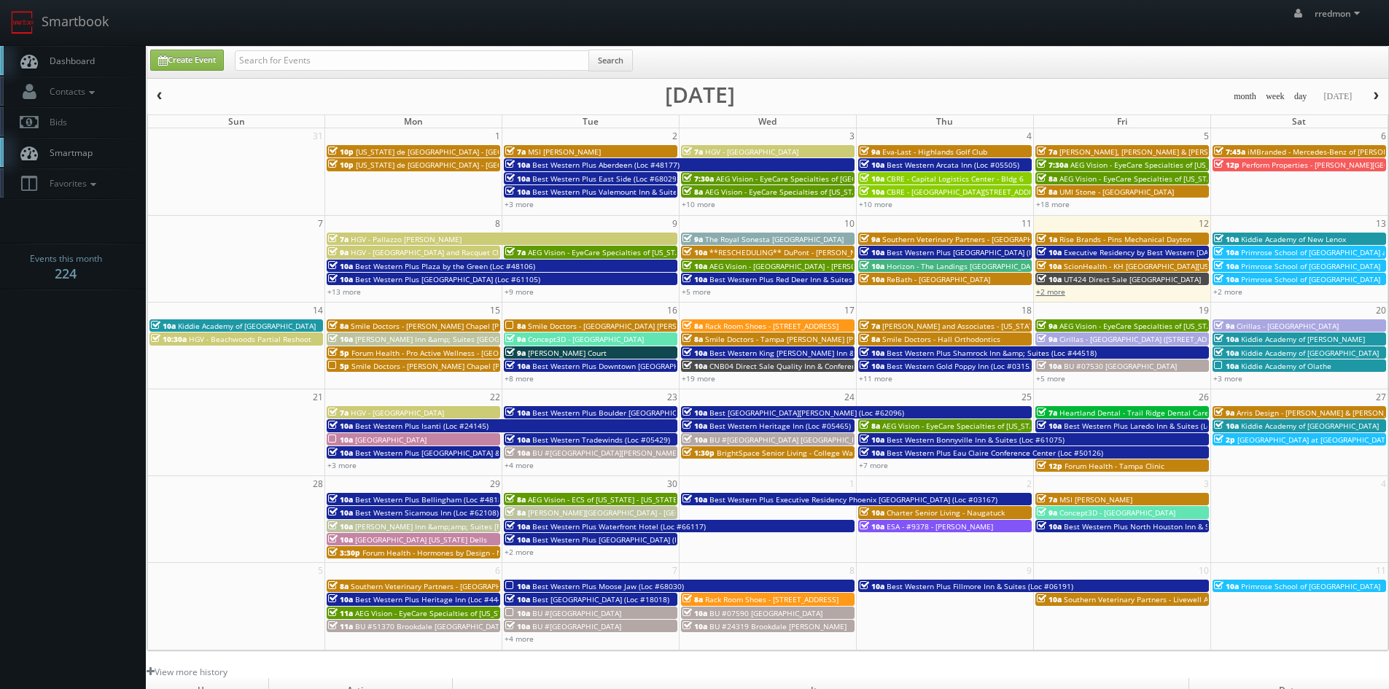
click at [1058, 295] on link "+2 more" at bounding box center [1050, 292] width 29 height 10
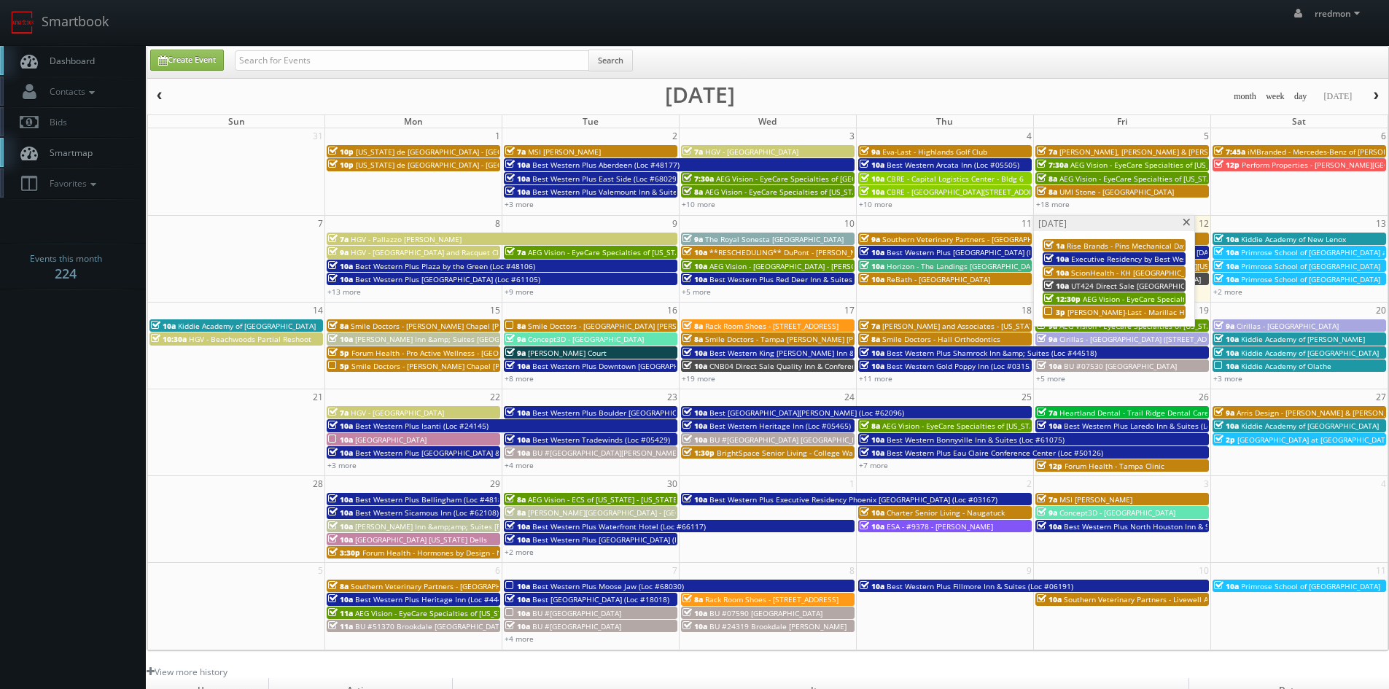
click at [1083, 271] on span "ScionHealth - KH [GEOGRAPHIC_DATA][US_STATE]" at bounding box center [1157, 273] width 172 height 10
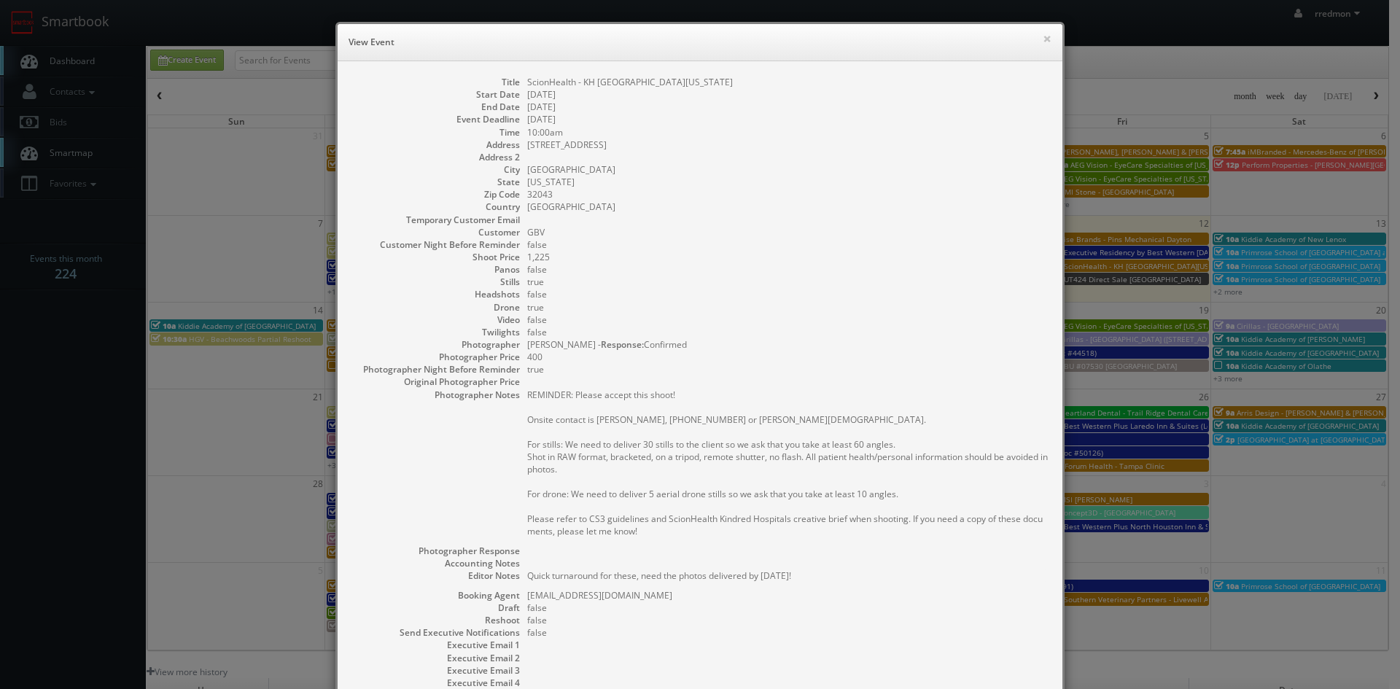
drag, startPoint x: 601, startPoint y: 168, endPoint x: 521, endPoint y: 173, distance: 79.6
click at [527, 173] on dd "Green Cove Springs" at bounding box center [787, 169] width 521 height 12
copy dd "Green Cove Springs"
click at [1043, 42] on button "×" at bounding box center [1047, 39] width 9 height 10
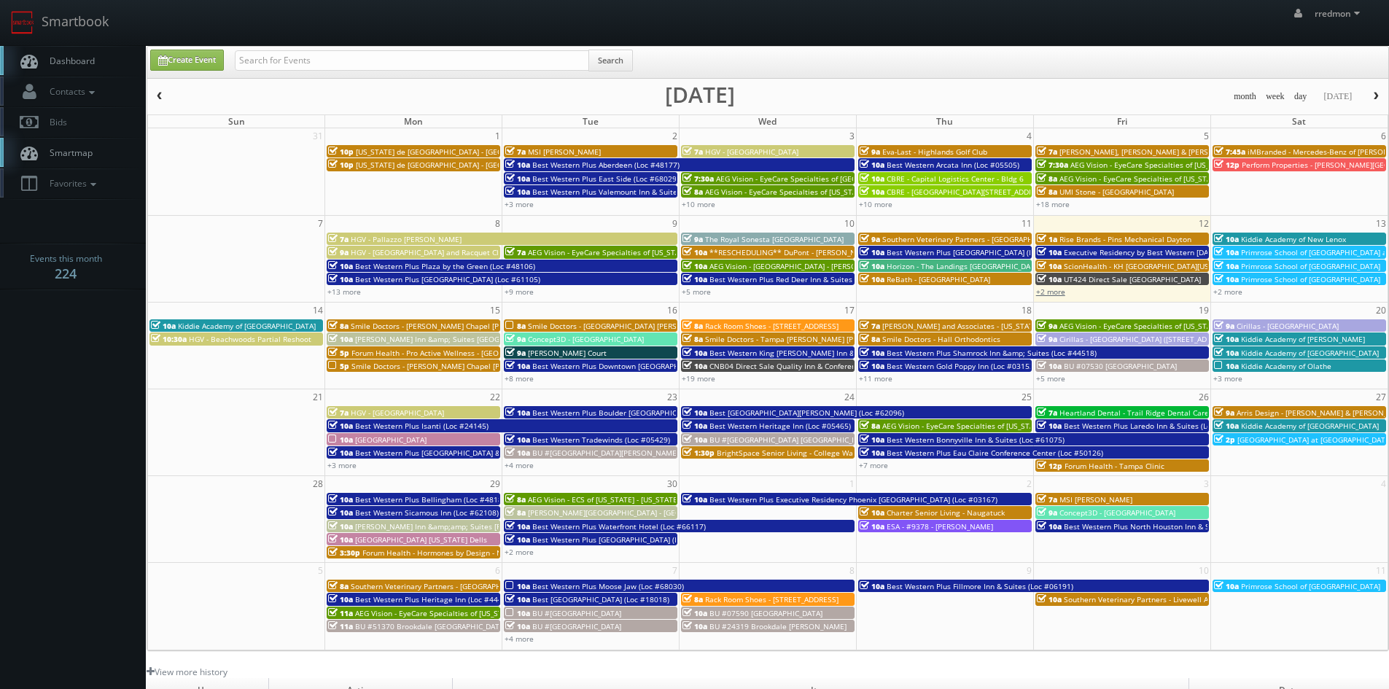
click at [1053, 295] on link "+2 more" at bounding box center [1050, 292] width 29 height 10
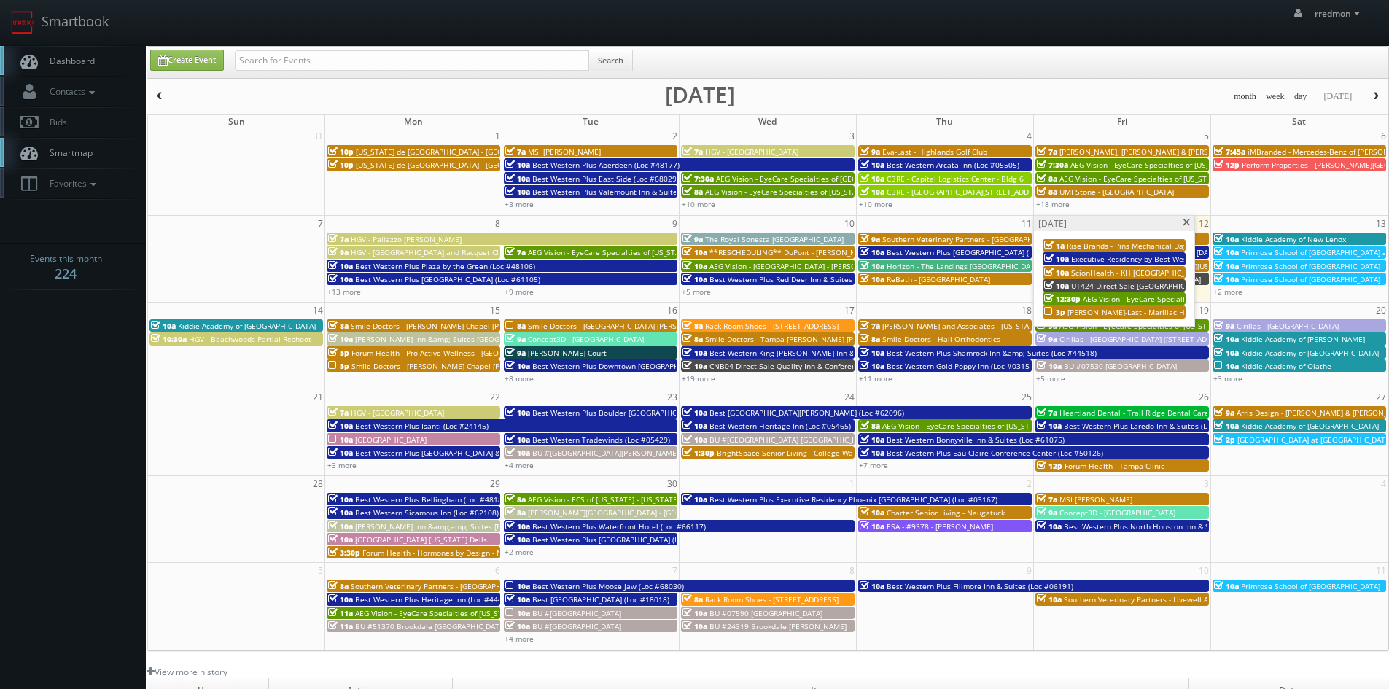
click at [1185, 223] on span at bounding box center [1186, 223] width 9 height 8
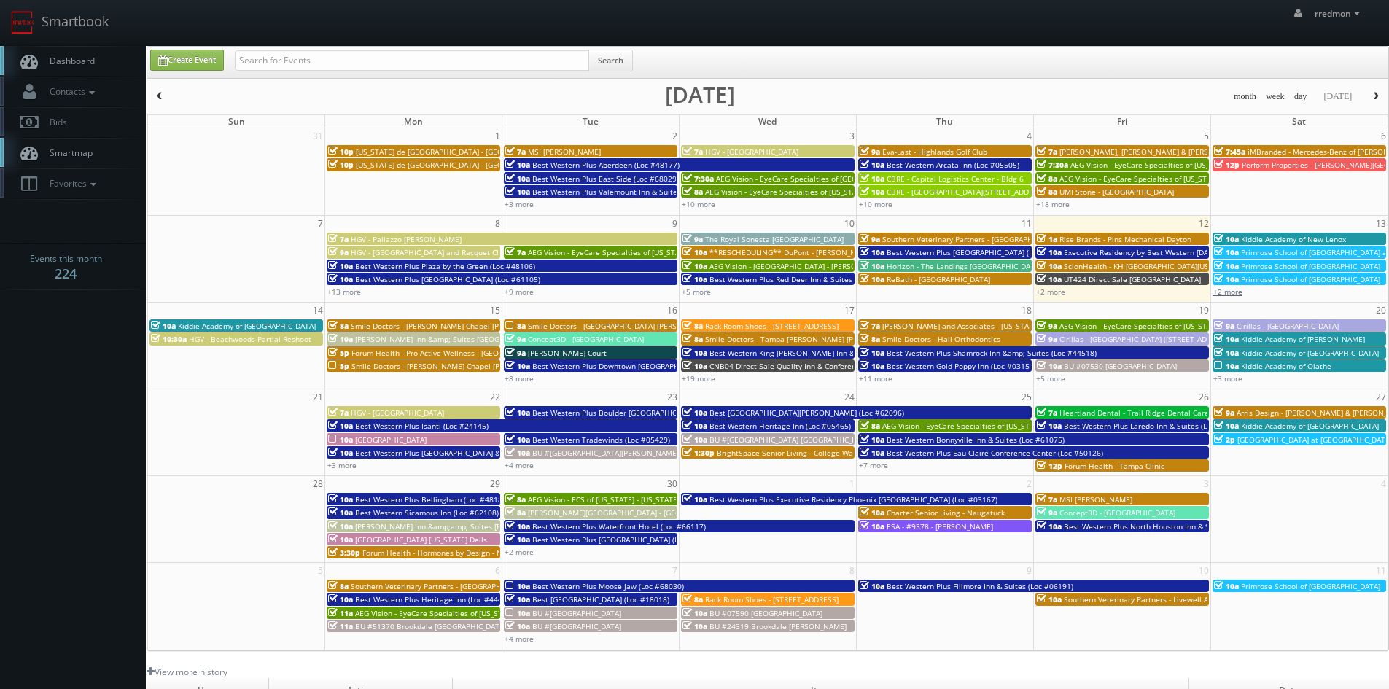
click at [1232, 295] on link "+2 more" at bounding box center [1227, 292] width 29 height 10
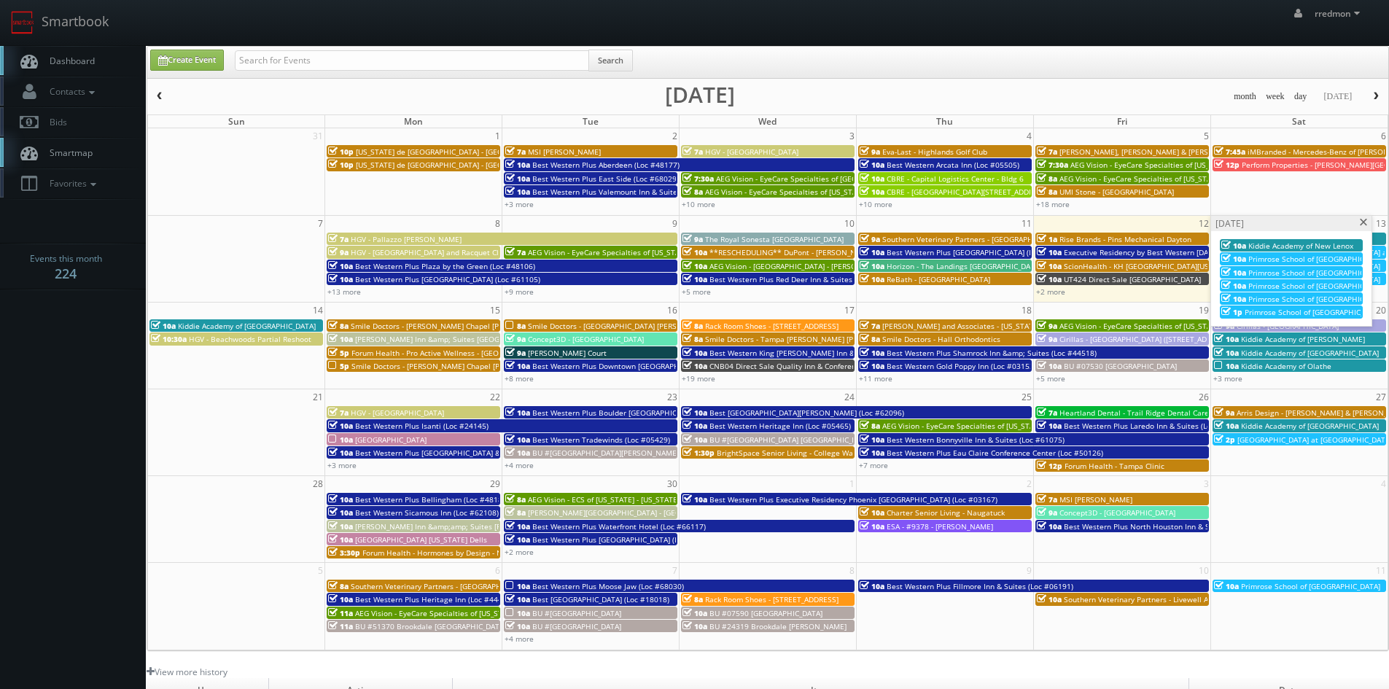
click at [1363, 224] on span at bounding box center [1363, 223] width 9 height 8
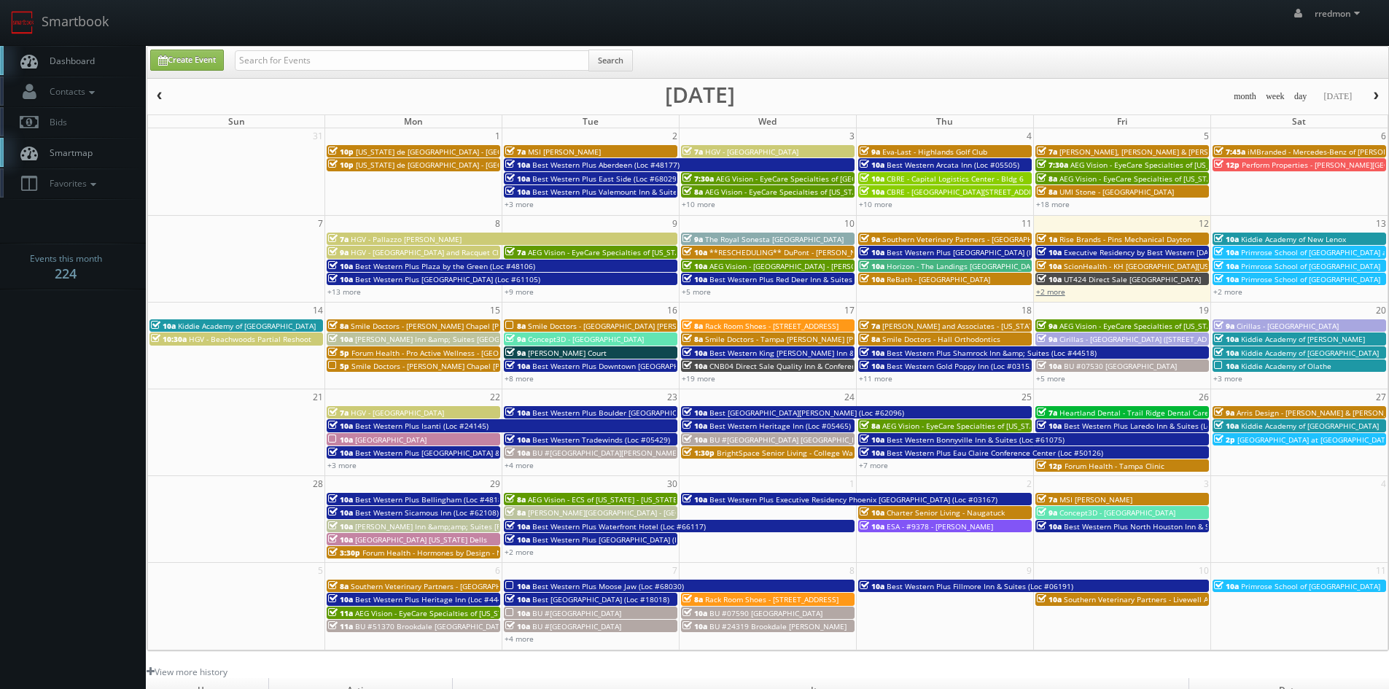
click at [1057, 292] on link "+2 more" at bounding box center [1050, 292] width 29 height 10
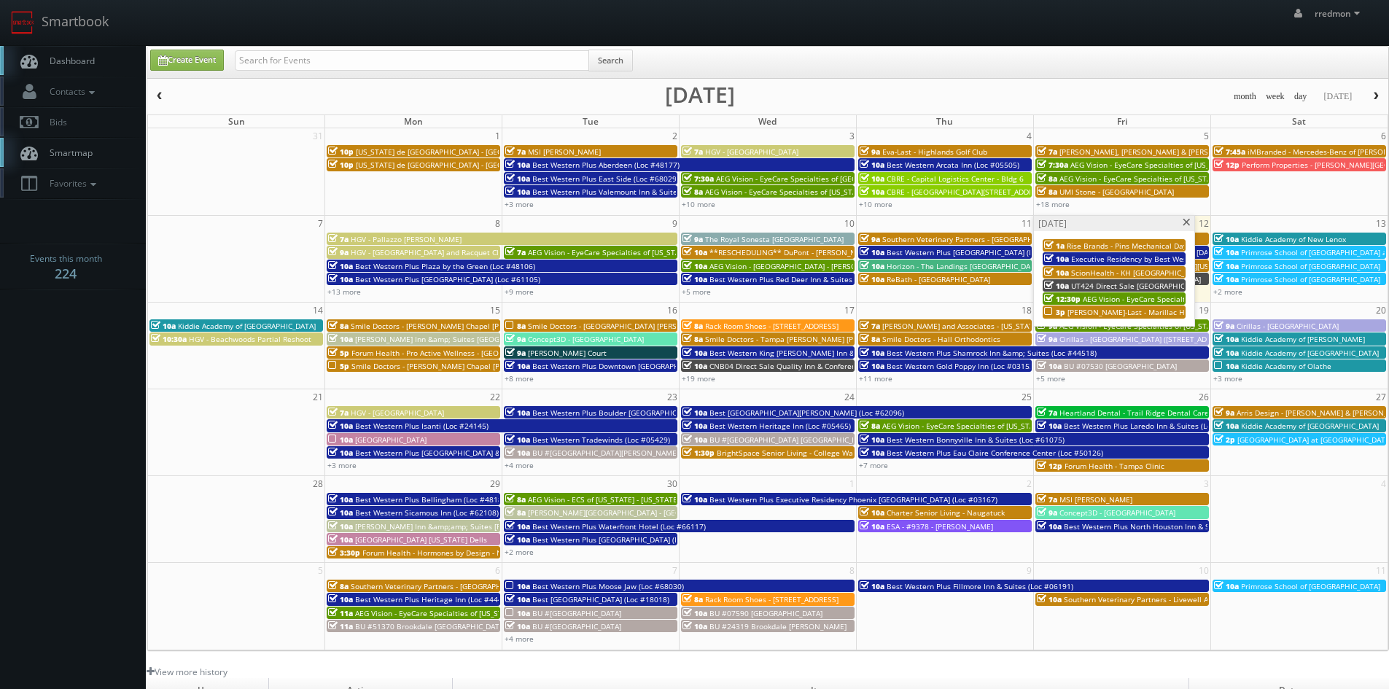
click at [1186, 225] on span at bounding box center [1186, 223] width 9 height 8
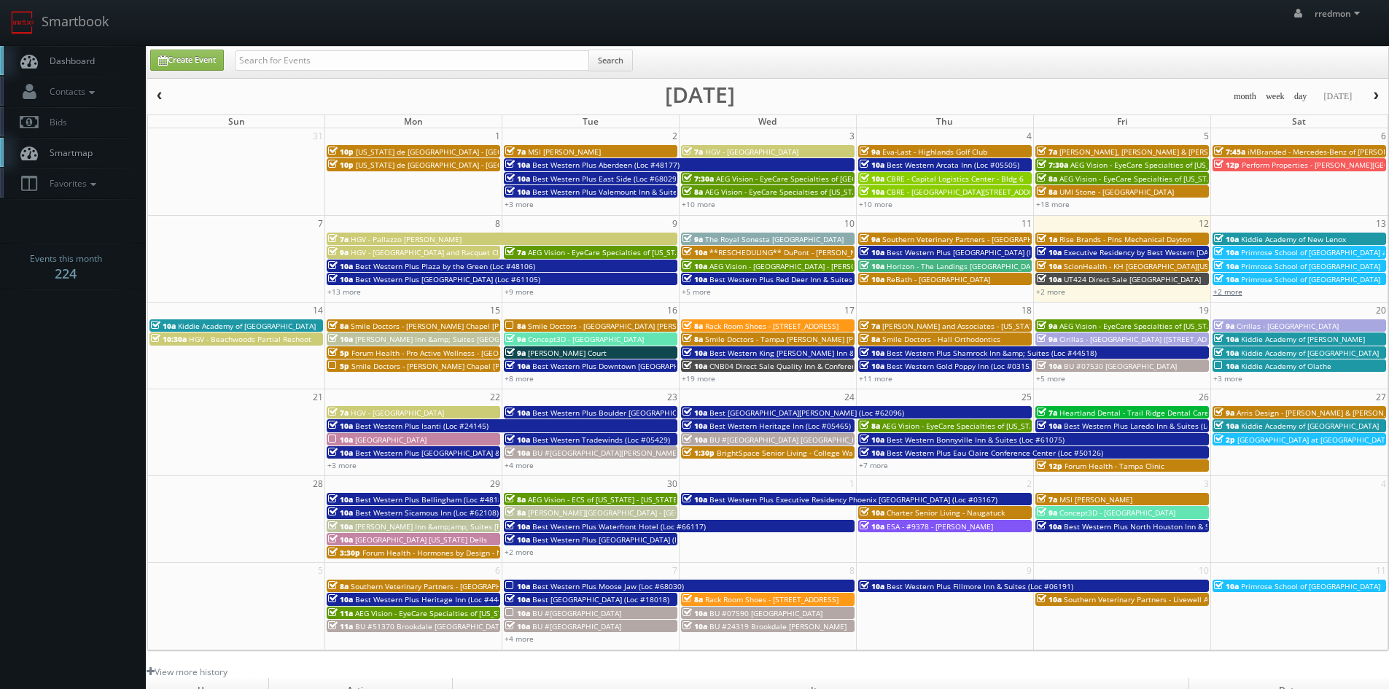
click at [1226, 296] on link "+2 more" at bounding box center [1227, 292] width 29 height 10
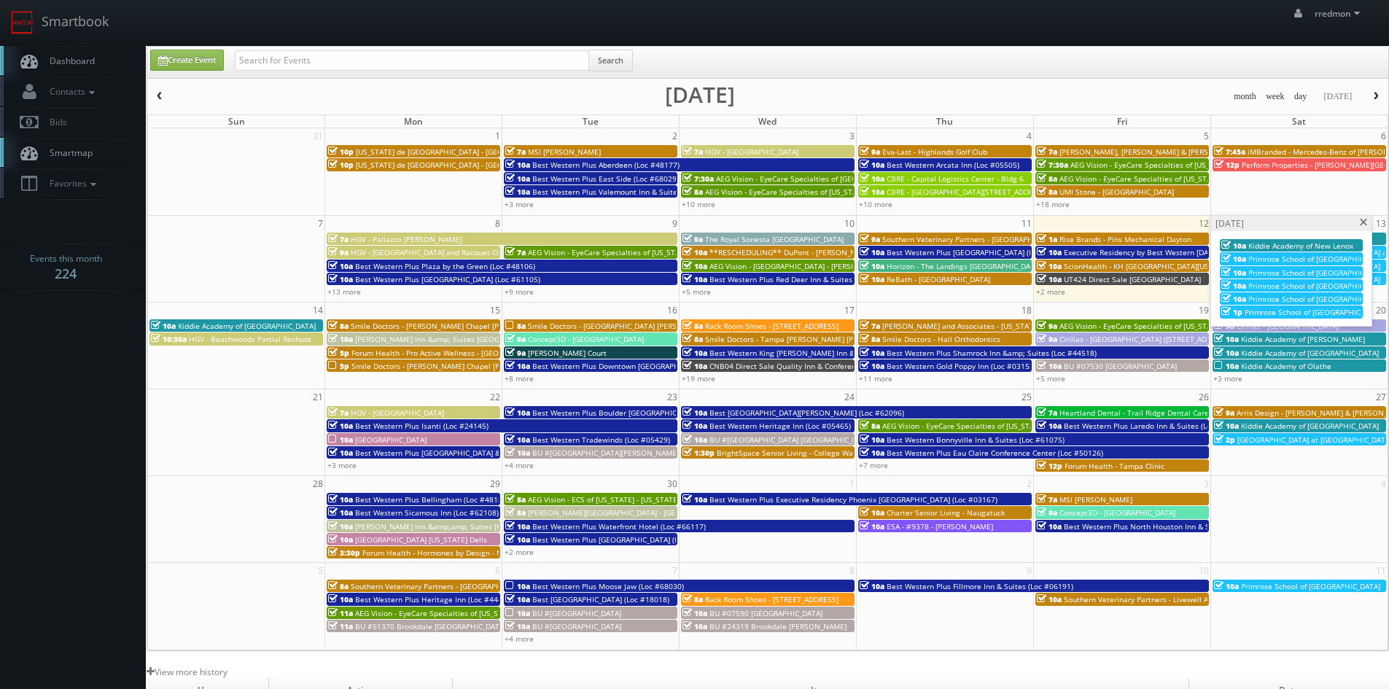
click at [1362, 223] on span at bounding box center [1363, 223] width 9 height 8
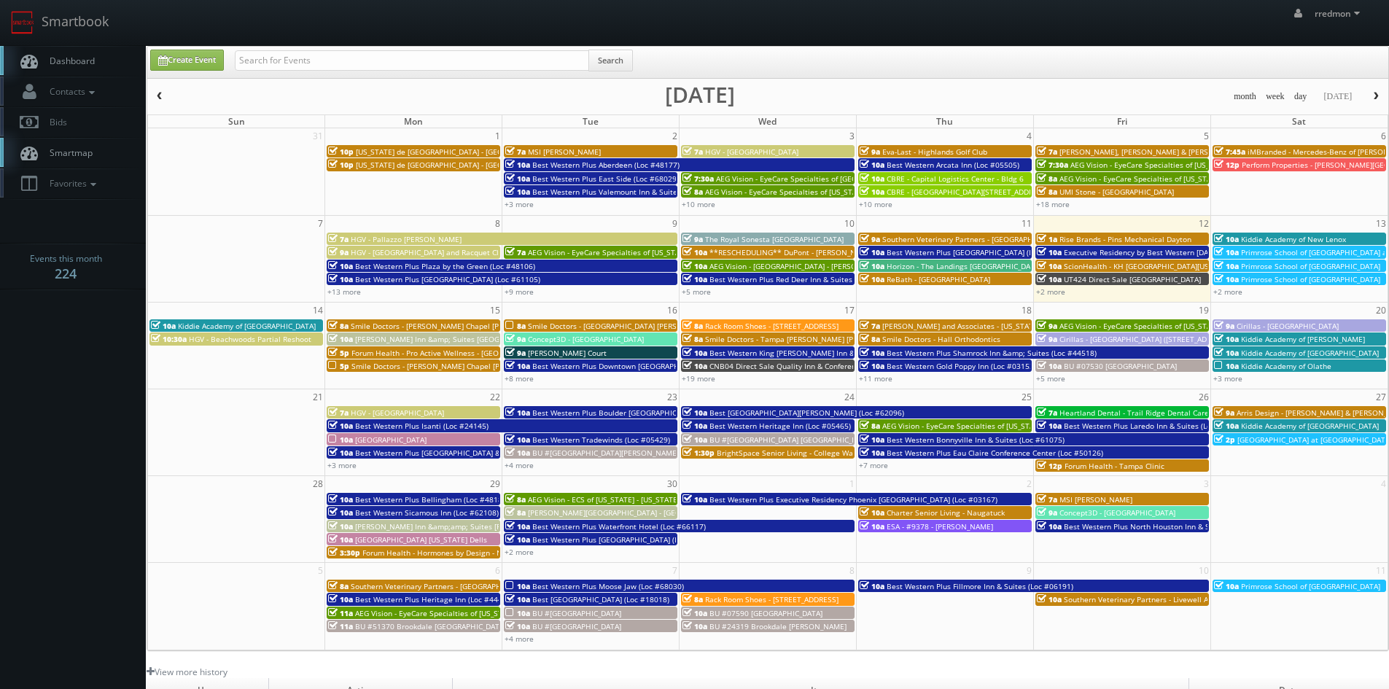
click at [415, 368] on span "Smile Doctors - [PERSON_NAME] Chapel [PERSON_NAME] Orthodontic" at bounding box center [473, 366] width 244 height 10
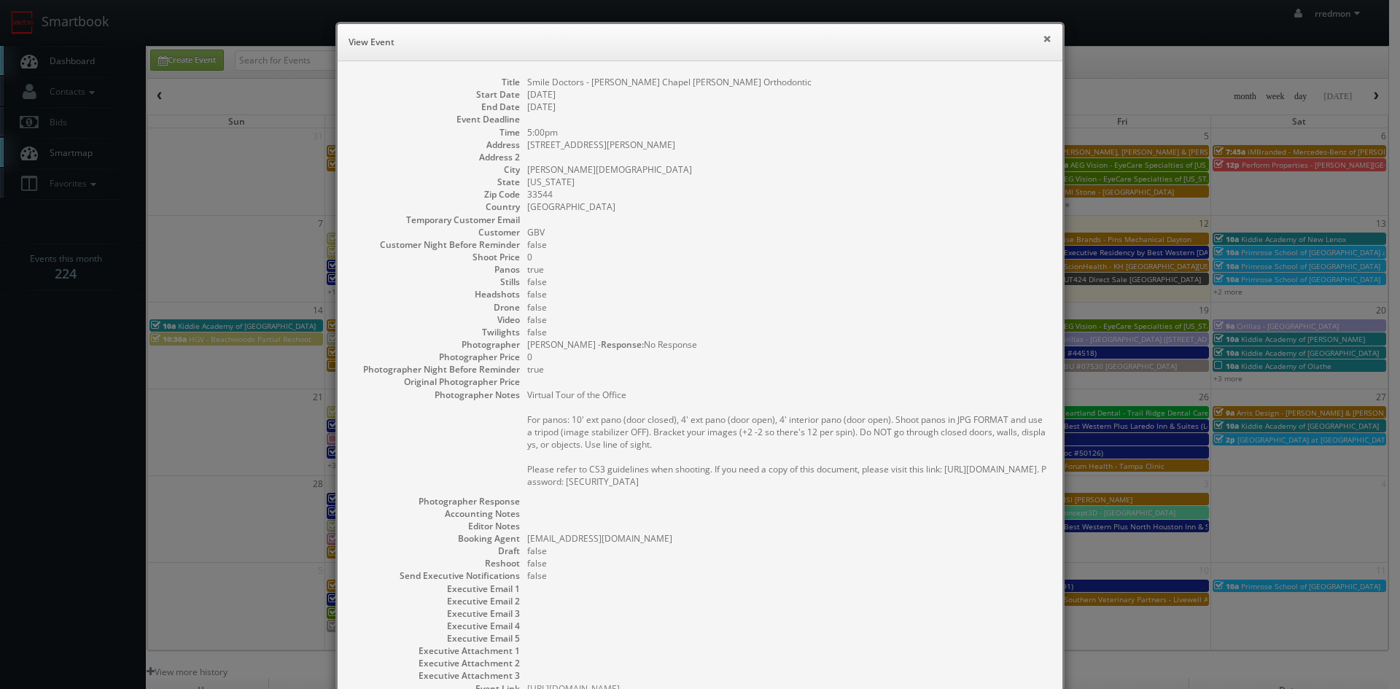
click at [1043, 38] on button "×" at bounding box center [1047, 39] width 9 height 10
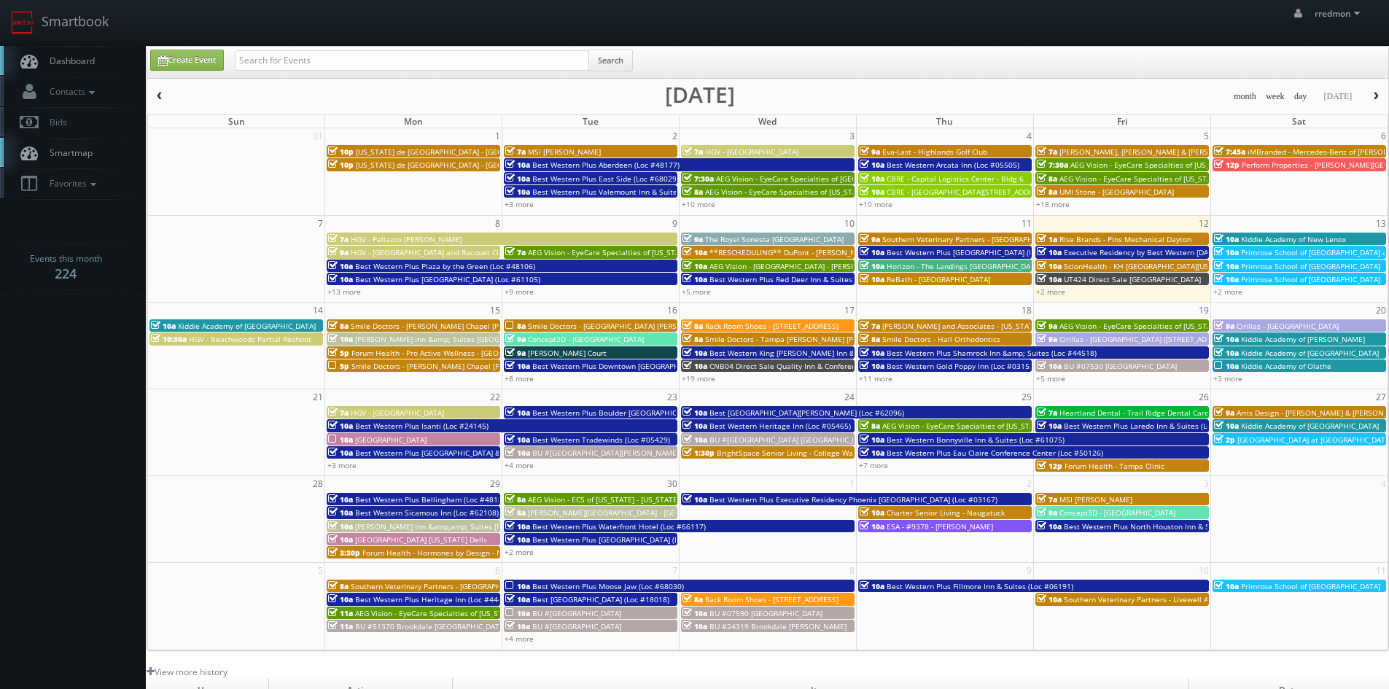
click at [462, 322] on span "Smile Doctors - [PERSON_NAME] Chapel [PERSON_NAME] Orthodontic" at bounding box center [473, 326] width 244 height 10
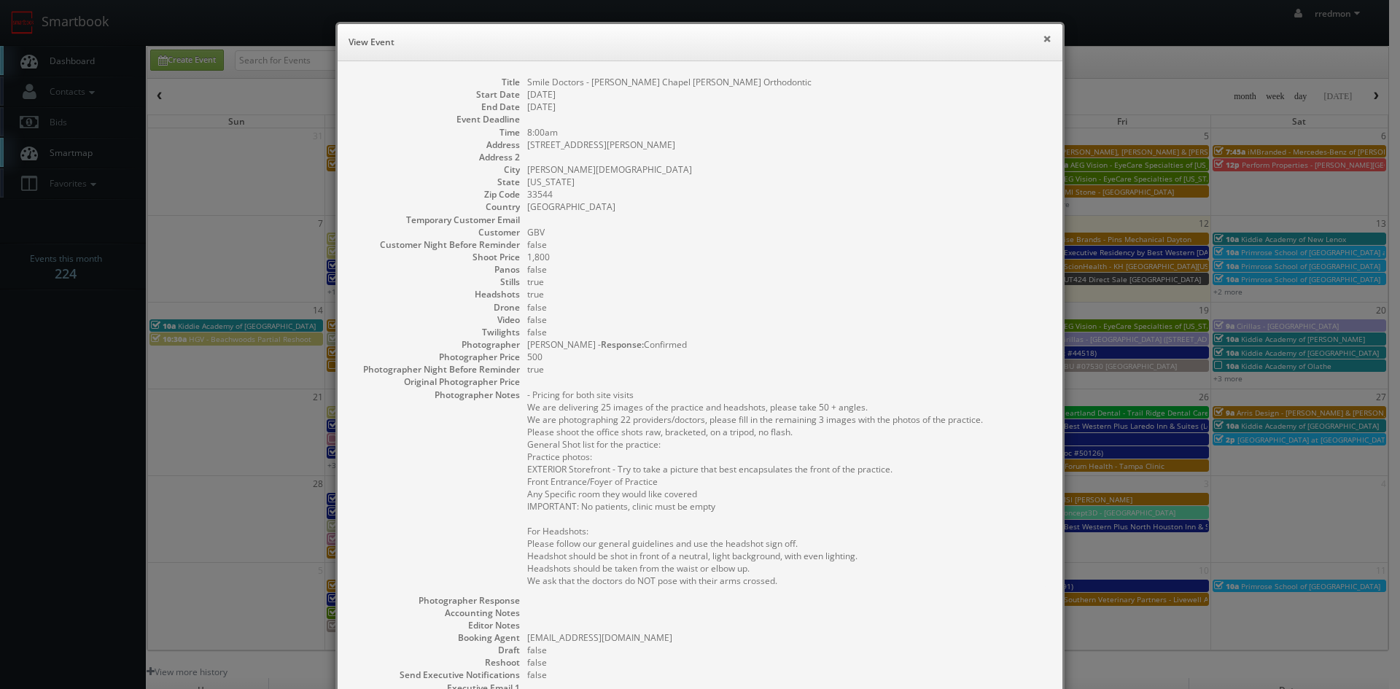
click at [1043, 42] on button "×" at bounding box center [1047, 39] width 9 height 10
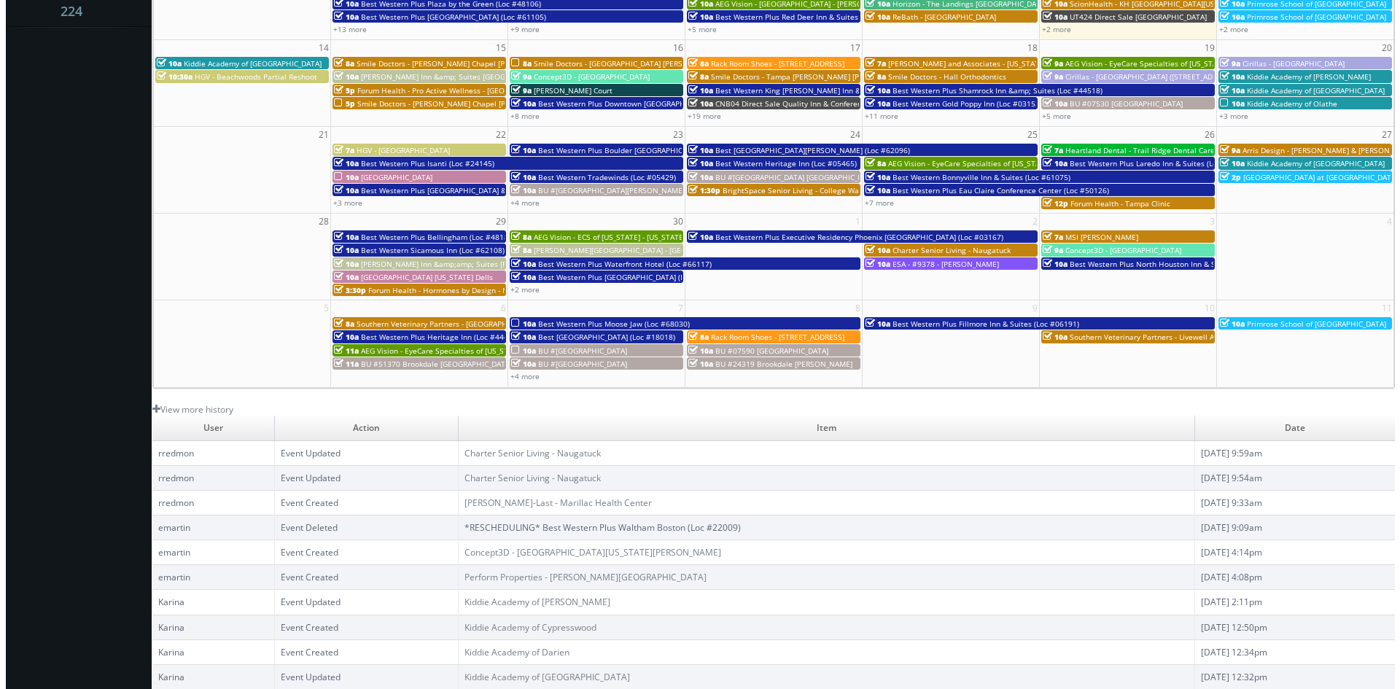
scroll to position [44, 0]
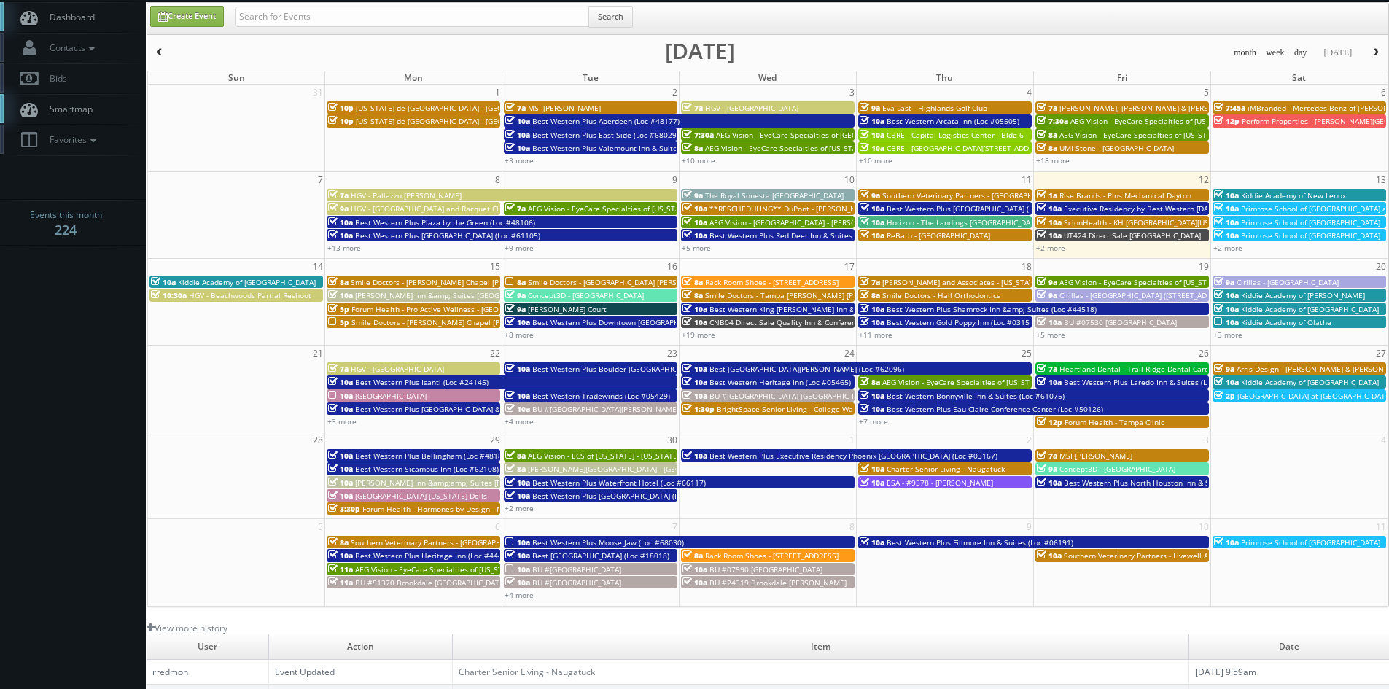
click at [380, 323] on span "Smile Doctors - [PERSON_NAME] Chapel [PERSON_NAME] Orthodontic" at bounding box center [473, 322] width 244 height 10
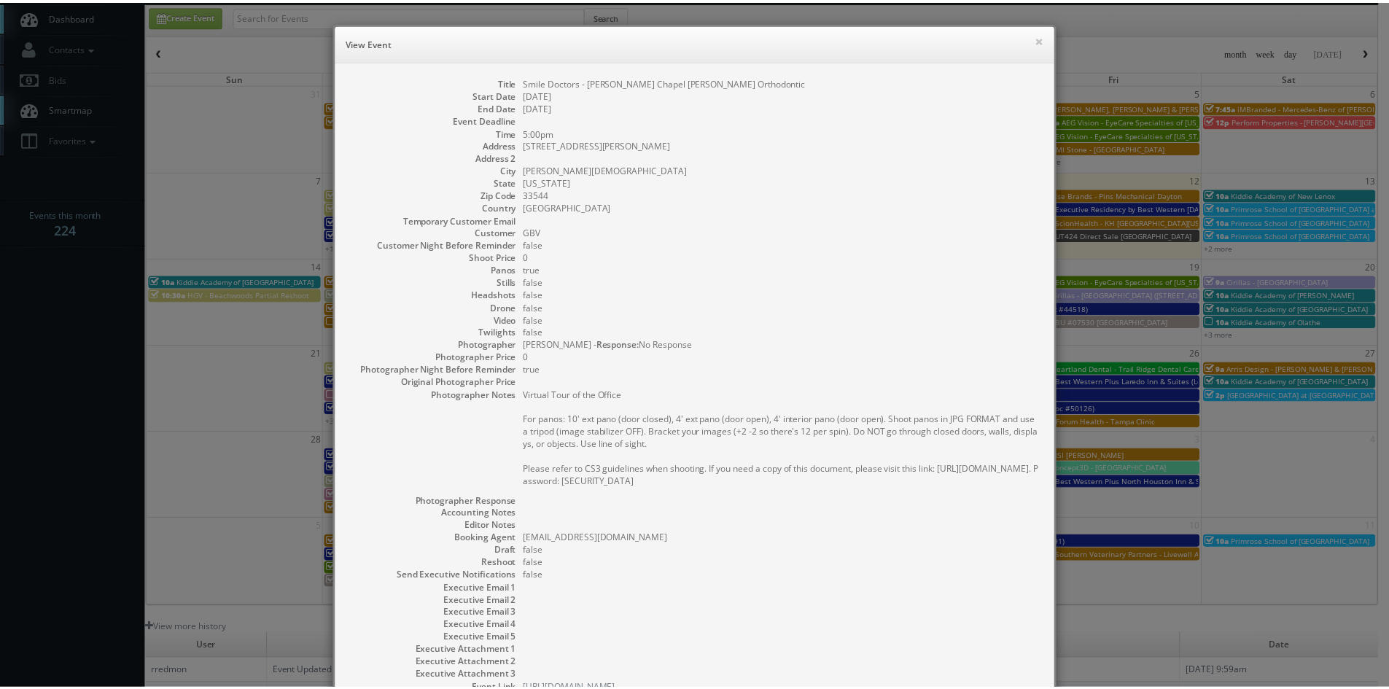
scroll to position [109, 0]
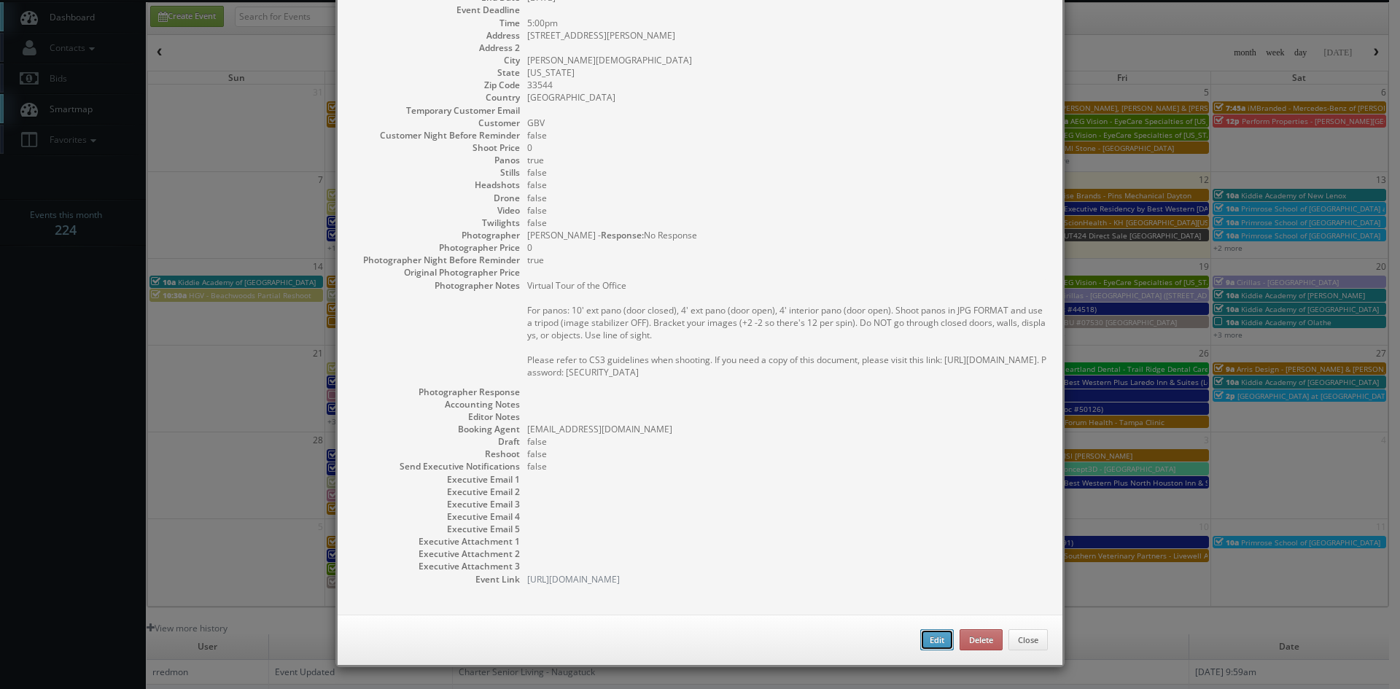
click at [929, 647] on button "Edit" at bounding box center [937, 640] width 34 height 22
type input "Smile Doctors - [PERSON_NAME] Chapel [PERSON_NAME] Orthodontic"
type input "[STREET_ADDRESS][PERSON_NAME]"
type input "[PERSON_NAME][DEMOGRAPHIC_DATA]"
type input "33544"
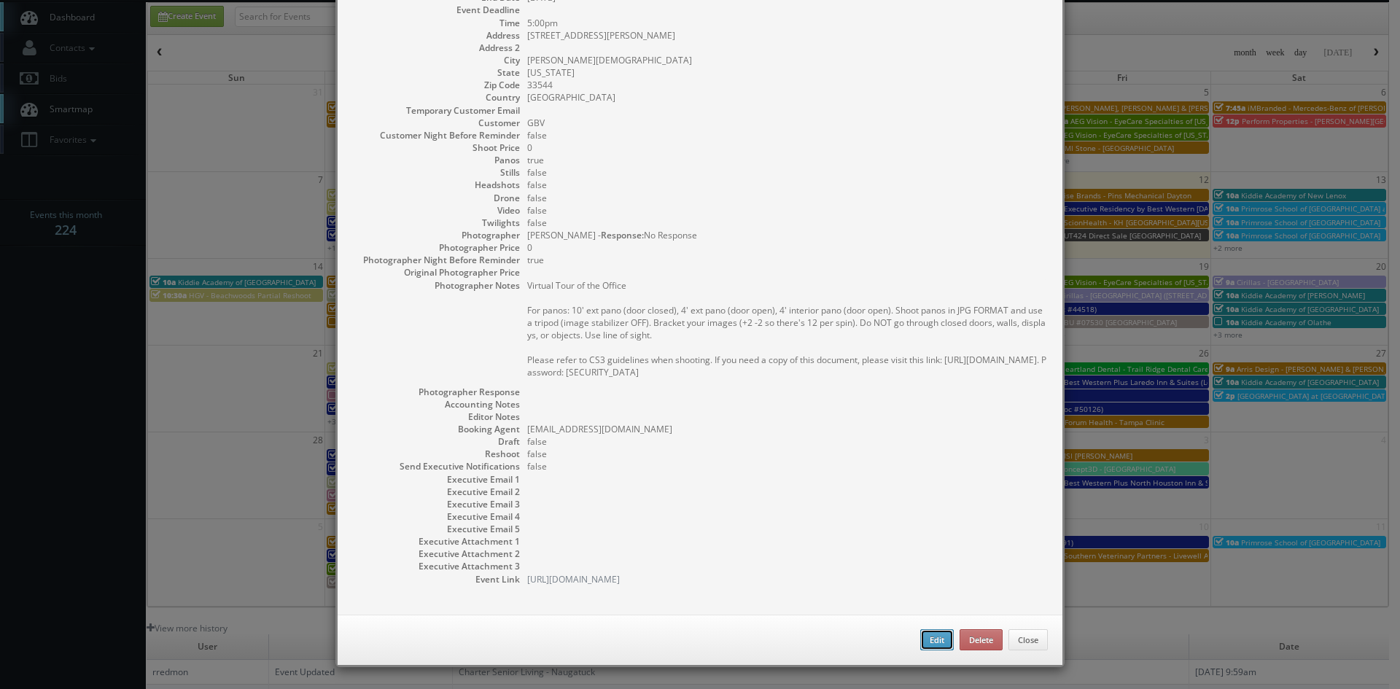
type input "0"
checkbox input "true"
type input "[DATE]"
type input "5:00pm"
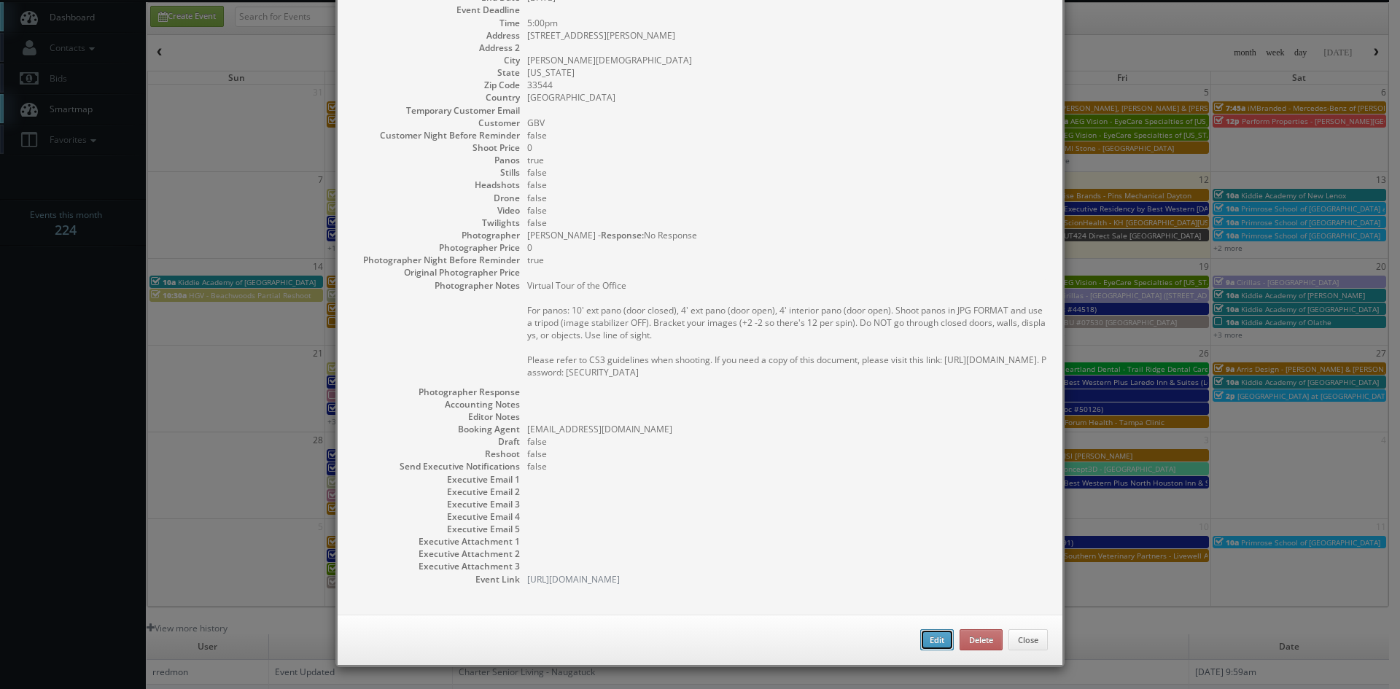
checkbox input "true"
type textarea "Virtual Tour of the Office For panos: 10' ext pano (door closed), 4' ext pano (…"
select select "[US_STATE]"
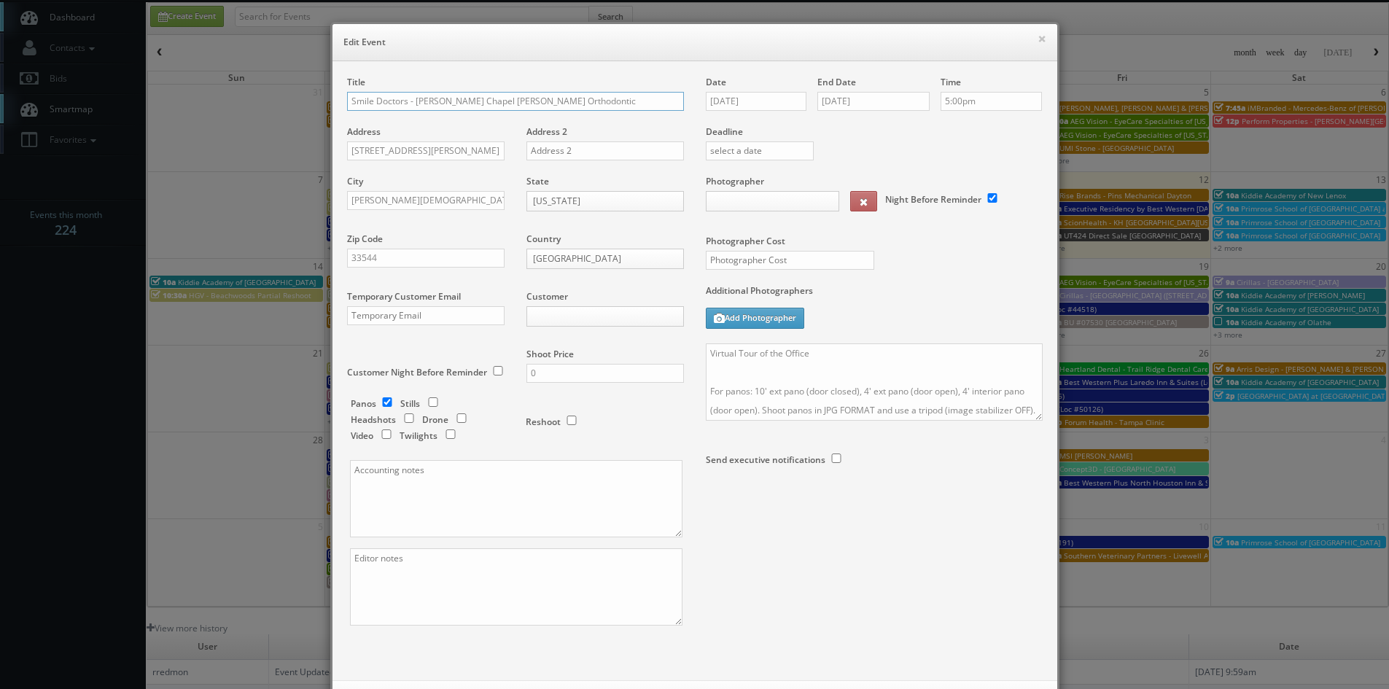
type input "0"
select select "fake72@mg.cs3calendar.com"
select select "mikeyshafer0414@gmail.com"
click at [706, 351] on textarea "Virtual Tour of the Office For panos: 10' ext pano (door closed), 4' ext pano (…" at bounding box center [874, 381] width 337 height 77
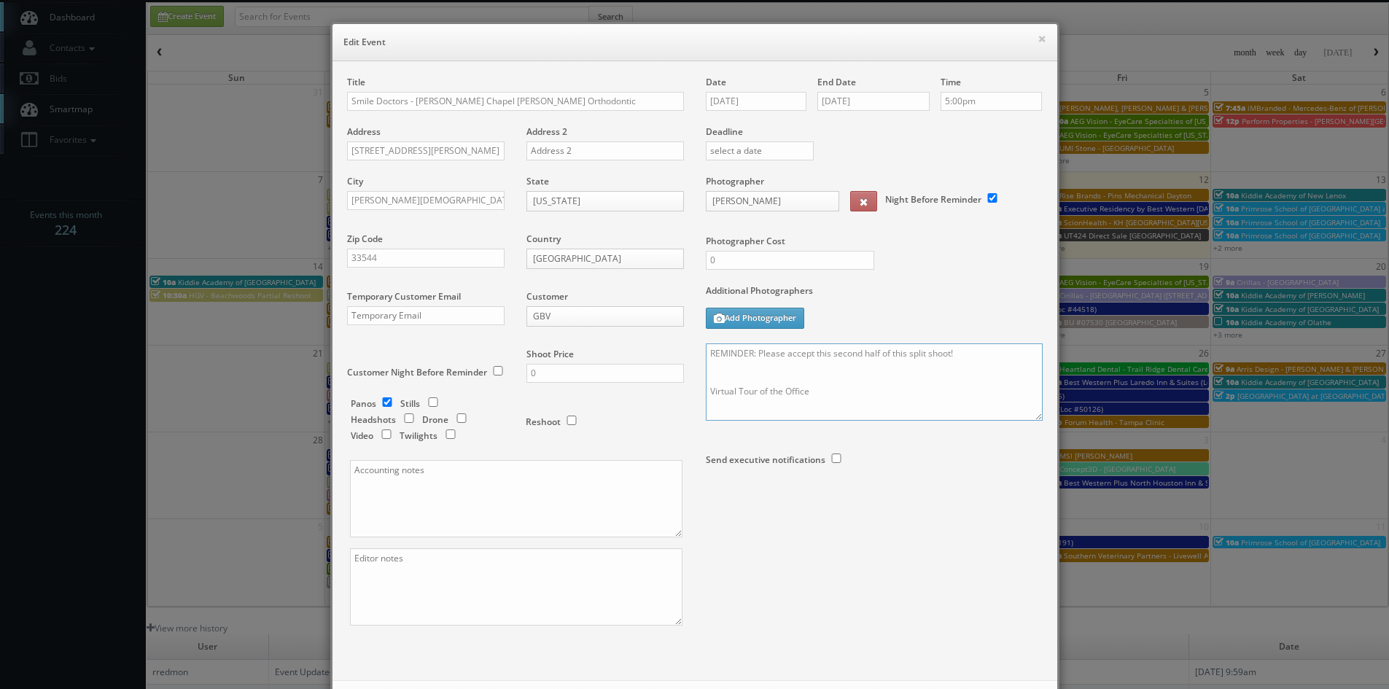
scroll to position [66, 0]
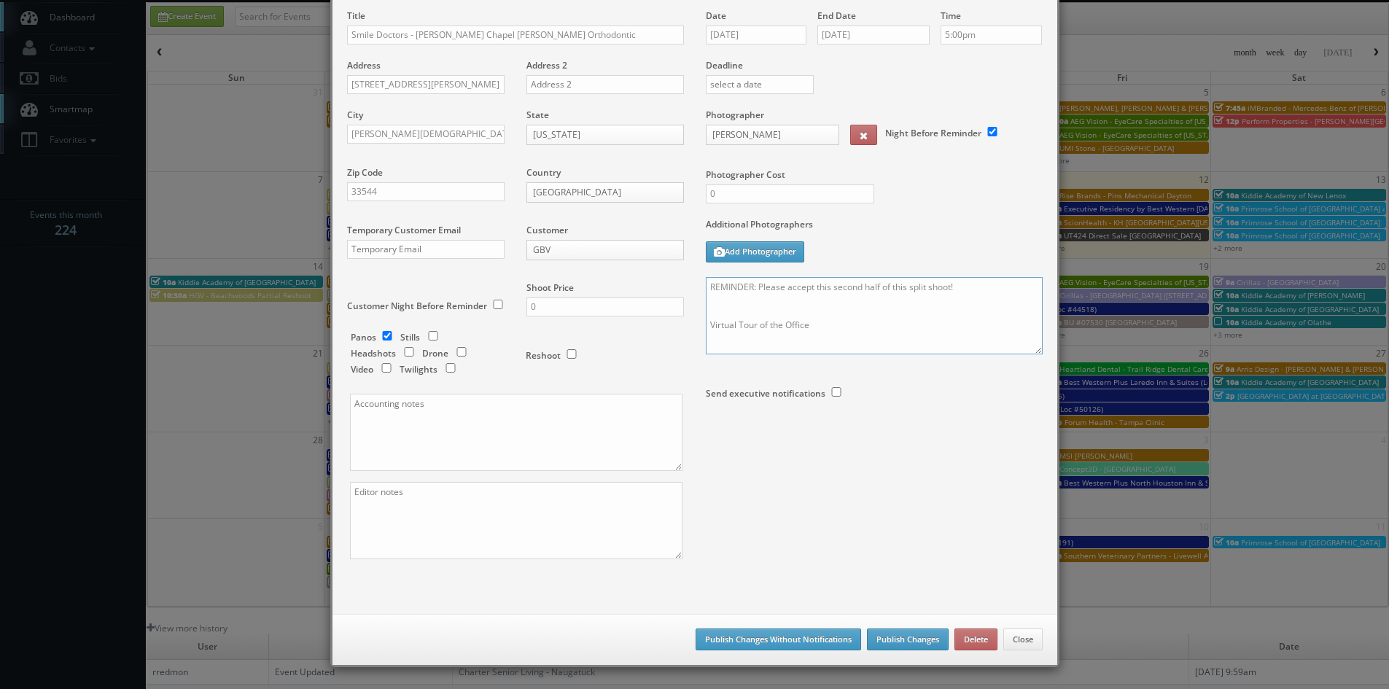
type textarea "REMINDER: Please accept this second half of this split shoot! Virtual Tour of t…"
click at [912, 637] on button "Publish Changes" at bounding box center [908, 640] width 82 height 22
click at [906, 643] on button "Publish Changes" at bounding box center [908, 640] width 82 height 22
click at [906, 634] on button "Publish Changes" at bounding box center [908, 640] width 82 height 22
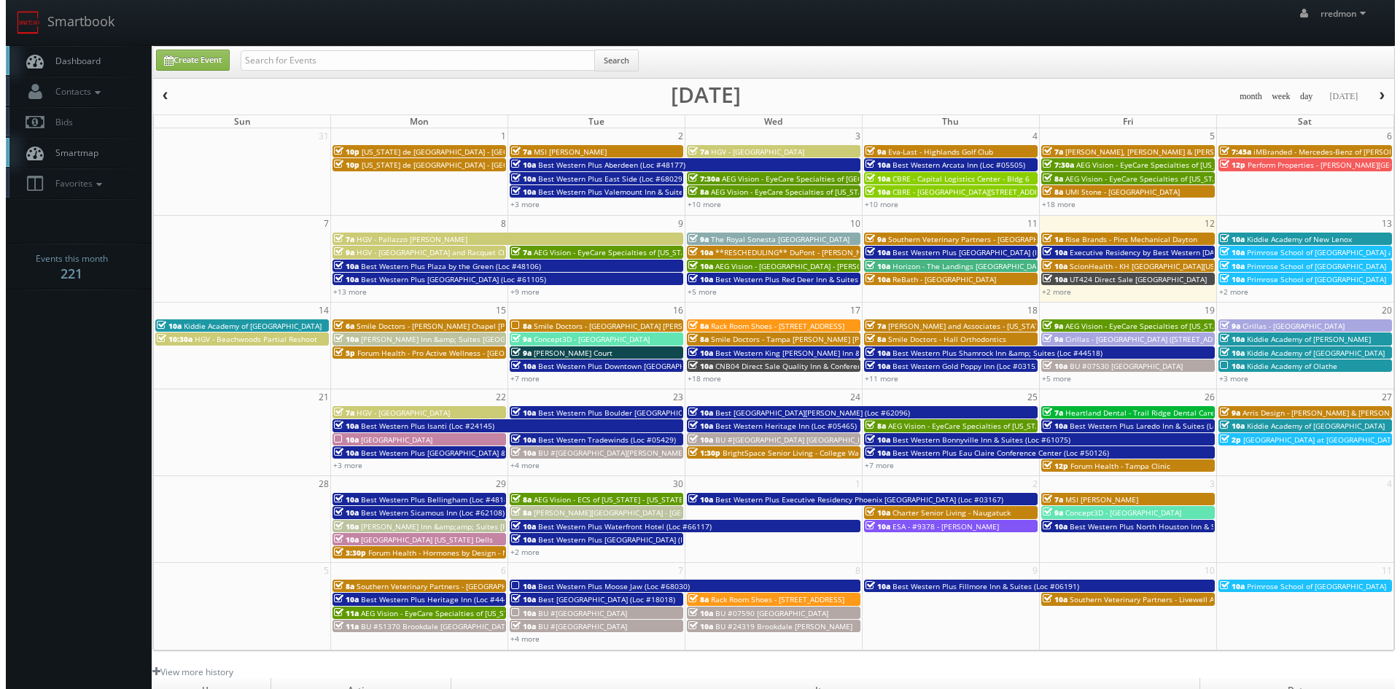
scroll to position [44, 0]
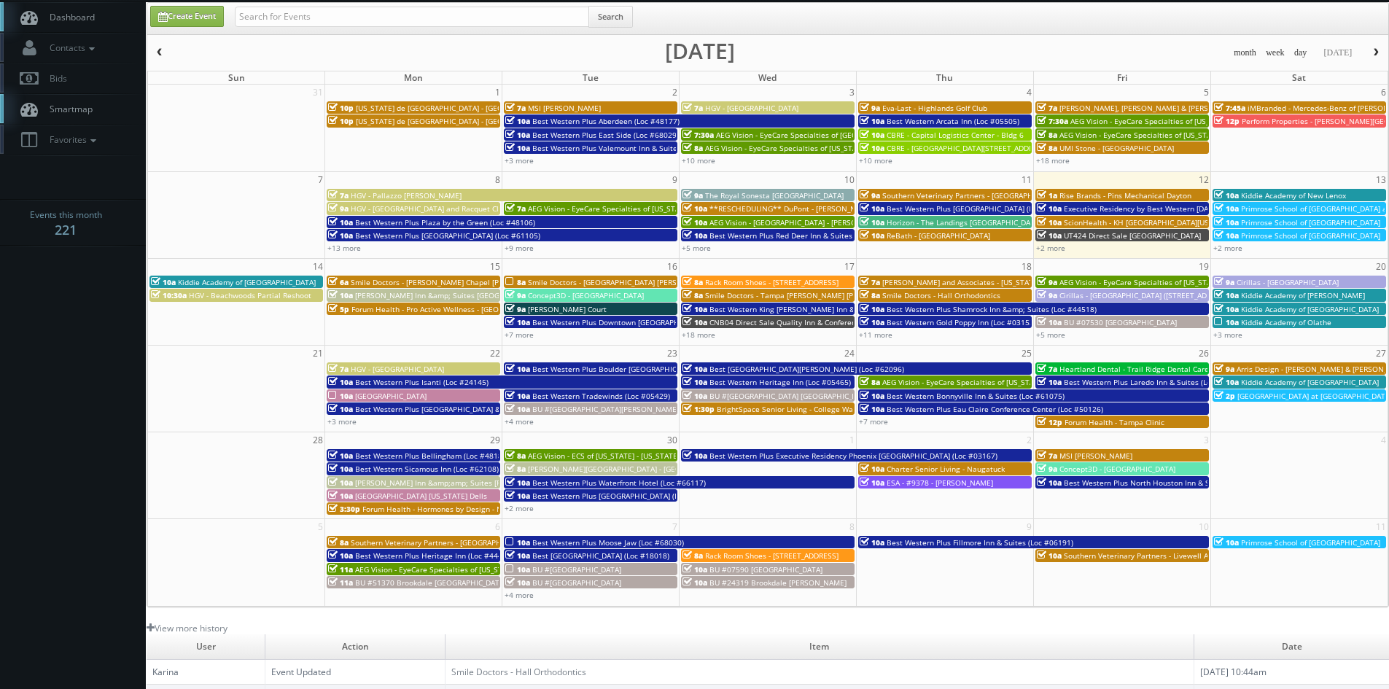
click at [426, 284] on span "Smile Doctors - [PERSON_NAME] Chapel [PERSON_NAME] Orthodontic" at bounding box center [473, 282] width 244 height 10
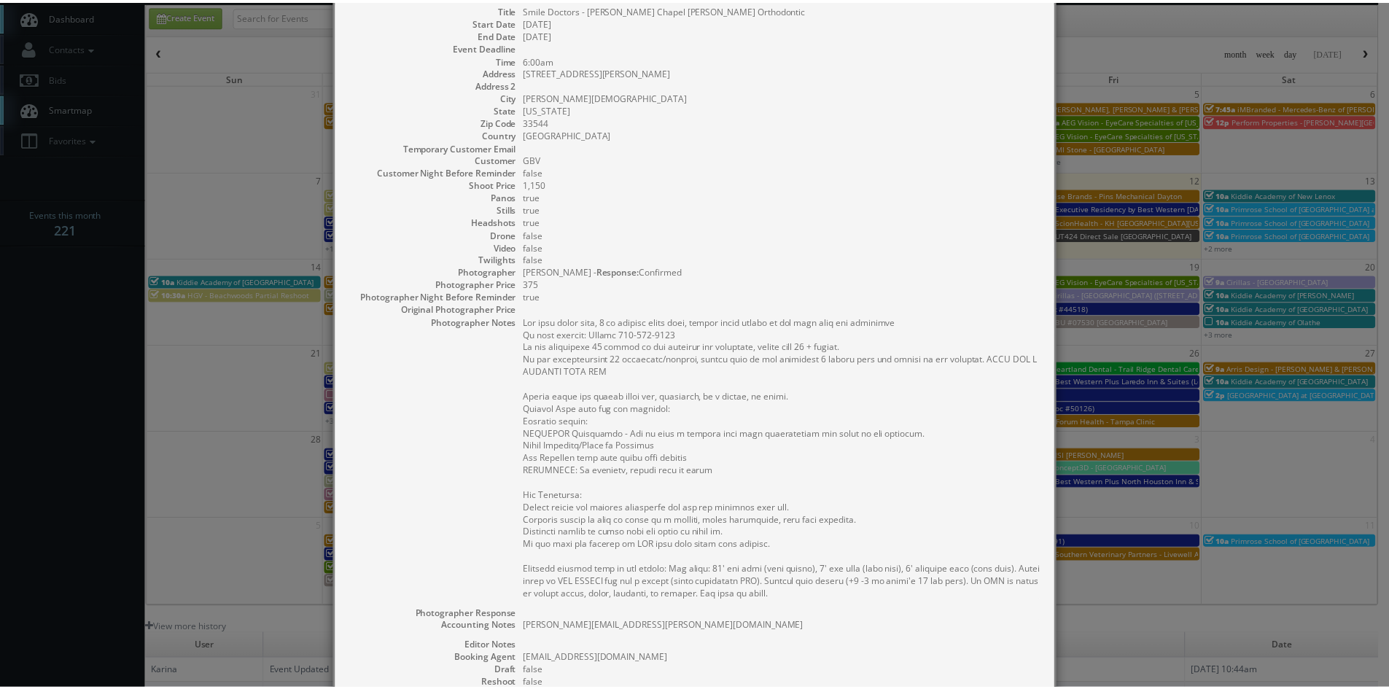
scroll to position [0, 0]
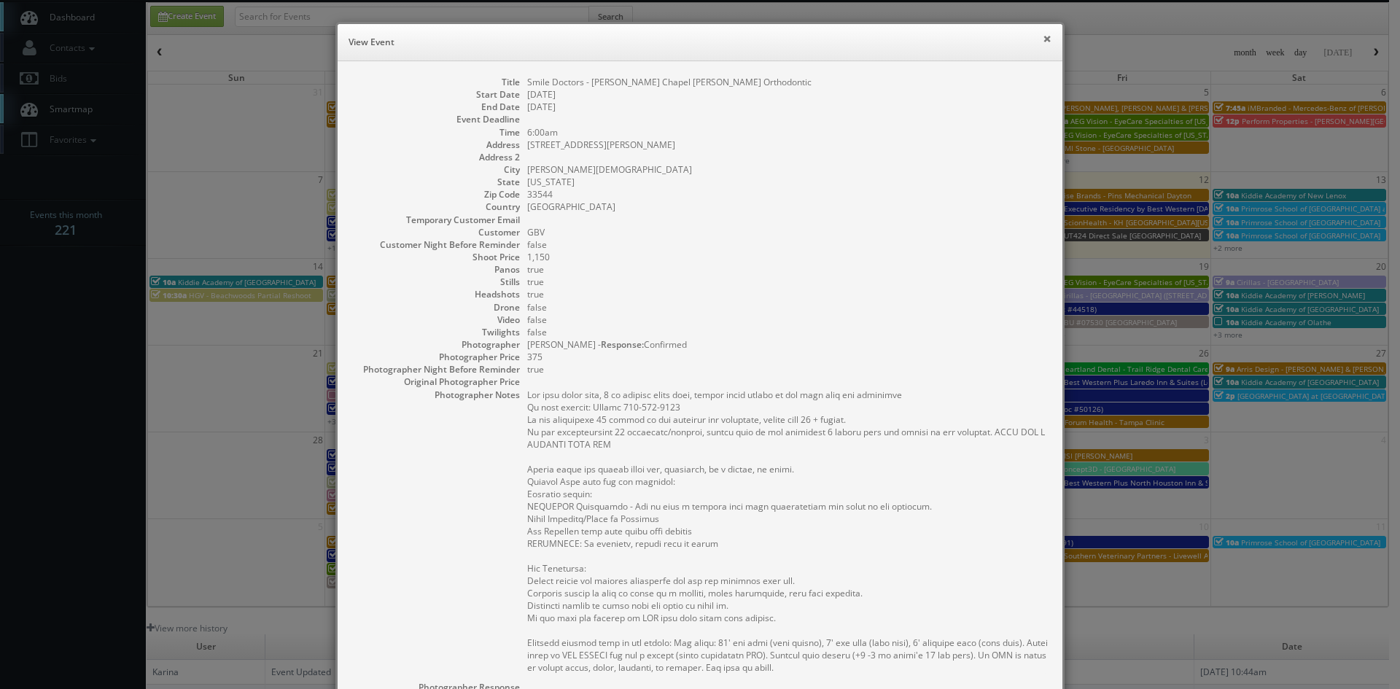
click at [1043, 44] on button "×" at bounding box center [1047, 39] width 9 height 10
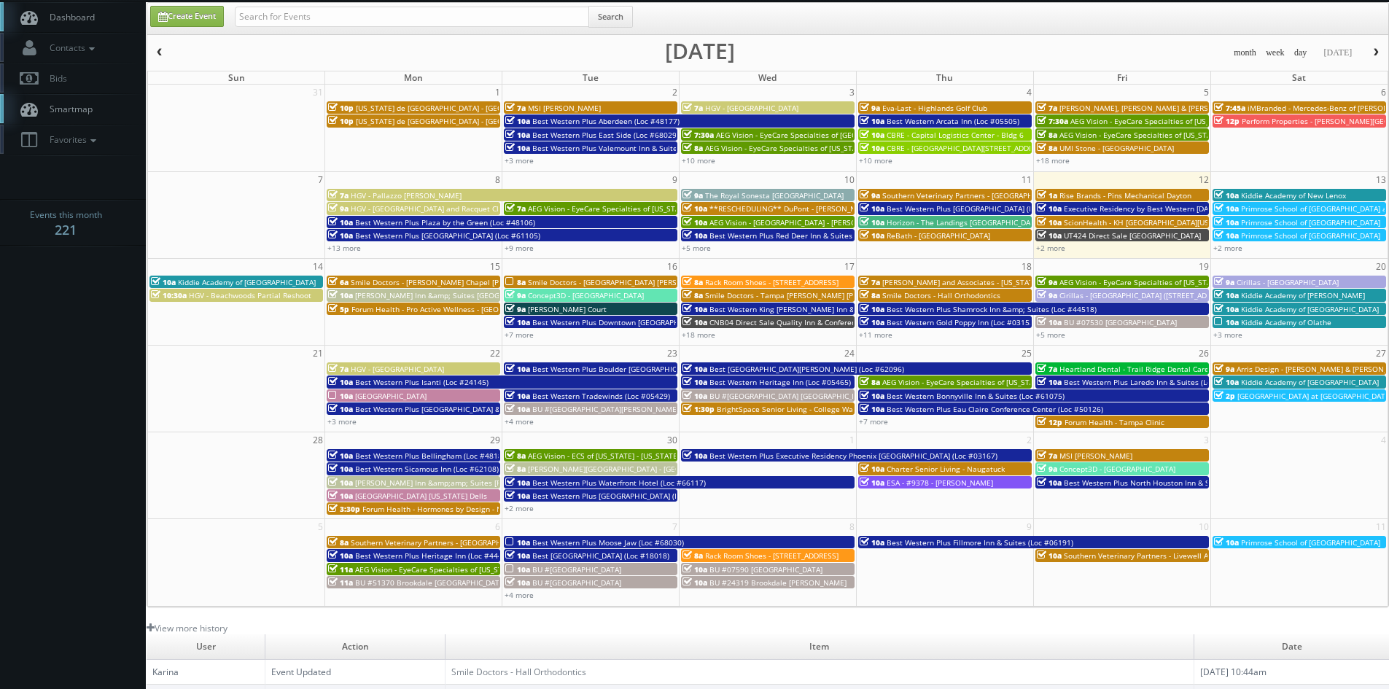
click at [571, 281] on span "Smile Doctors - [GEOGRAPHIC_DATA] [PERSON_NAME] Orthodontics" at bounding box center [645, 282] width 235 height 10
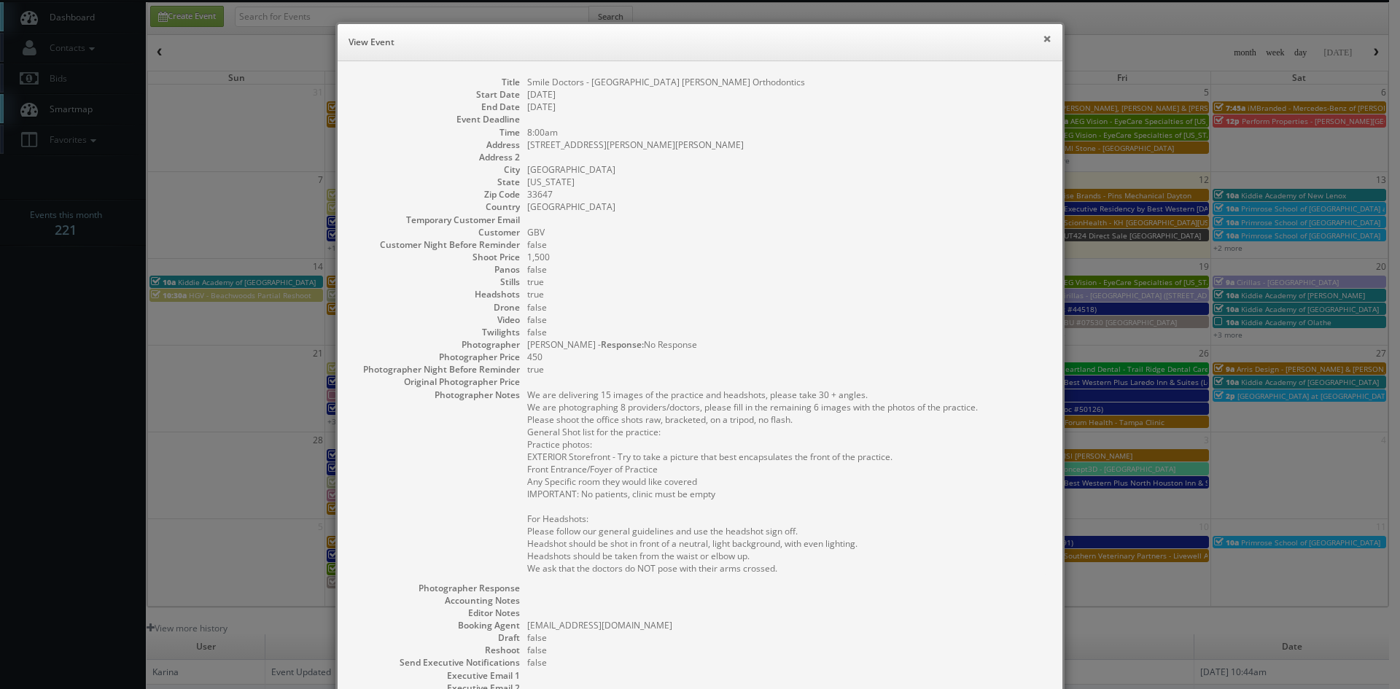
click at [1043, 39] on button "×" at bounding box center [1047, 39] width 9 height 10
